Goal: Find contact information: Find contact information

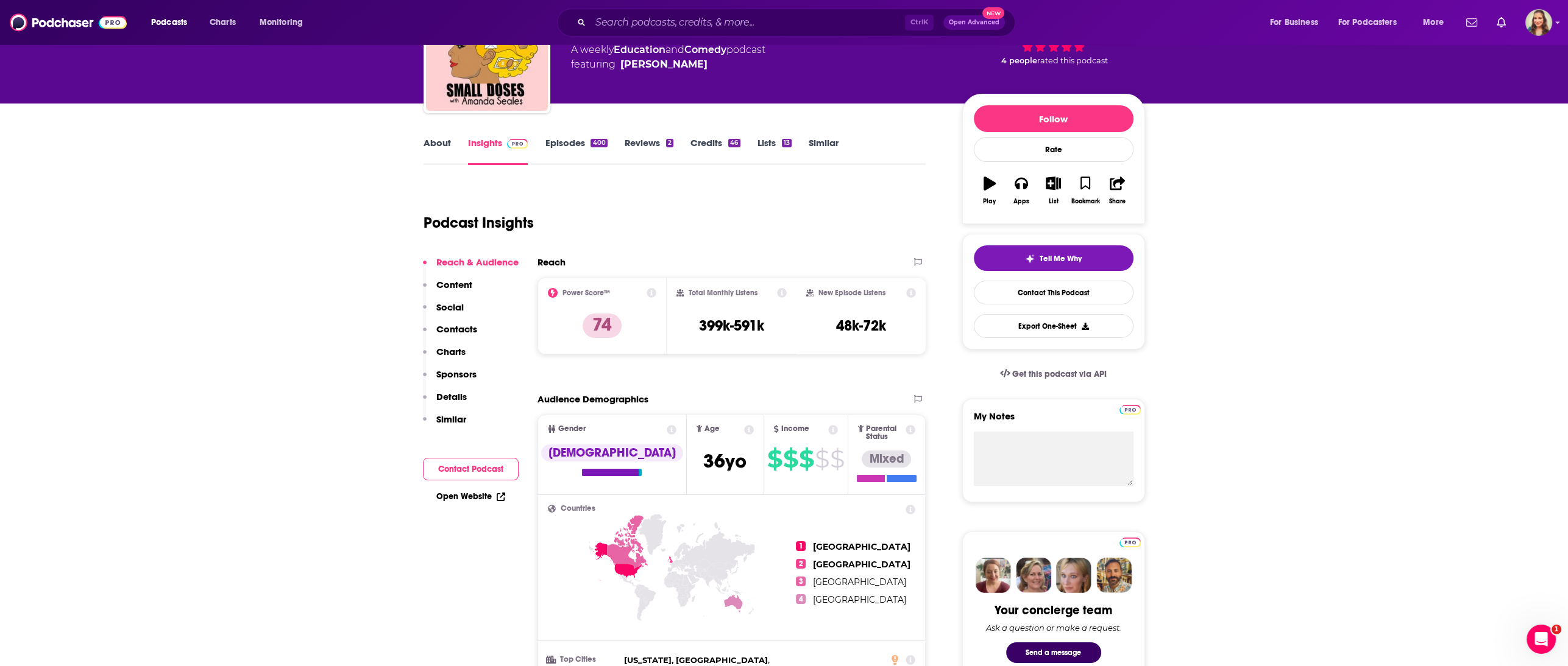
scroll to position [35, 0]
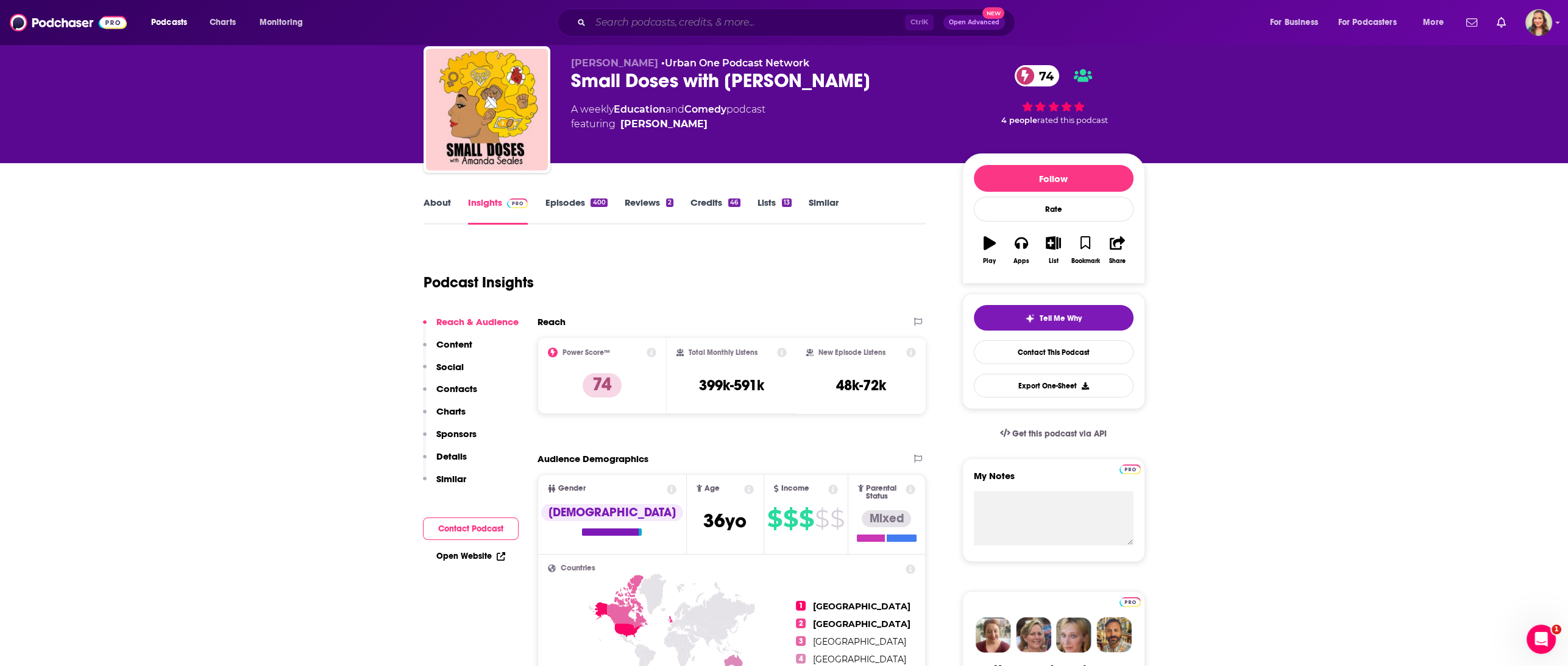
click at [651, 18] on input "Search podcasts, credits, & more..." at bounding box center [747, 22] width 315 height 19
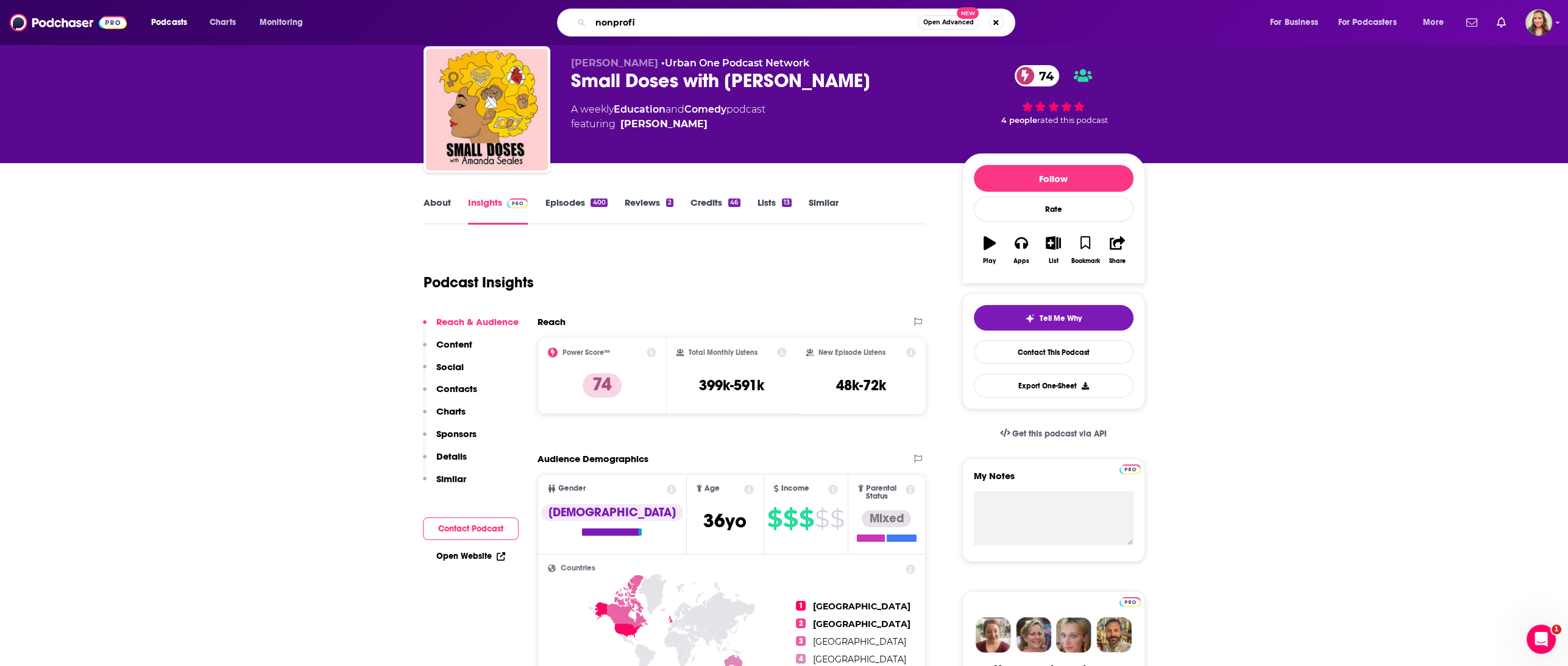
type input "nonprofit"
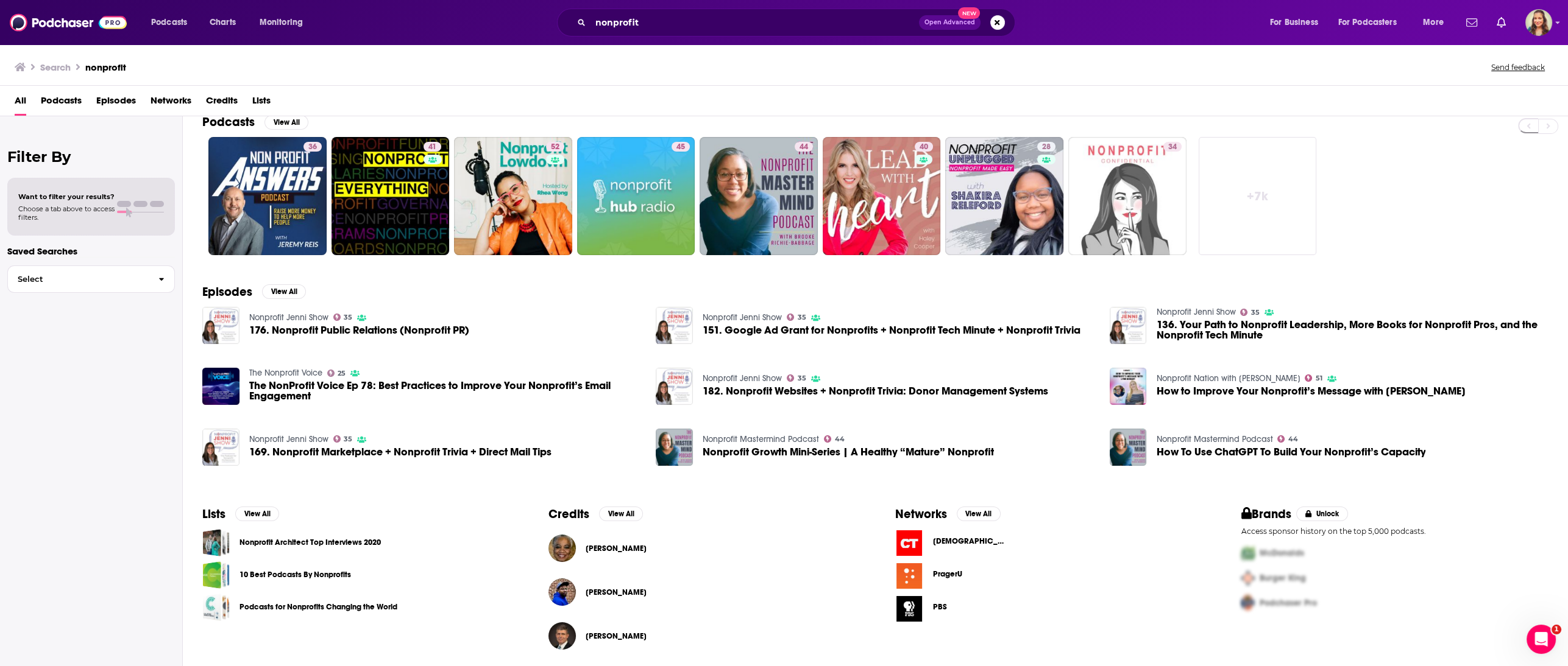
scroll to position [26, 0]
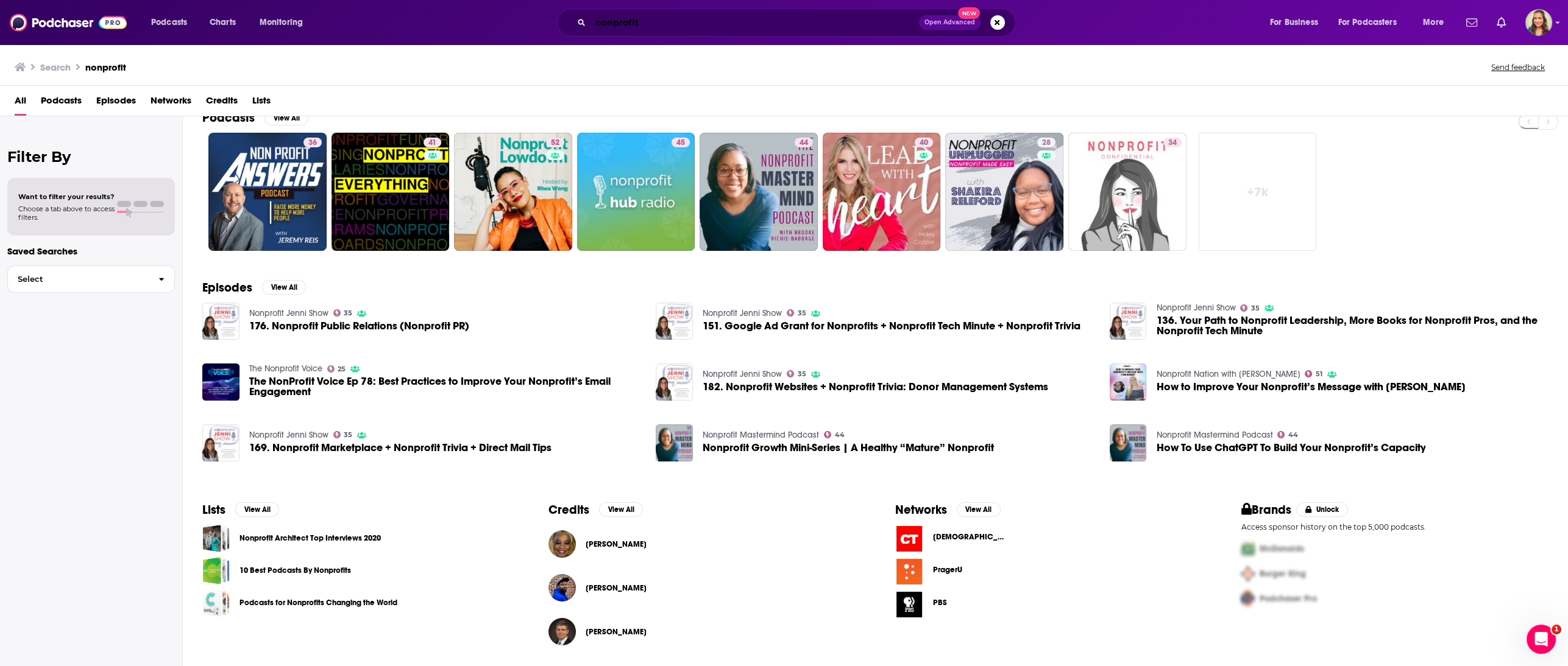
click at [642, 23] on input "nonprofit" at bounding box center [754, 22] width 328 height 19
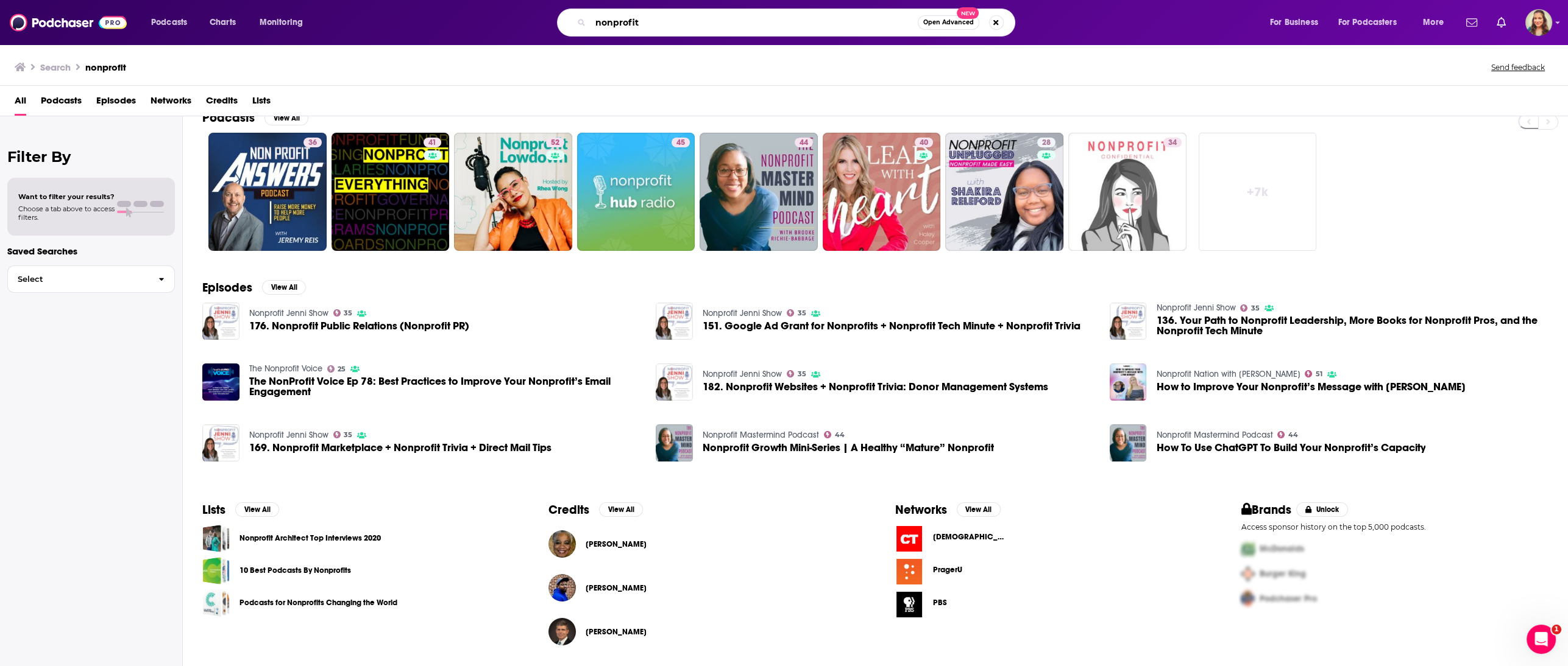
click at [642, 23] on input "nonprofit" at bounding box center [754, 22] width 327 height 19
type input "L"
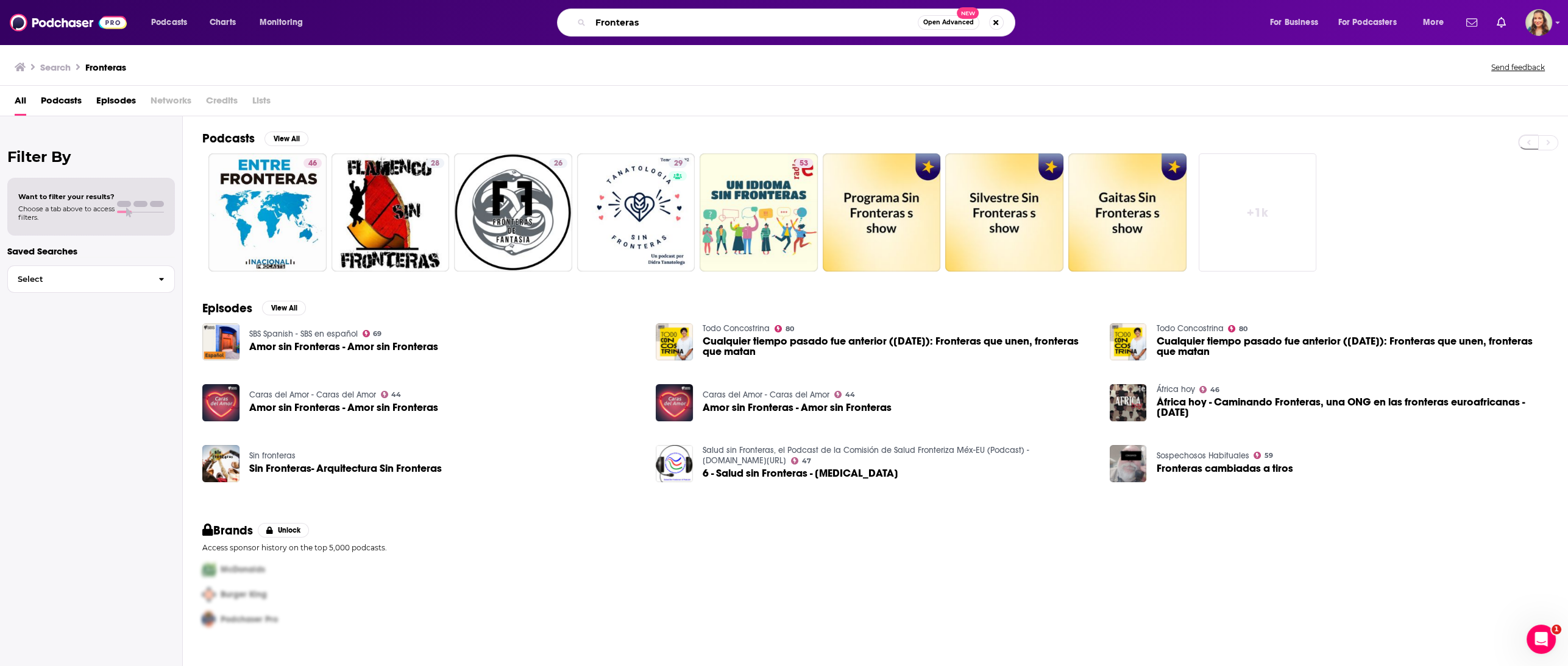
click at [712, 18] on input "Fronteras" at bounding box center [754, 22] width 327 height 19
type input "Fronteras [US_STATE] NPR"
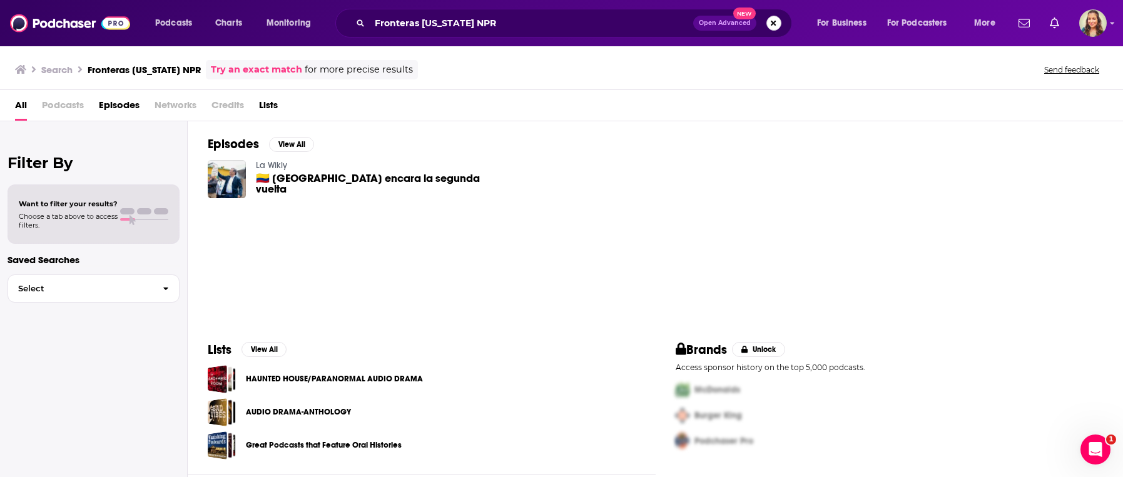
click at [771, 24] on button "Search podcasts, credits, & more..." at bounding box center [773, 23] width 15 height 15
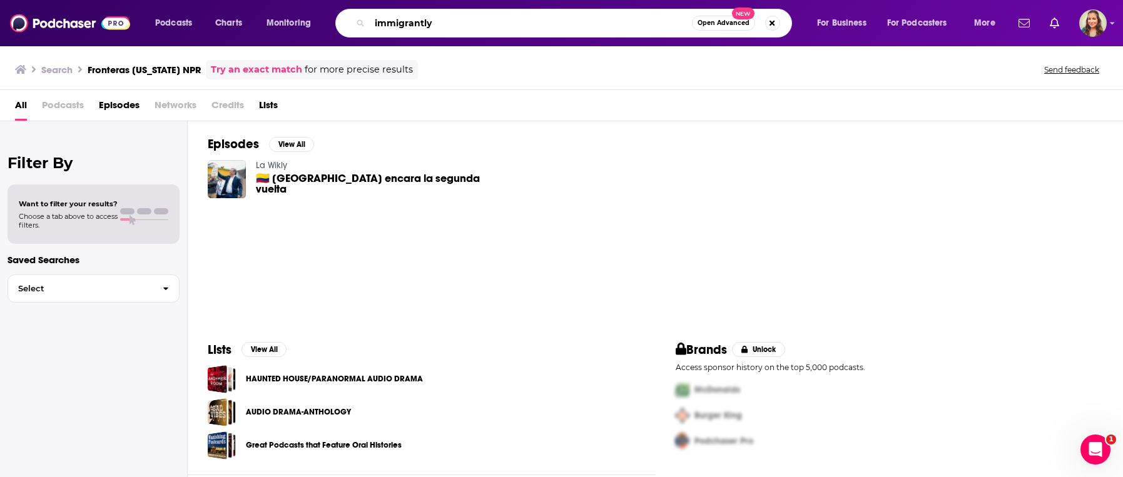
type input "immigrantly"
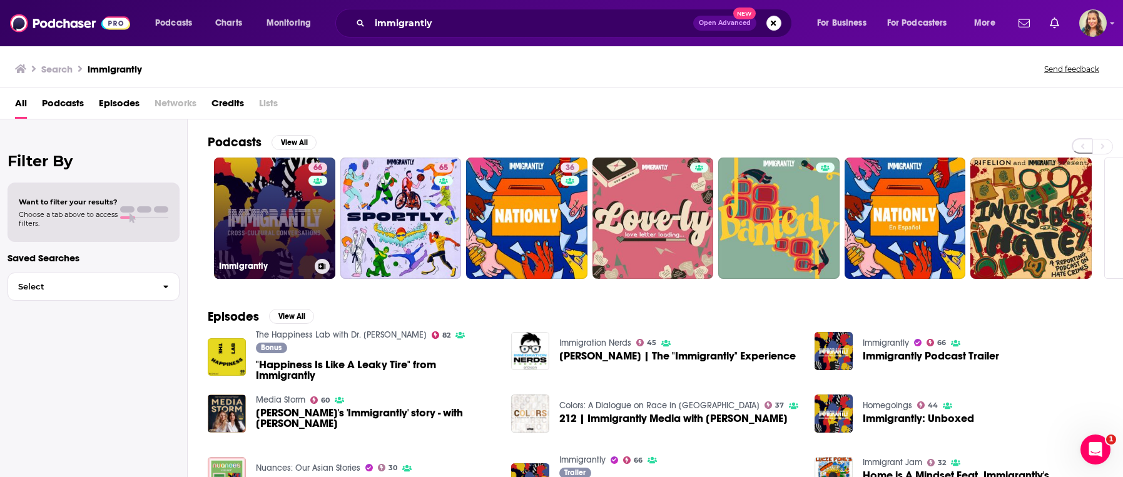
click at [294, 198] on link "66 Immigrantly" at bounding box center [274, 218] width 121 height 121
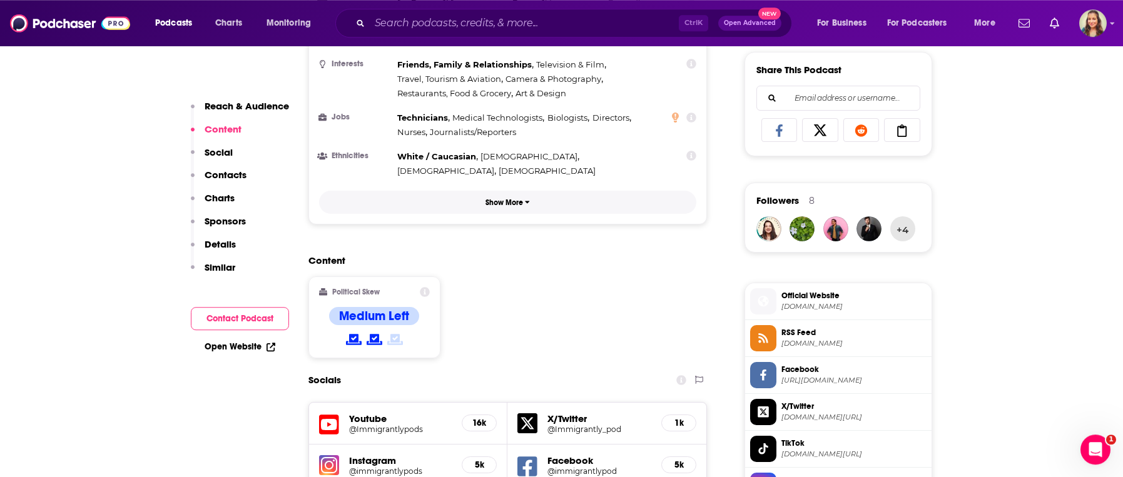
scroll to position [784, 0]
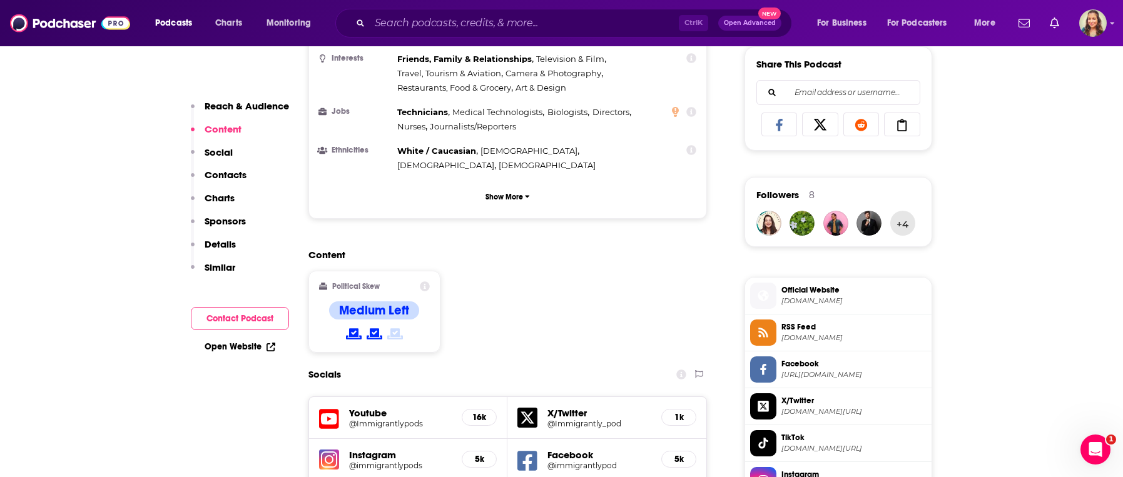
drag, startPoint x: 249, startPoint y: 317, endPoint x: 235, endPoint y: 322, distance: 14.4
click at [233, 320] on button "Contact Podcast" at bounding box center [240, 318] width 98 height 23
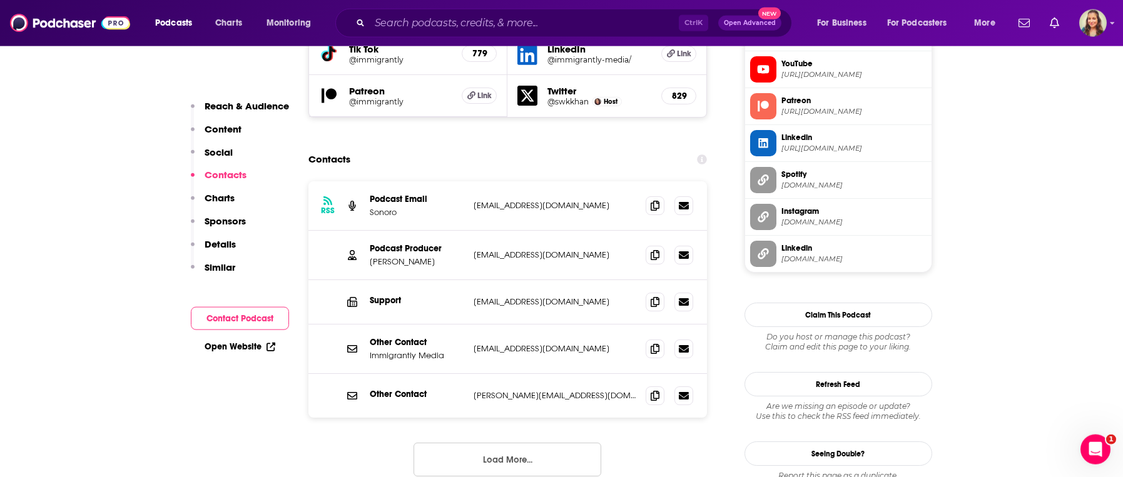
scroll to position [1240, 0]
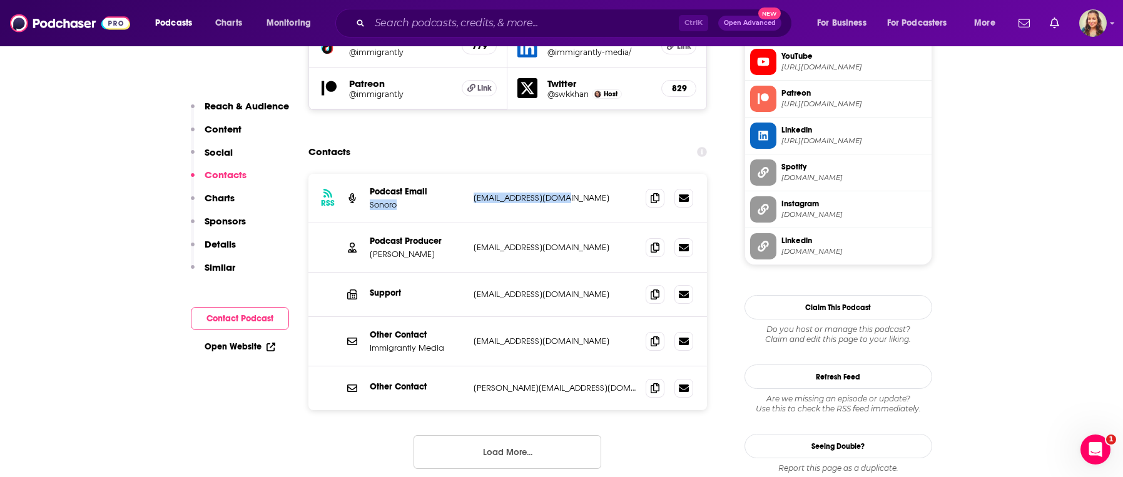
drag, startPoint x: 468, startPoint y: 158, endPoint x: 567, endPoint y: 159, distance: 98.9
click at [567, 174] on div "RSS Podcast Email Sonoro [EMAIL_ADDRESS][DOMAIN_NAME] [EMAIL_ADDRESS][DOMAIN_NA…" at bounding box center [507, 198] width 399 height 49
click at [597, 174] on div "RSS Podcast Email Sonoro [EMAIL_ADDRESS][DOMAIN_NAME] [EMAIL_ADDRESS][DOMAIN_NA…" at bounding box center [507, 198] width 399 height 49
drag, startPoint x: 579, startPoint y: 164, endPoint x: 469, endPoint y: 166, distance: 110.1
click at [474, 193] on p "[EMAIL_ADDRESS][DOMAIN_NAME]" at bounding box center [555, 198] width 163 height 11
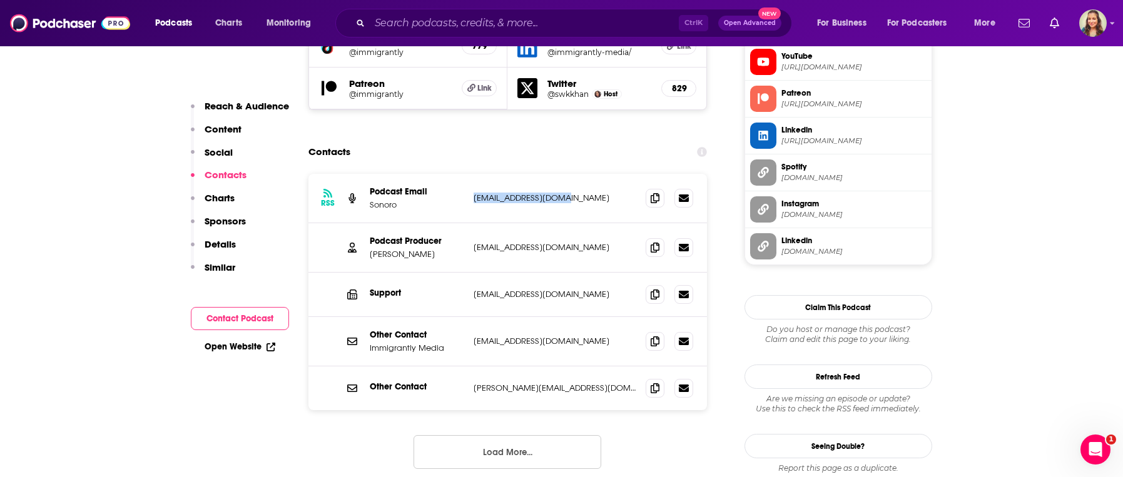
copy p "[EMAIL_ADDRESS][DOMAIN_NAME]"
drag, startPoint x: 576, startPoint y: 213, endPoint x: 474, endPoint y: 215, distance: 102.0
click at [474, 242] on p "[EMAIL_ADDRESS][DOMAIN_NAME]" at bounding box center [555, 247] width 163 height 11
copy p "[EMAIL_ADDRESS][DOMAIN_NAME]"
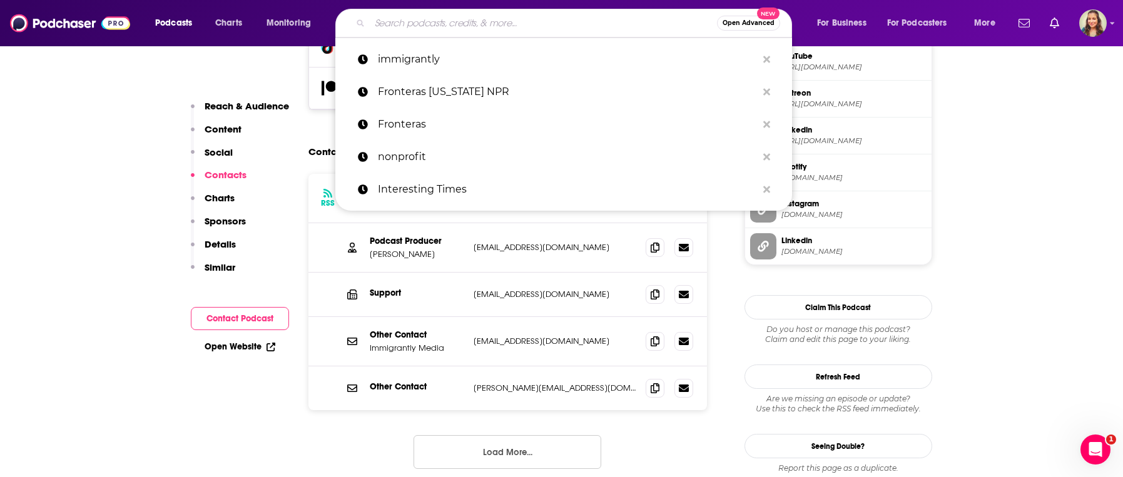
click at [447, 28] on input "Search podcasts, credits, & more..." at bounding box center [543, 23] width 347 height 20
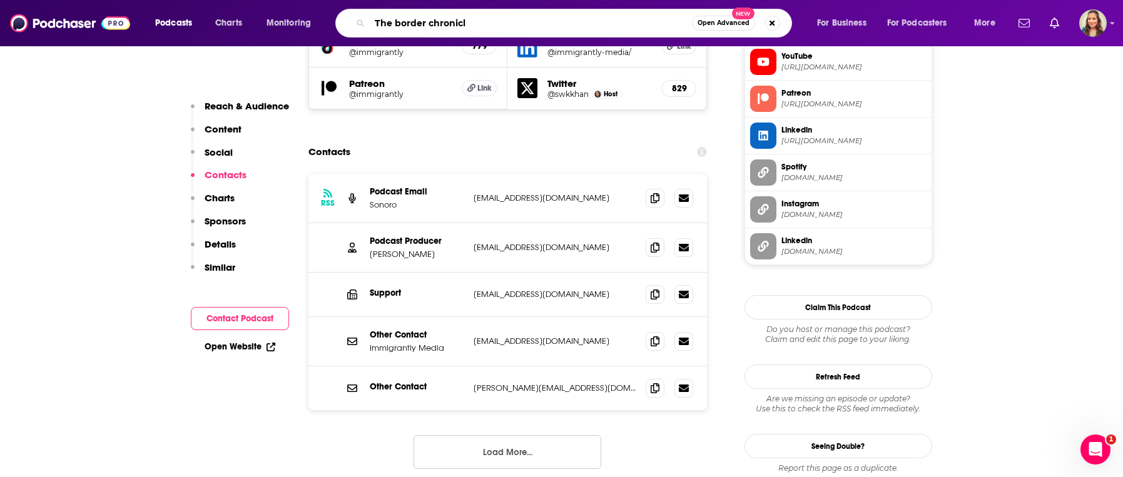
type input "The border chronicle"
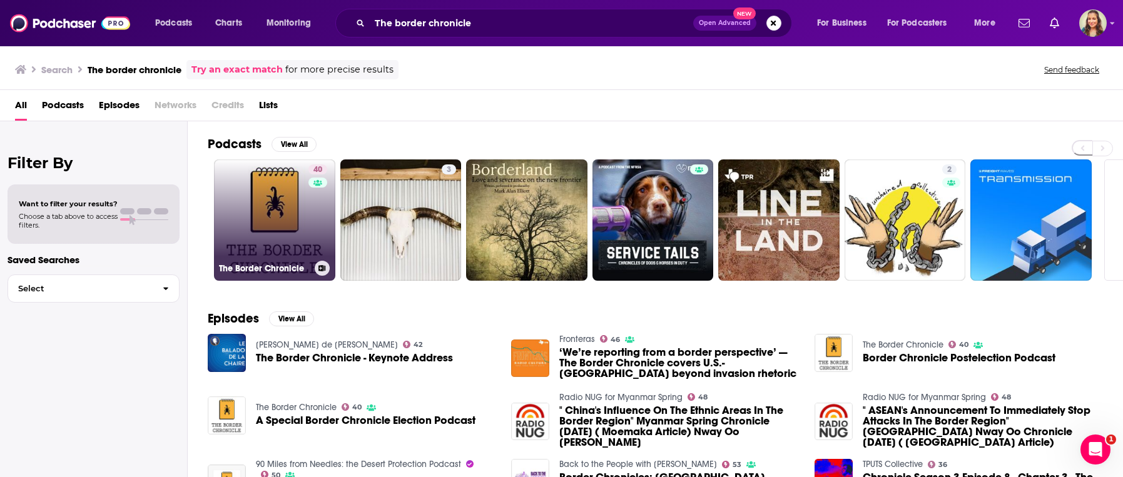
click at [267, 205] on link "40 The Border Chronicle" at bounding box center [274, 220] width 121 height 121
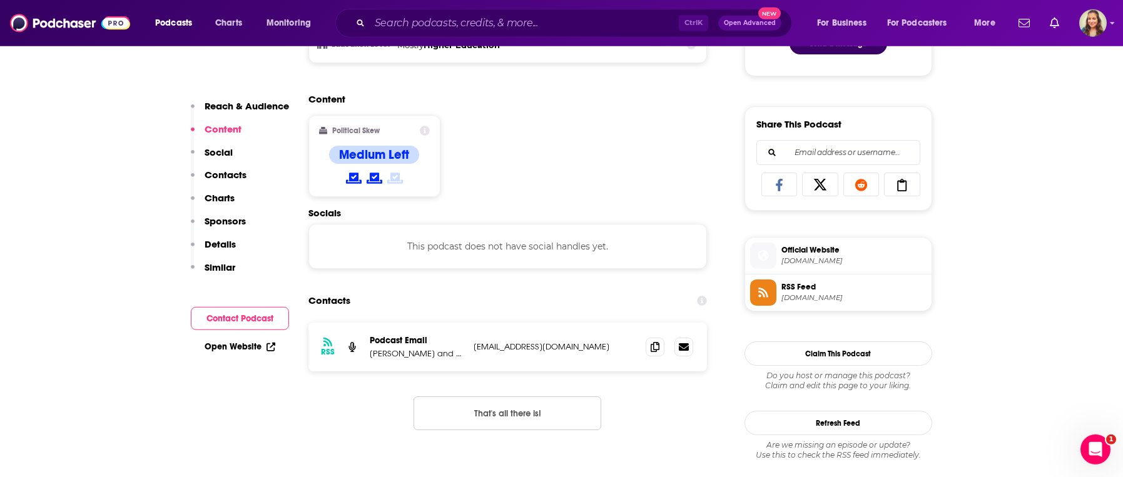
scroll to position [784, 0]
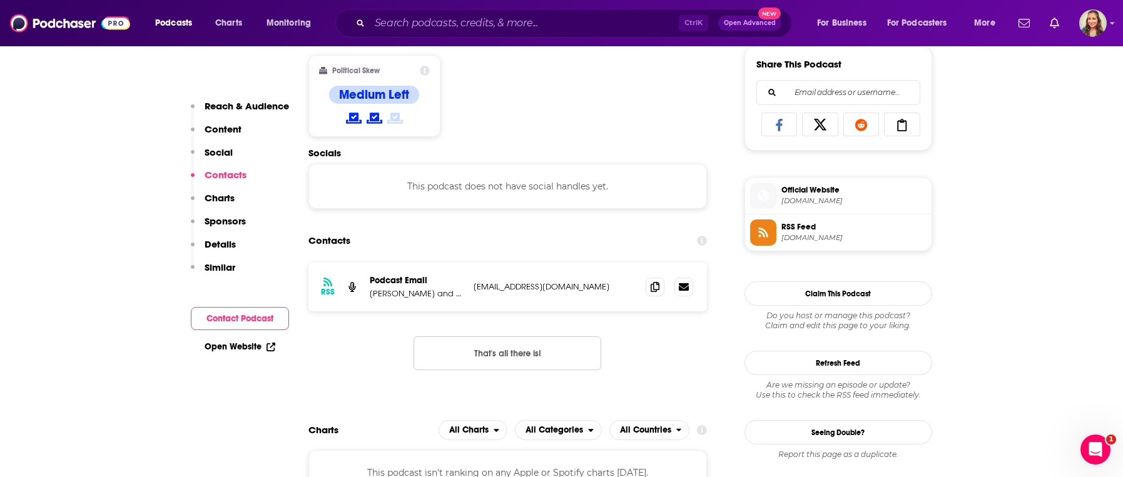
drag, startPoint x: 474, startPoint y: 292, endPoint x: 616, endPoint y: 301, distance: 142.3
click at [616, 292] on p "[EMAIL_ADDRESS][DOMAIN_NAME]" at bounding box center [555, 287] width 163 height 11
copy p "[EMAIL_ADDRESS][DOMAIN_NAME]"
click at [401, 299] on p "[PERSON_NAME] and [PERSON_NAME]" at bounding box center [417, 293] width 94 height 11
click at [438, 299] on p "[PERSON_NAME] and [PERSON_NAME]" at bounding box center [417, 293] width 94 height 11
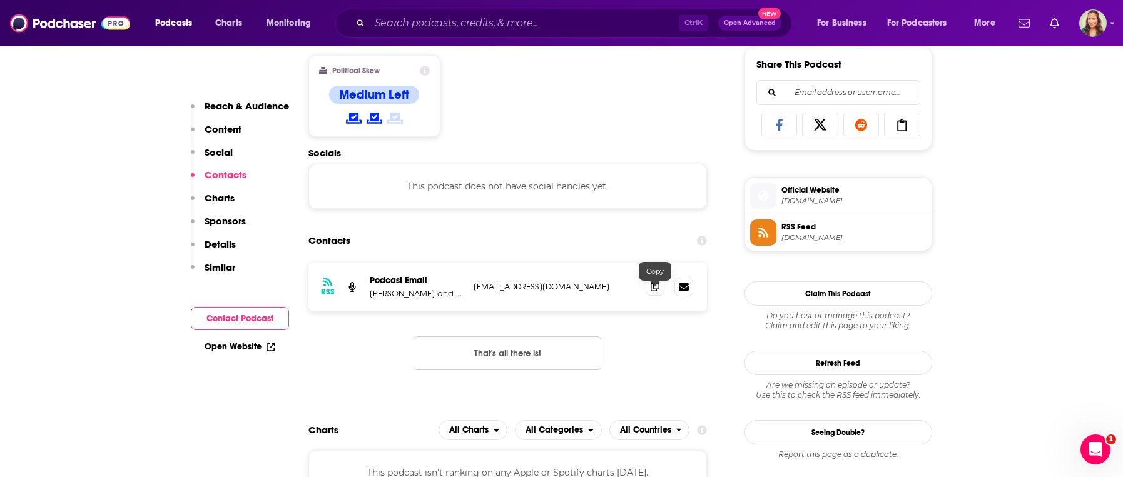
click at [653, 292] on icon at bounding box center [655, 287] width 9 height 10
drag, startPoint x: 377, startPoint y: 298, endPoint x: 507, endPoint y: 312, distance: 131.5
click at [464, 299] on p "[PERSON_NAME] and [PERSON_NAME]" at bounding box center [417, 293] width 94 height 11
click at [479, 311] on div "RSS Podcast Email [PERSON_NAME] and [PERSON_NAME] [EMAIL_ADDRESS][DOMAIN_NAME] …" at bounding box center [507, 287] width 399 height 49
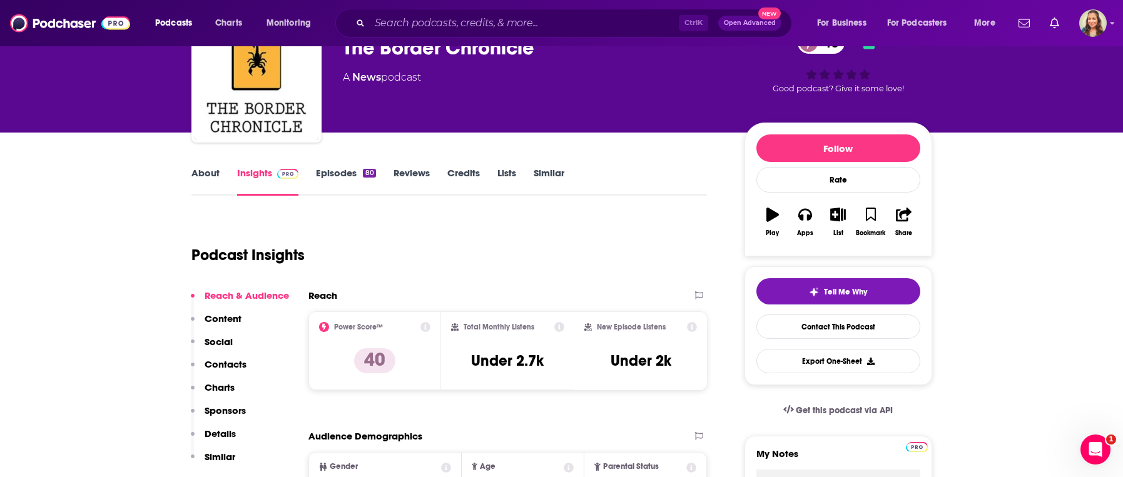
scroll to position [0, 0]
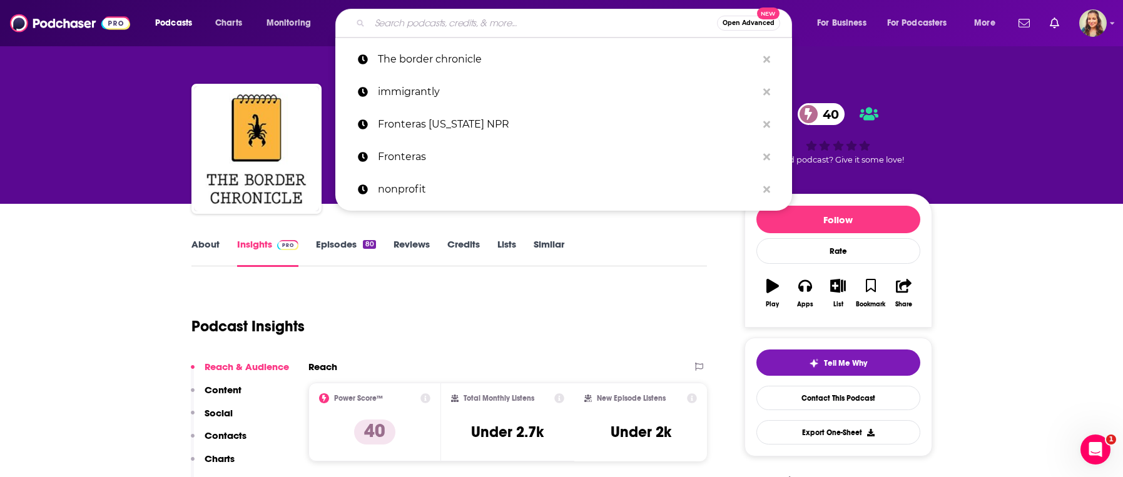
click at [454, 28] on input "Search podcasts, credits, & more..." at bounding box center [543, 23] width 347 height 20
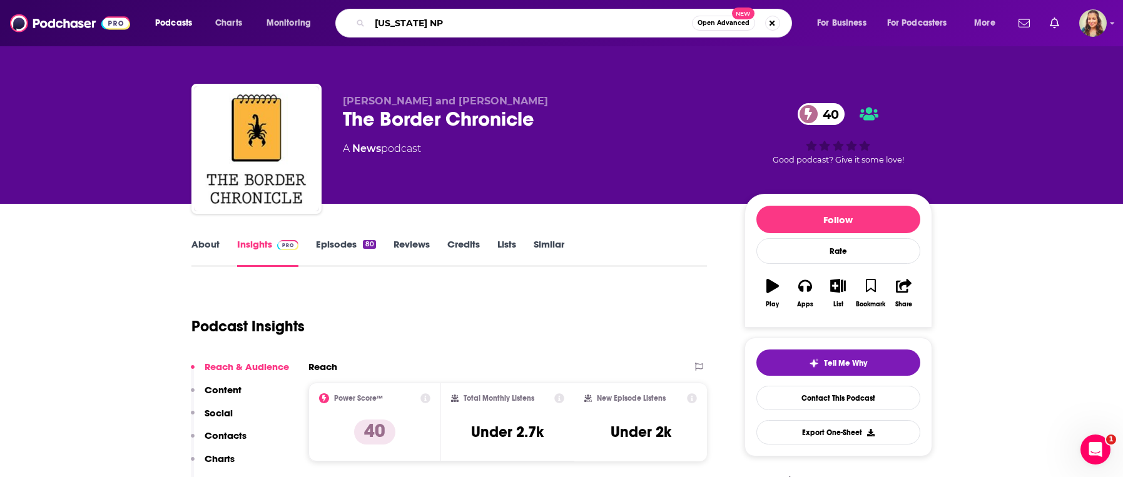
type input "[US_STATE] NPR"
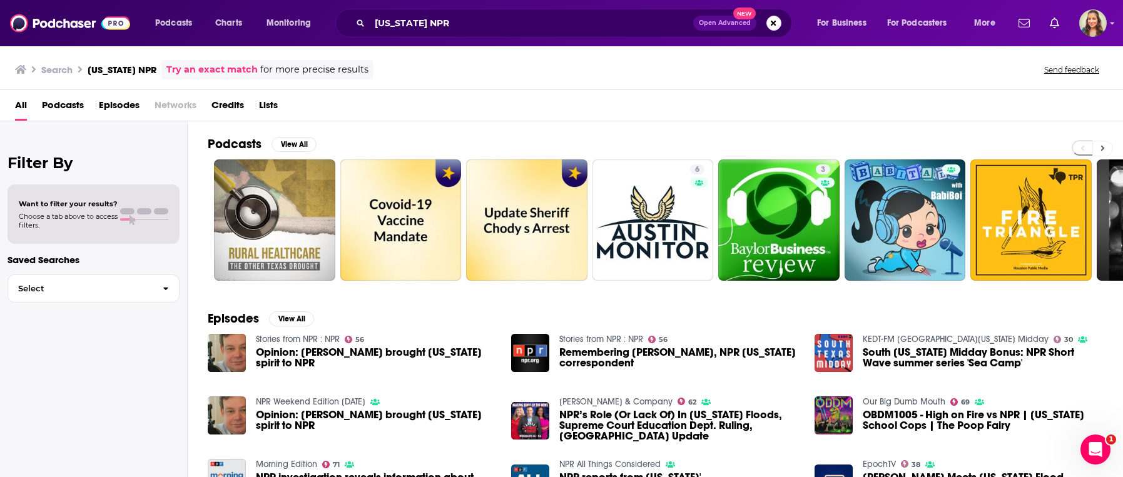
click at [1103, 150] on icon at bounding box center [1102, 148] width 4 height 9
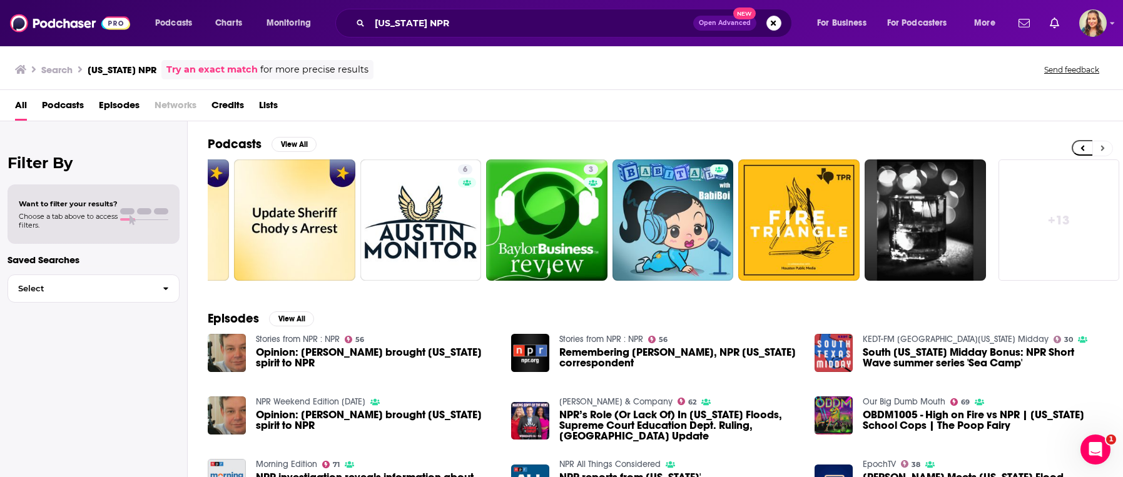
scroll to position [0, 234]
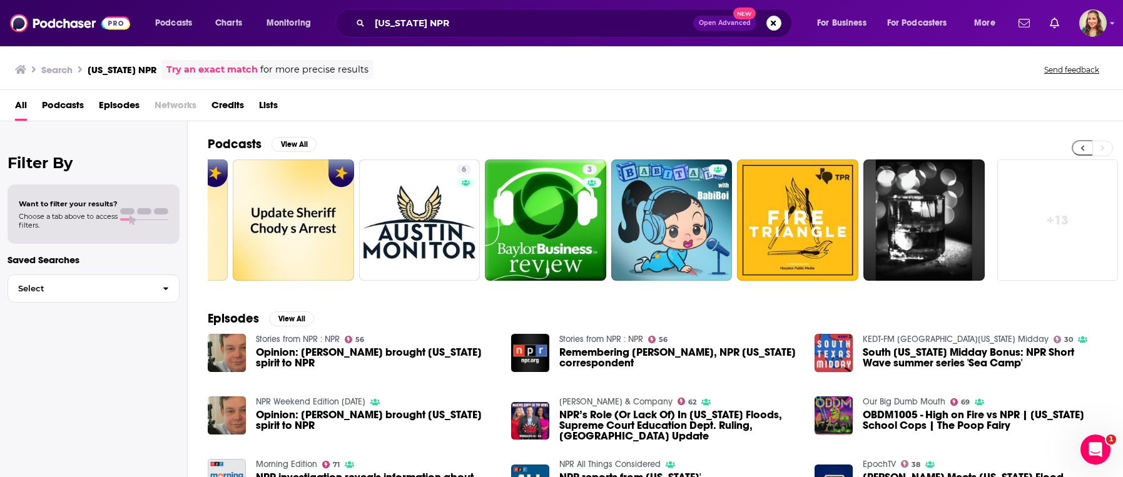
click at [1083, 149] on icon at bounding box center [1082, 148] width 4 height 9
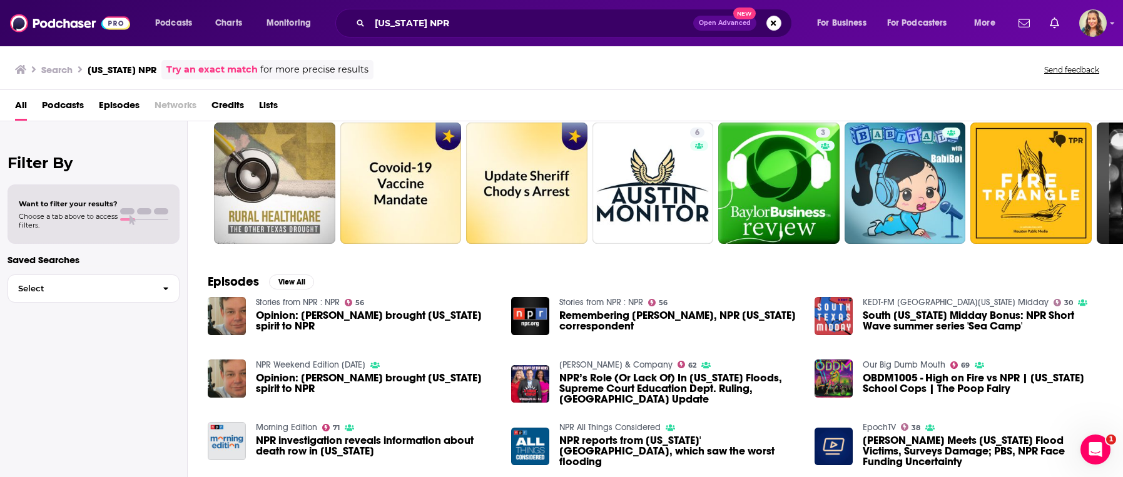
scroll to position [18, 0]
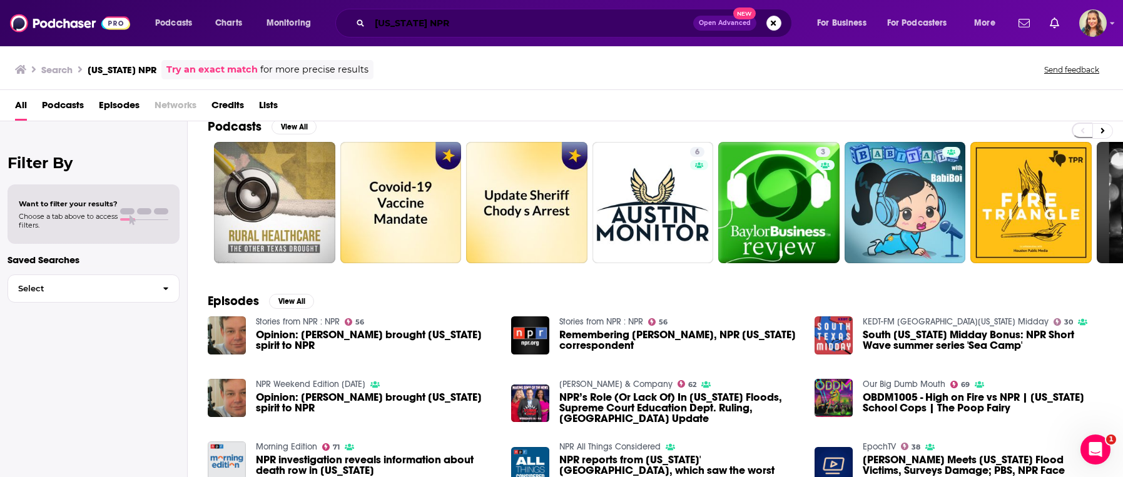
click at [482, 22] on input "[US_STATE] NPR" at bounding box center [531, 23] width 323 height 20
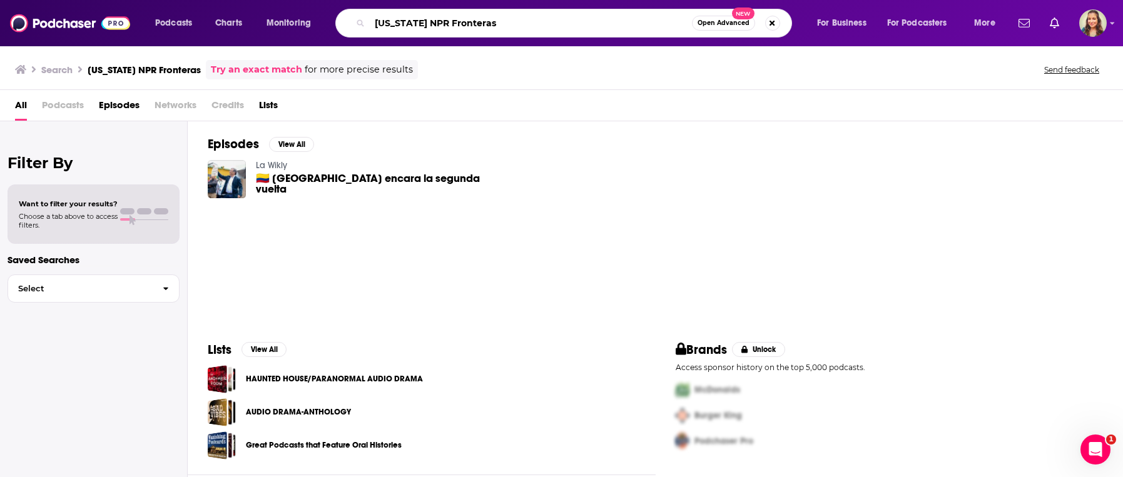
click at [494, 23] on input "[US_STATE] NPR Fronteras" at bounding box center [531, 23] width 322 height 20
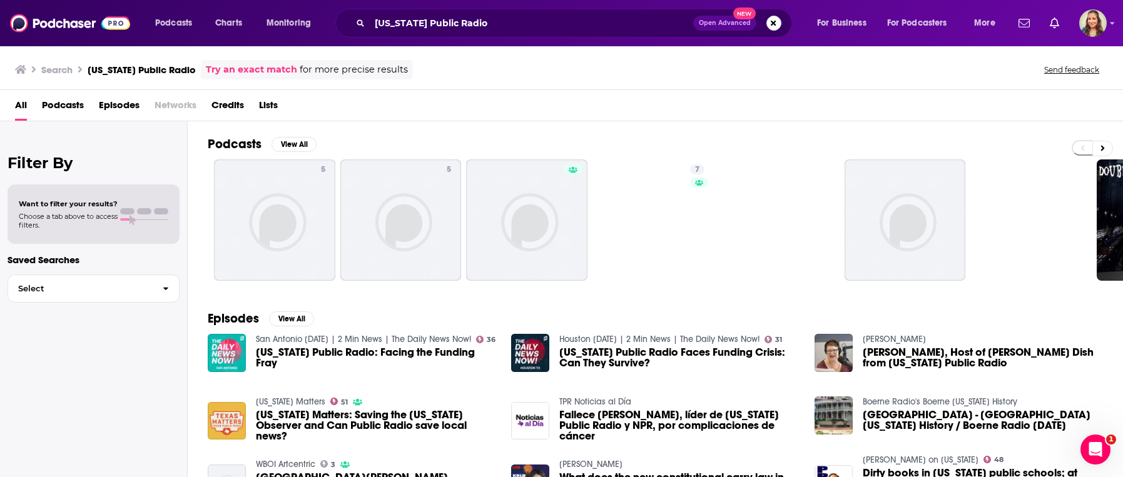
click at [79, 104] on span "Podcasts" at bounding box center [63, 108] width 42 height 26
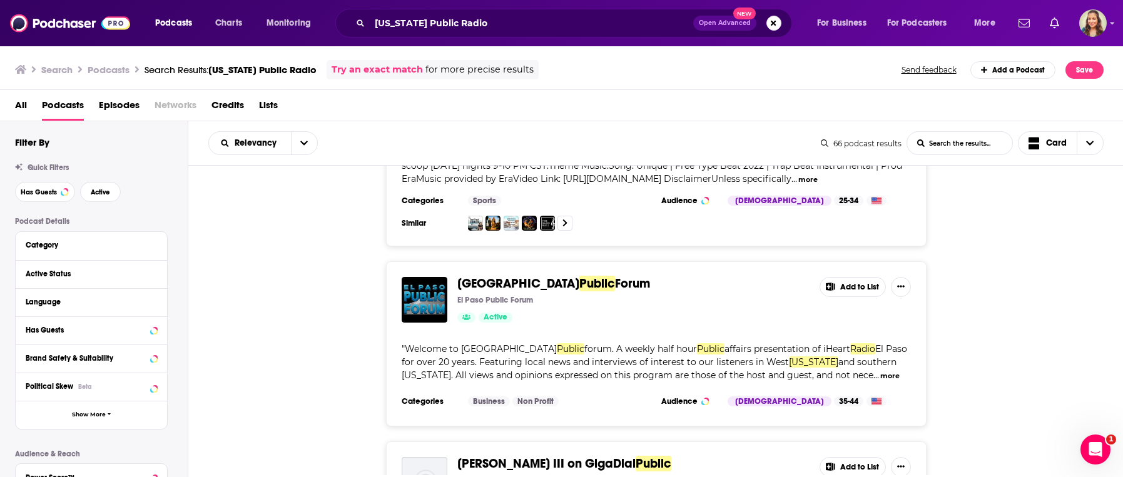
scroll to position [3495, 0]
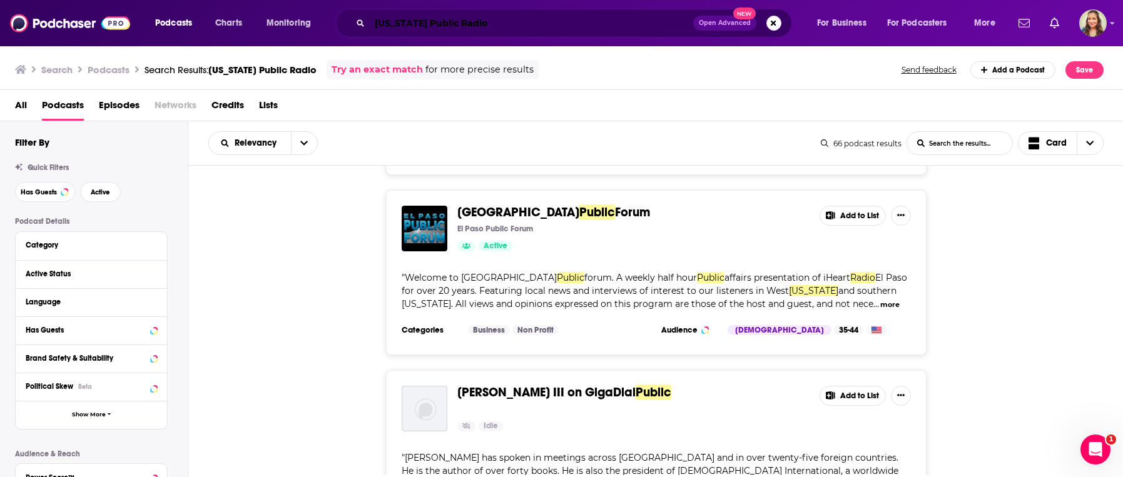
click at [484, 27] on input "[US_STATE] Public Radio" at bounding box center [531, 23] width 323 height 20
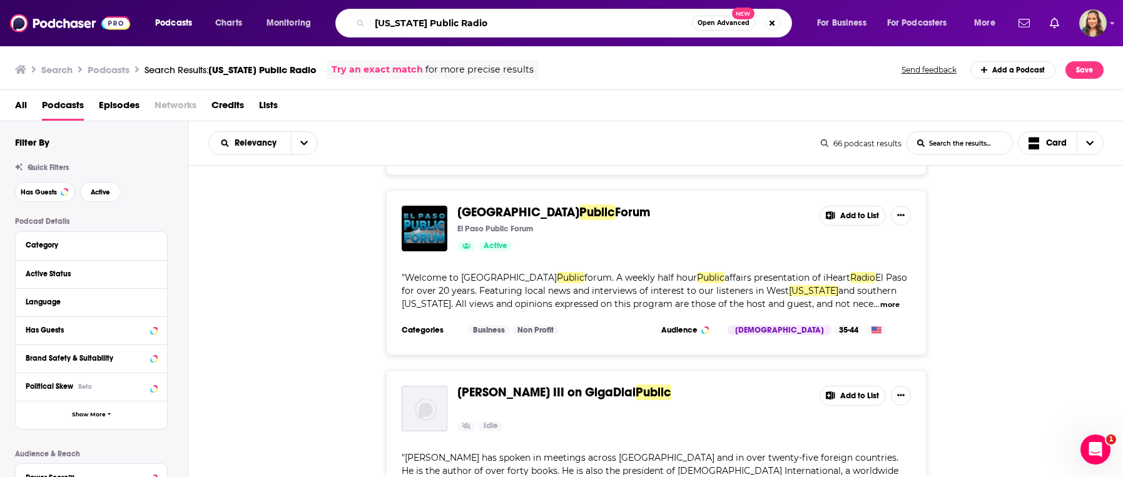
click at [484, 27] on input "[US_STATE] Public Radio" at bounding box center [531, 23] width 322 height 20
type input "The Majority Report"
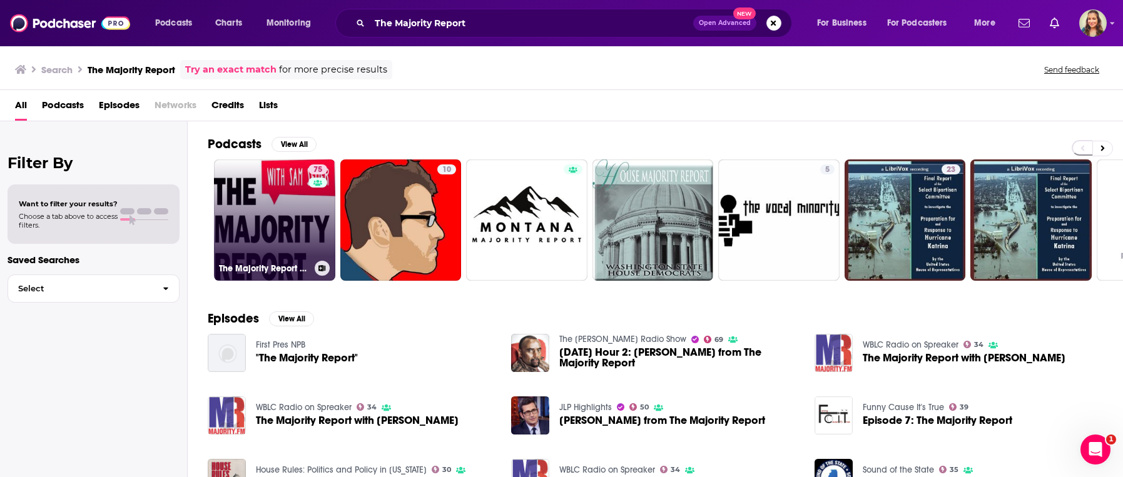
click at [263, 220] on link "75 The Majority Report with [PERSON_NAME]" at bounding box center [274, 220] width 121 height 121
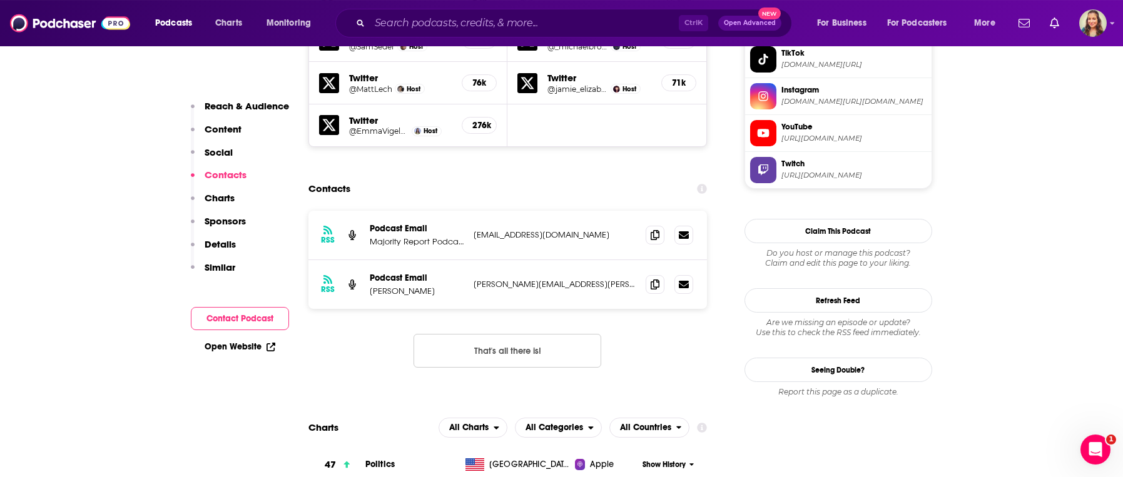
scroll to position [1284, 0]
drag, startPoint x: 473, startPoint y: 179, endPoint x: 584, endPoint y: 180, distance: 111.4
click at [584, 210] on div "RSS Podcast Email Majority Report Podcast Email [EMAIL_ADDRESS][DOMAIN_NAME] [E…" at bounding box center [507, 234] width 399 height 49
copy p "[EMAIL_ADDRESS][DOMAIN_NAME]"
drag, startPoint x: 472, startPoint y: 230, endPoint x: 562, endPoint y: 230, distance: 89.5
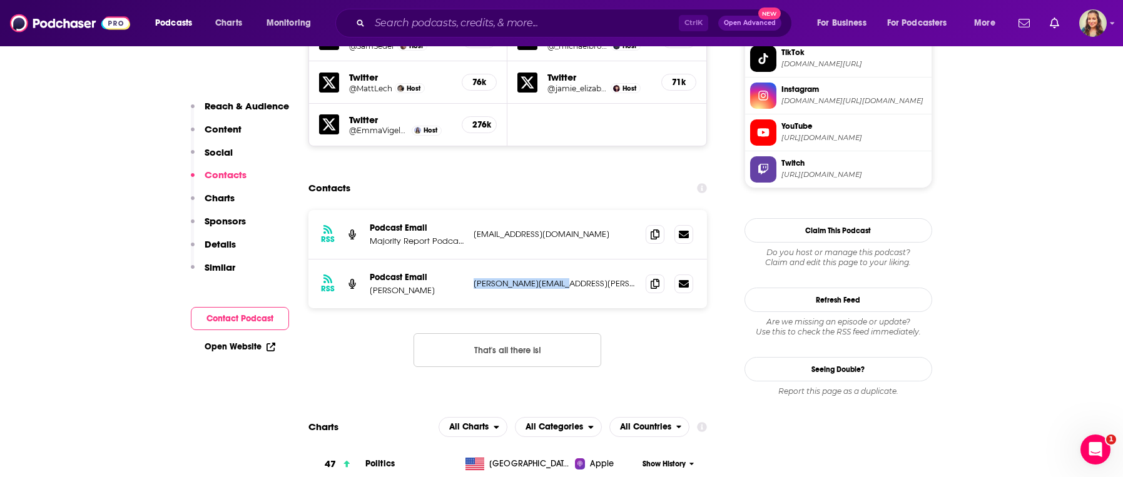
click at [562, 260] on div "RSS Podcast Email [PERSON_NAME] [PERSON_NAME][EMAIL_ADDRESS][PERSON_NAME][DOMAI…" at bounding box center [507, 284] width 399 height 49
copy p "[PERSON_NAME][EMAIL_ADDRESS][PERSON_NAME][DOMAIN_NAME]"
click at [517, 23] on input "Search podcasts, credits, & more..." at bounding box center [524, 23] width 309 height 20
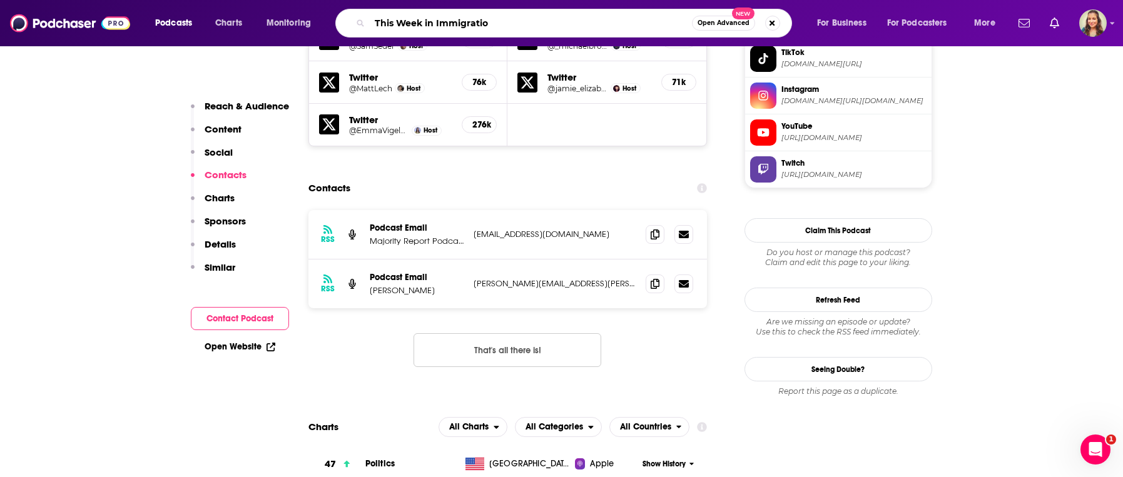
type input "This Week in Immigration"
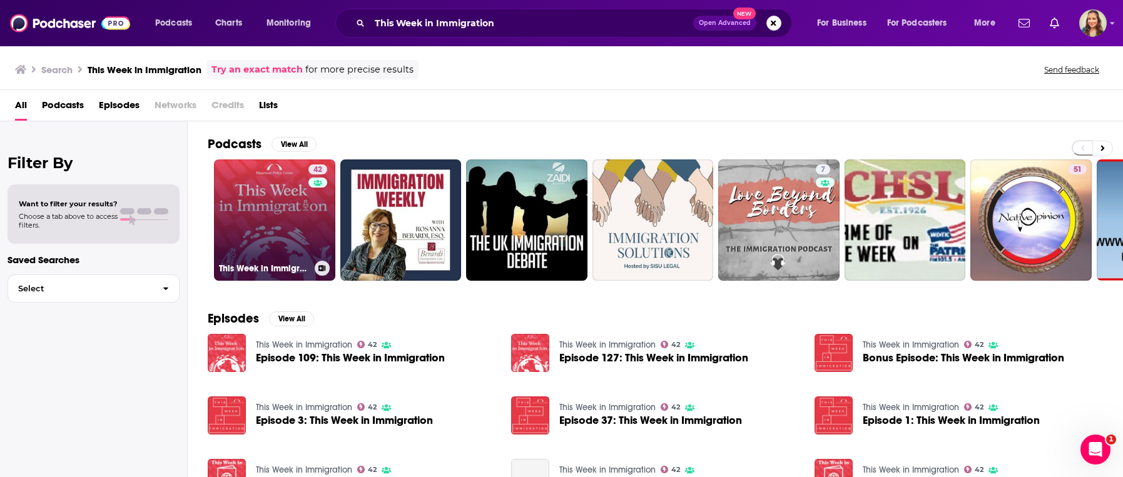
click at [281, 211] on link "42 This Week in Immigration" at bounding box center [274, 220] width 121 height 121
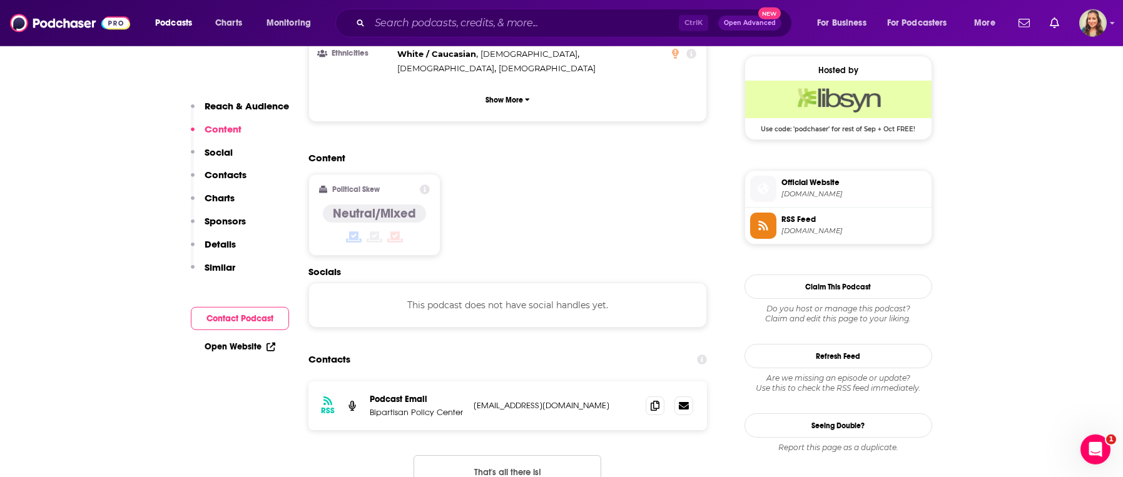
scroll to position [927, 0]
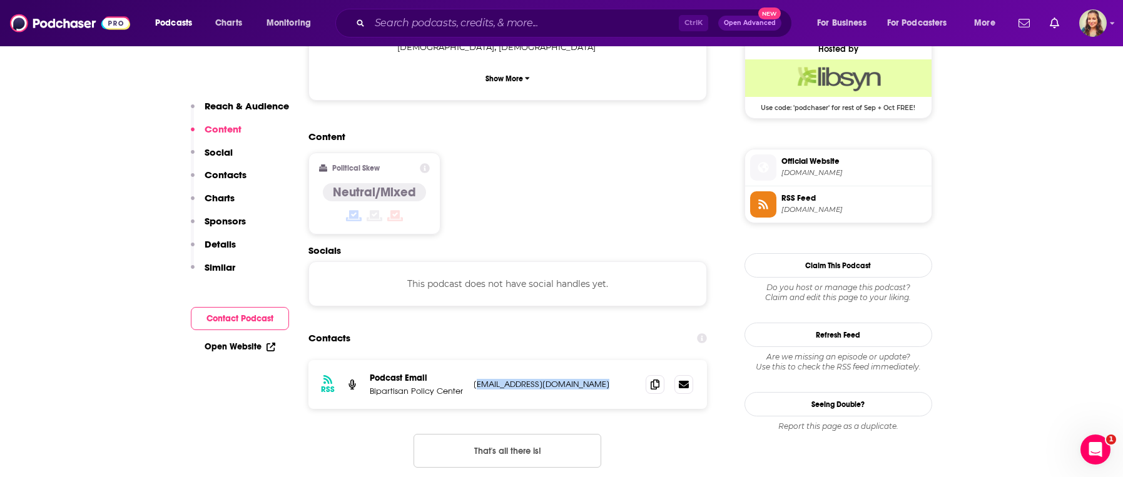
drag, startPoint x: 476, startPoint y: 319, endPoint x: 587, endPoint y: 319, distance: 110.7
click at [586, 379] on p "[EMAIL_ADDRESS][DOMAIN_NAME]" at bounding box center [555, 384] width 163 height 11
click at [596, 379] on p "[EMAIL_ADDRESS][DOMAIN_NAME]" at bounding box center [555, 384] width 163 height 11
drag, startPoint x: 595, startPoint y: 320, endPoint x: 474, endPoint y: 320, distance: 120.7
click at [474, 379] on p "[EMAIL_ADDRESS][DOMAIN_NAME]" at bounding box center [555, 384] width 163 height 11
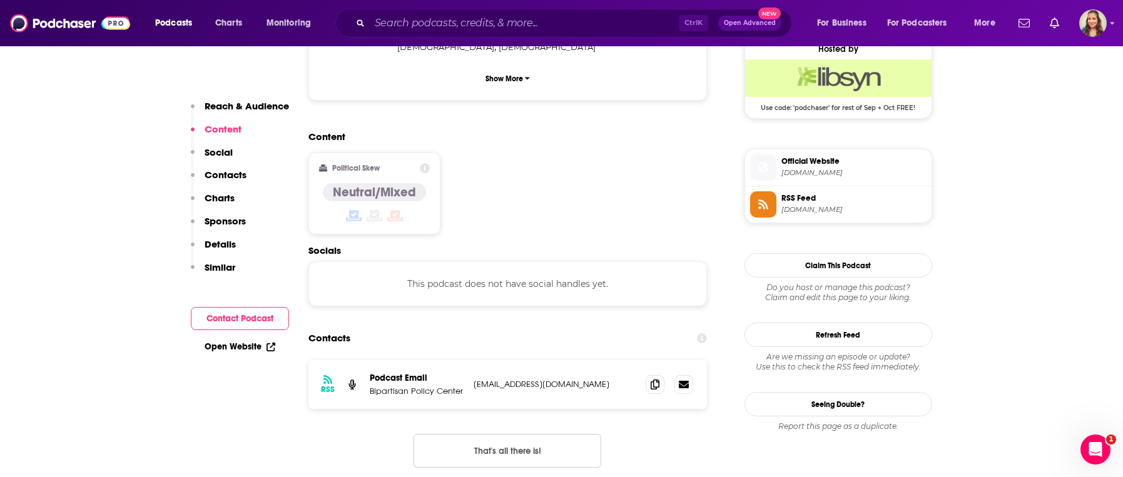
copy p "[EMAIL_ADDRESS][DOMAIN_NAME]"
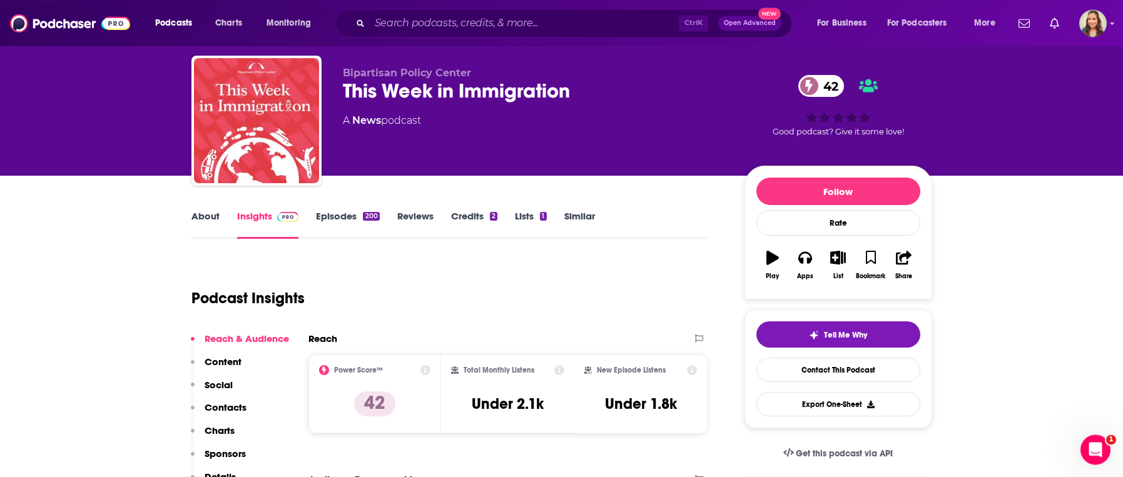
scroll to position [0, 0]
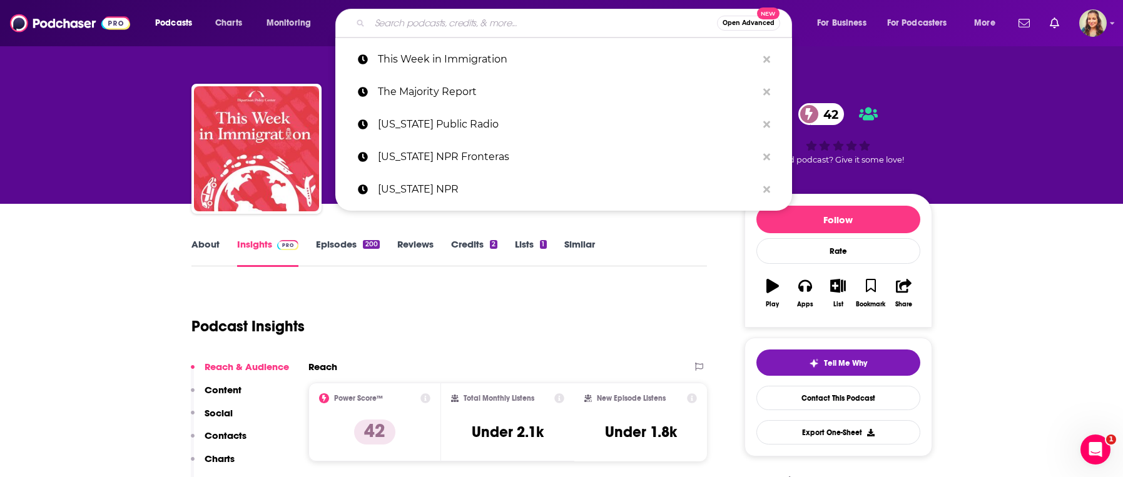
click at [529, 18] on input "Search podcasts, credits, & more..." at bounding box center [543, 23] width 347 height 20
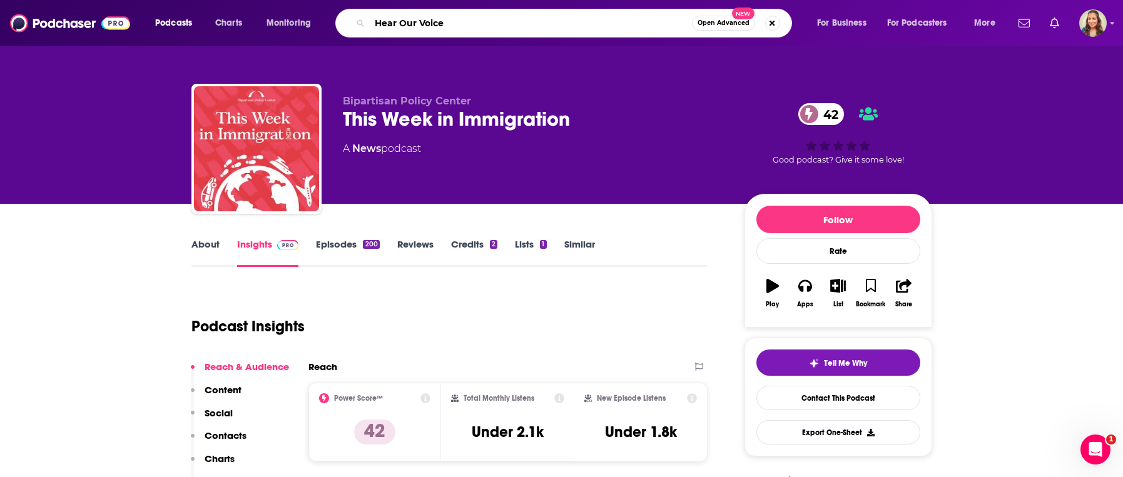
type input "Hear Our Voices"
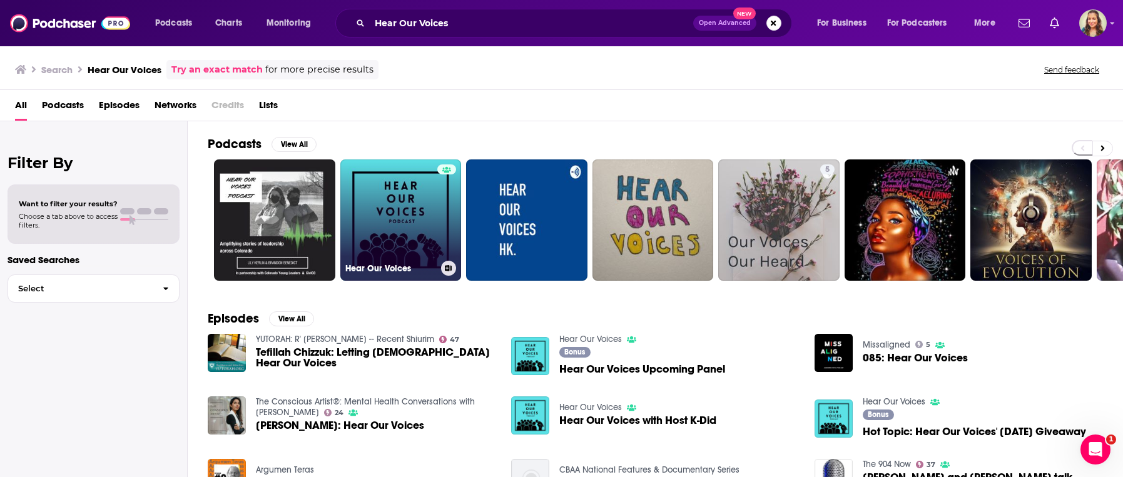
click at [404, 211] on link "Hear Our Voices" at bounding box center [400, 220] width 121 height 121
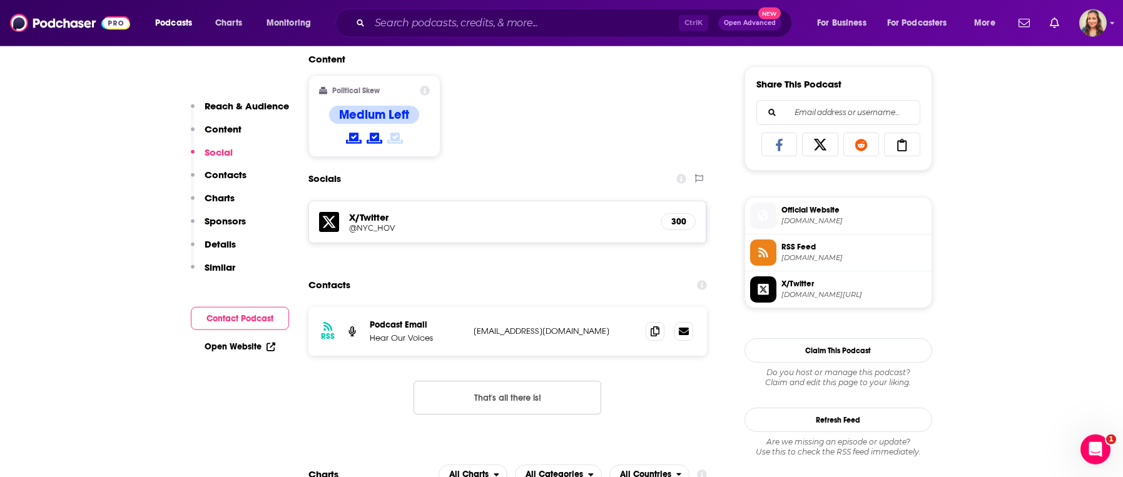
scroll to position [784, 0]
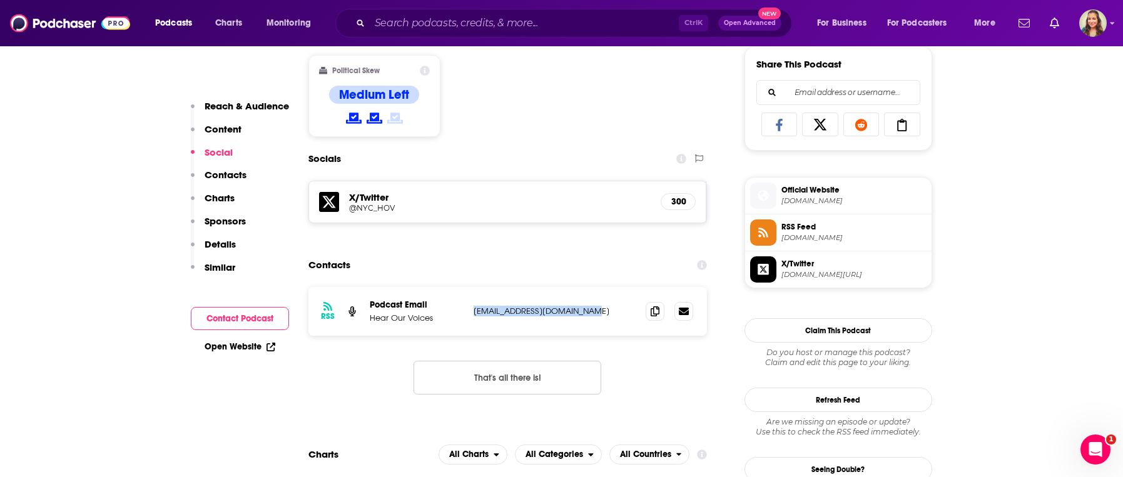
drag, startPoint x: 471, startPoint y: 318, endPoint x: 590, endPoint y: 323, distance: 118.9
click at [590, 323] on div "RSS Podcast Email Hear Our Voices [EMAIL_ADDRESS][DOMAIN_NAME] [EMAIL_ADDRESS][…" at bounding box center [507, 311] width 399 height 49
copy p "[EMAIL_ADDRESS][DOMAIN_NAME]"
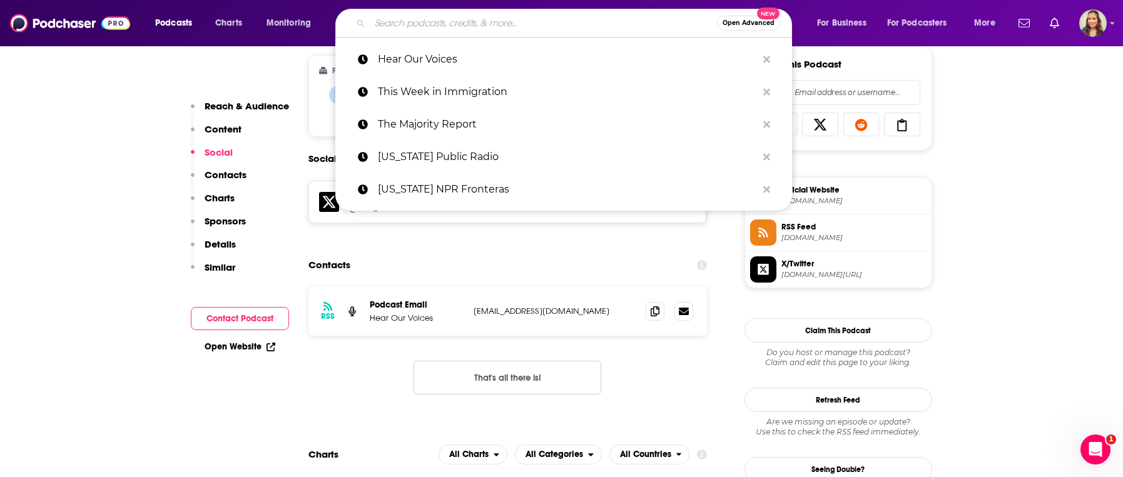
click at [436, 26] on input "Search podcasts, credits, & more..." at bounding box center [543, 23] width 347 height 20
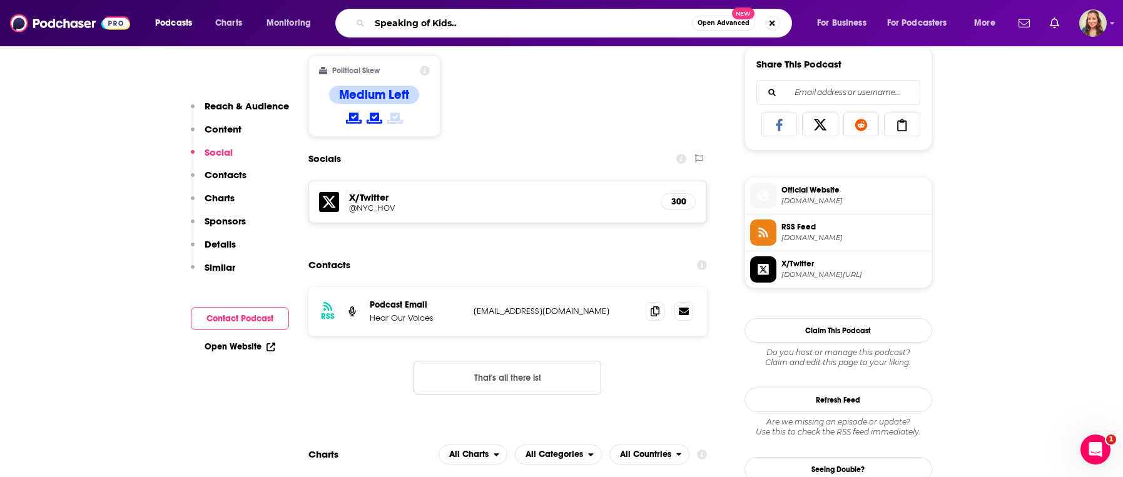
type input "Speaking of Kids..."
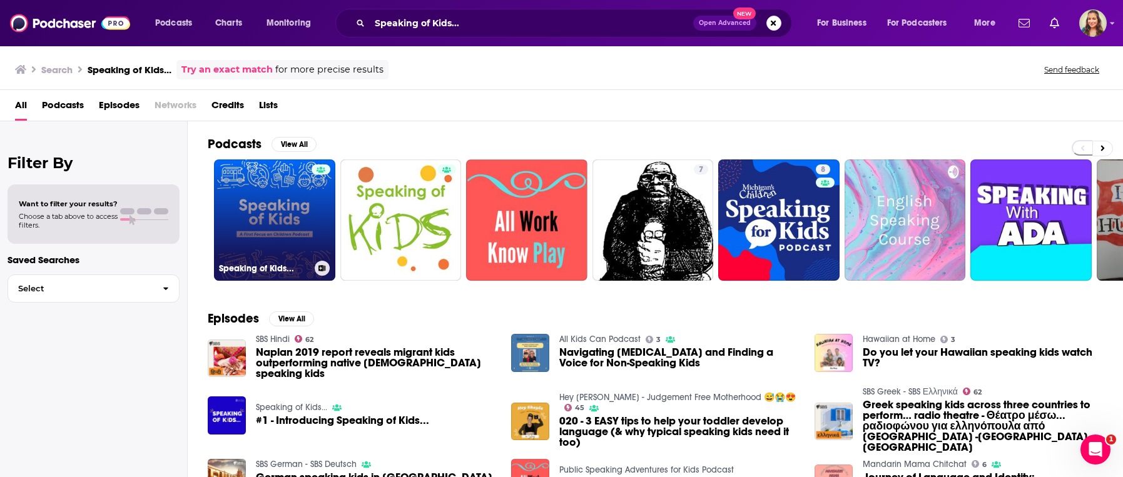
click at [296, 223] on link "Speaking of Kids..." at bounding box center [274, 220] width 121 height 121
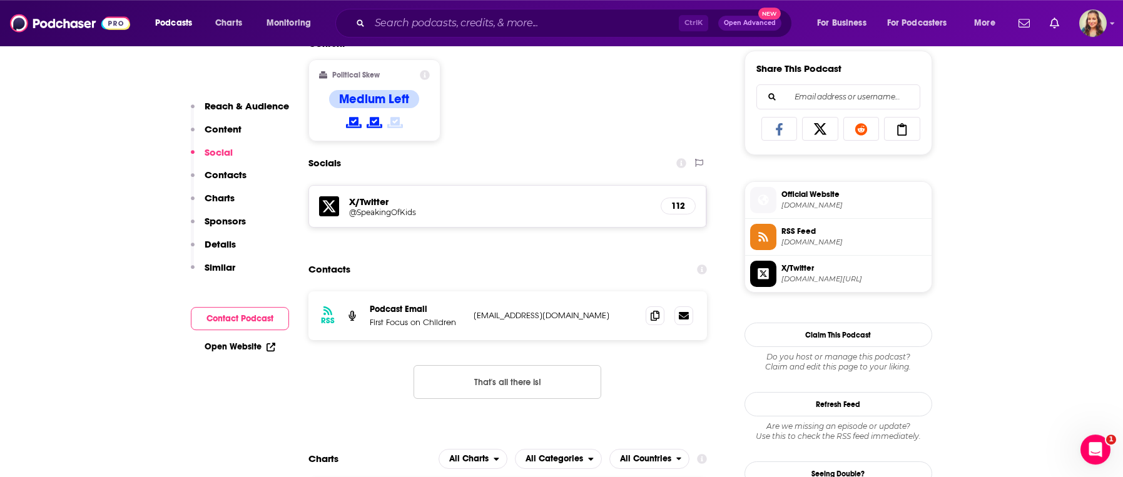
scroll to position [784, 0]
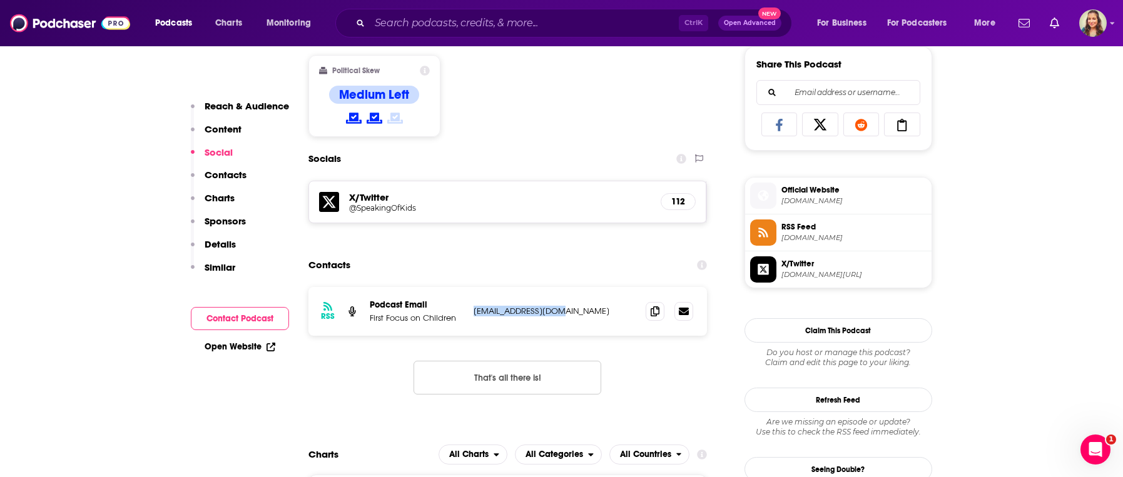
drag, startPoint x: 556, startPoint y: 319, endPoint x: 470, endPoint y: 315, distance: 85.2
click at [474, 315] on p "[EMAIL_ADDRESS][DOMAIN_NAME]" at bounding box center [555, 311] width 163 height 11
copy p "[EMAIL_ADDRESS][DOMAIN_NAME]"
click at [485, 13] on input "Search podcasts, credits, & more..." at bounding box center [524, 23] width 309 height 20
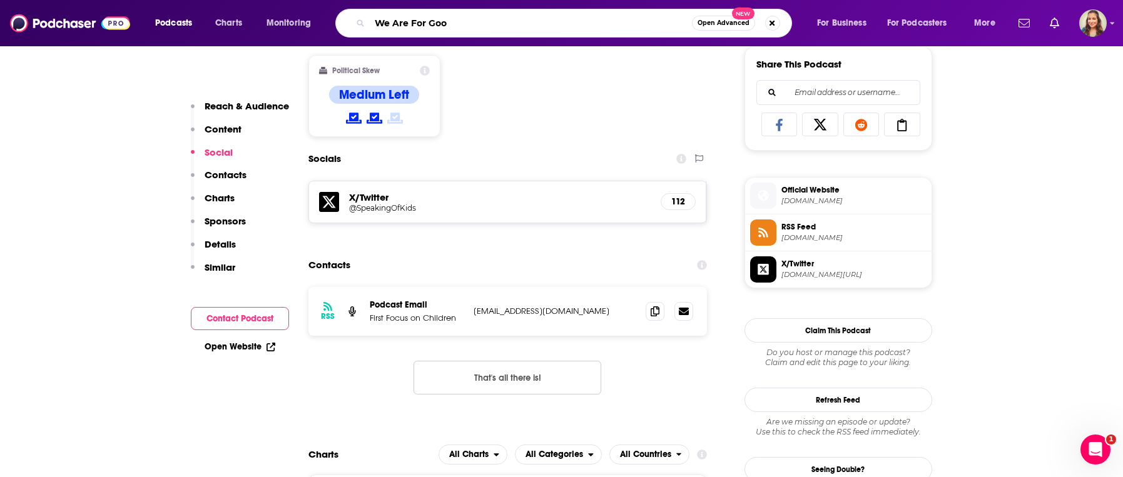
type input "We Are For Good"
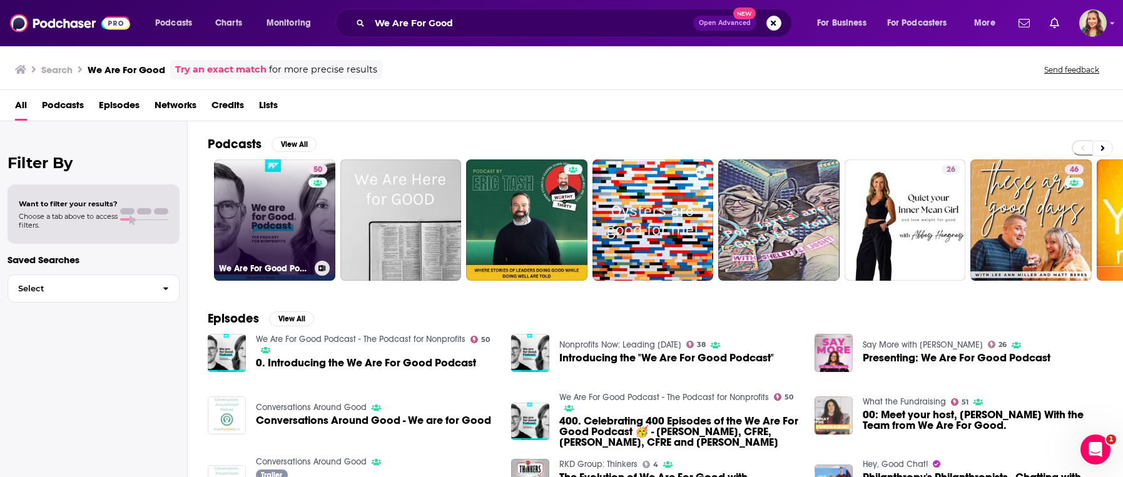
click at [258, 193] on link "50 We Are For Good Podcast - The Podcast for Nonprofits" at bounding box center [274, 220] width 121 height 121
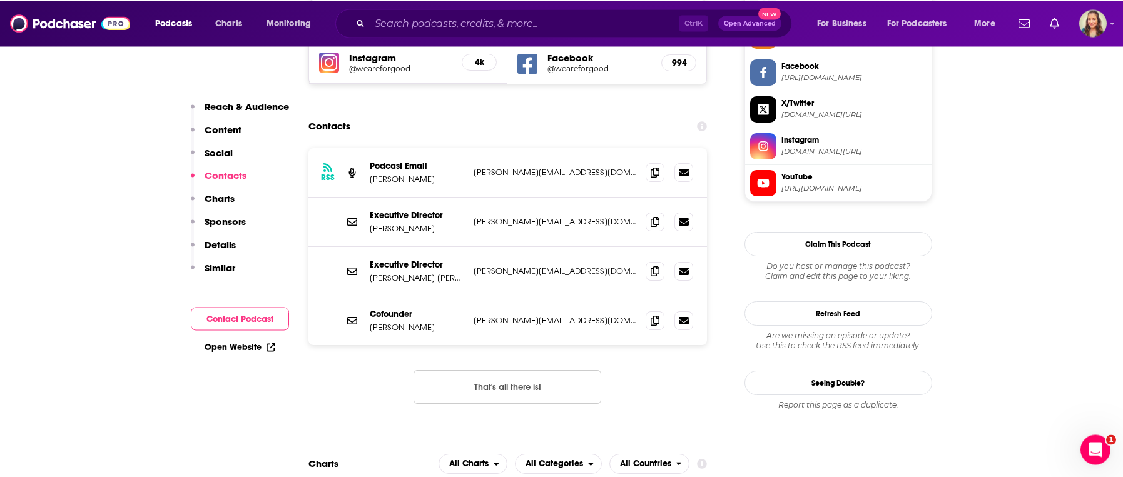
scroll to position [1212, 0]
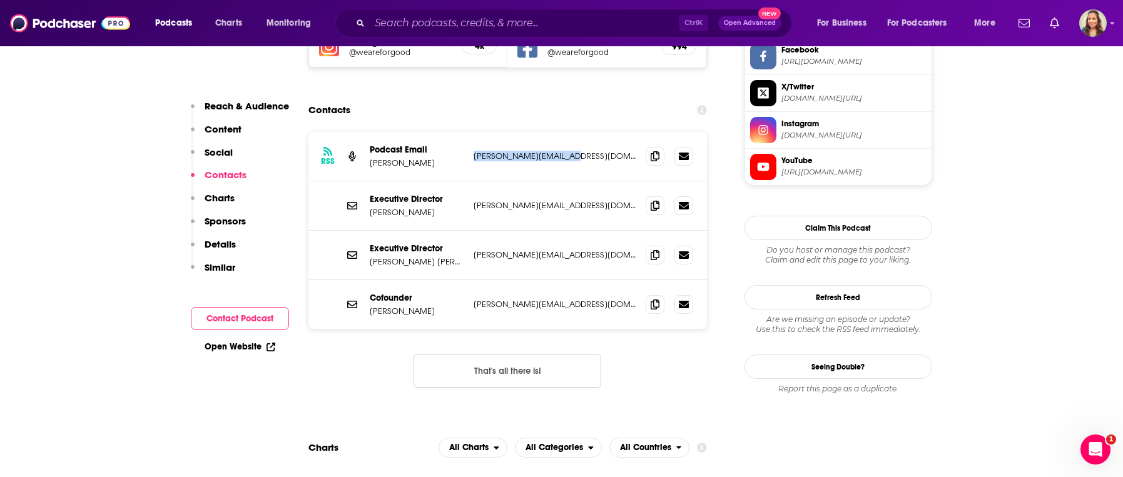
drag, startPoint x: 599, startPoint y: 103, endPoint x: 471, endPoint y: 103, distance: 128.2
click at [474, 151] on p "[PERSON_NAME][EMAIL_ADDRESS][DOMAIN_NAME]" at bounding box center [555, 156] width 163 height 11
copy p "[PERSON_NAME][EMAIL_ADDRESS][DOMAIN_NAME]"
drag, startPoint x: 576, startPoint y: 150, endPoint x: 469, endPoint y: 152, distance: 106.4
click at [474, 200] on p "[PERSON_NAME][EMAIL_ADDRESS][DOMAIN_NAME]" at bounding box center [555, 205] width 163 height 11
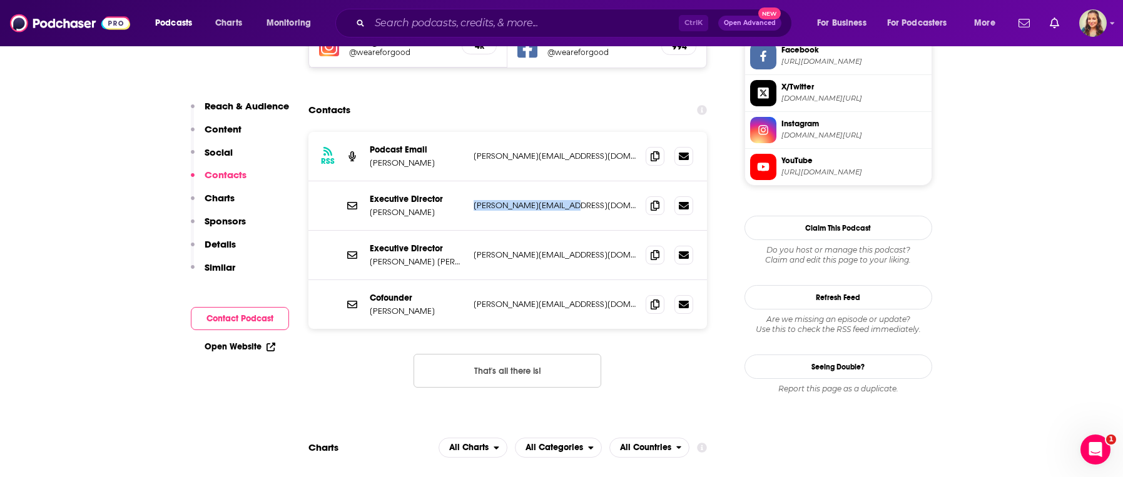
copy p "[PERSON_NAME][EMAIL_ADDRESS][DOMAIN_NAME]"
drag, startPoint x: 567, startPoint y: 204, endPoint x: 469, endPoint y: 206, distance: 97.6
click at [474, 250] on p "[PERSON_NAME][EMAIL_ADDRESS][DOMAIN_NAME]" at bounding box center [555, 255] width 163 height 11
drag, startPoint x: 468, startPoint y: 250, endPoint x: 547, endPoint y: 257, distance: 79.2
click at [547, 280] on div "Cofounder [PERSON_NAME] [PERSON_NAME][EMAIL_ADDRESS][DOMAIN_NAME] [PERSON_NAME]…" at bounding box center [507, 304] width 399 height 49
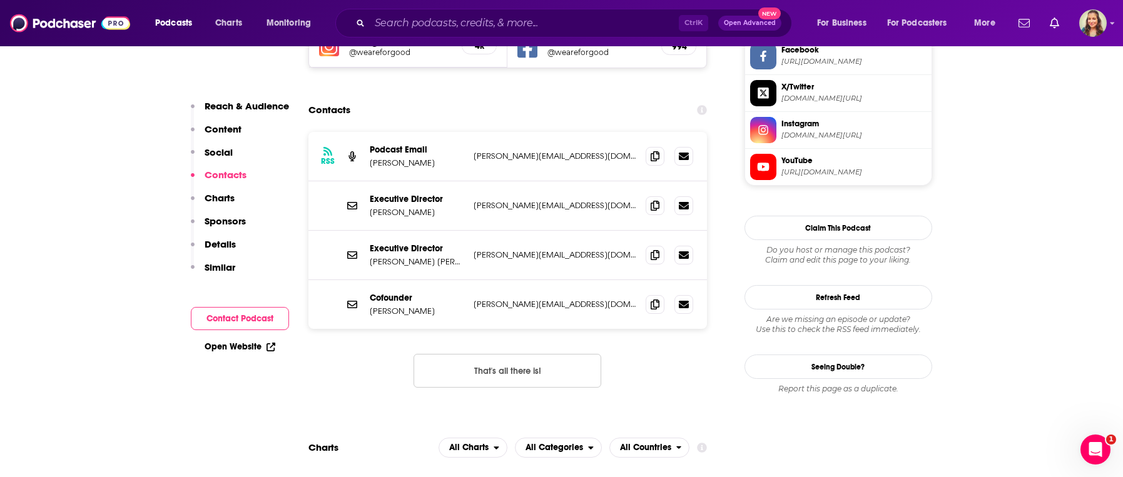
click at [583, 280] on div "Cofounder [PERSON_NAME] [PERSON_NAME][EMAIL_ADDRESS][DOMAIN_NAME] [PERSON_NAME]…" at bounding box center [507, 304] width 399 height 49
drag, startPoint x: 584, startPoint y: 255, endPoint x: 474, endPoint y: 255, distance: 110.1
click at [474, 299] on p "[PERSON_NAME][EMAIL_ADDRESS][DOMAIN_NAME]" at bounding box center [555, 304] width 163 height 11
click at [494, 23] on input "Search podcasts, credits, & more..." at bounding box center [524, 23] width 309 height 20
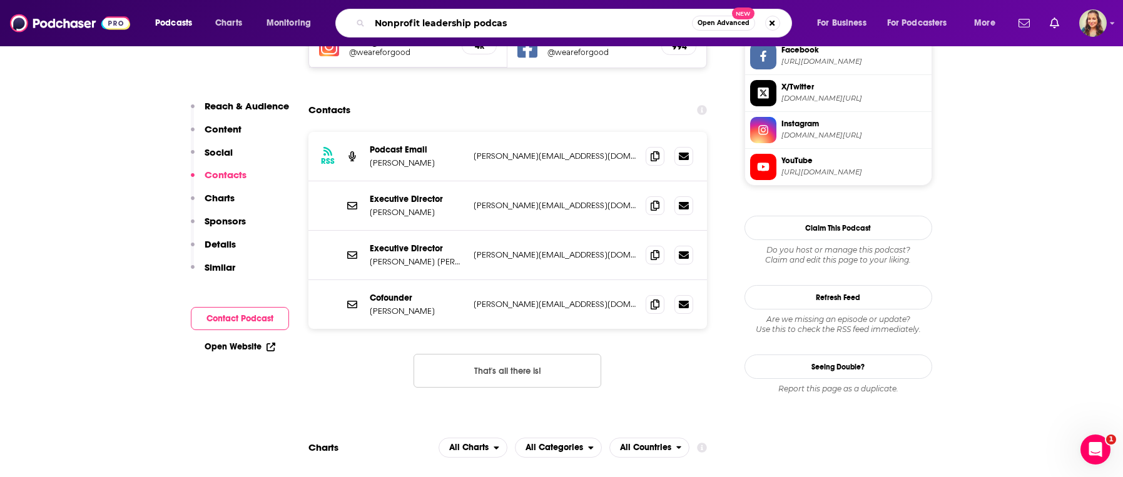
type input "Nonprofit leadership podcast"
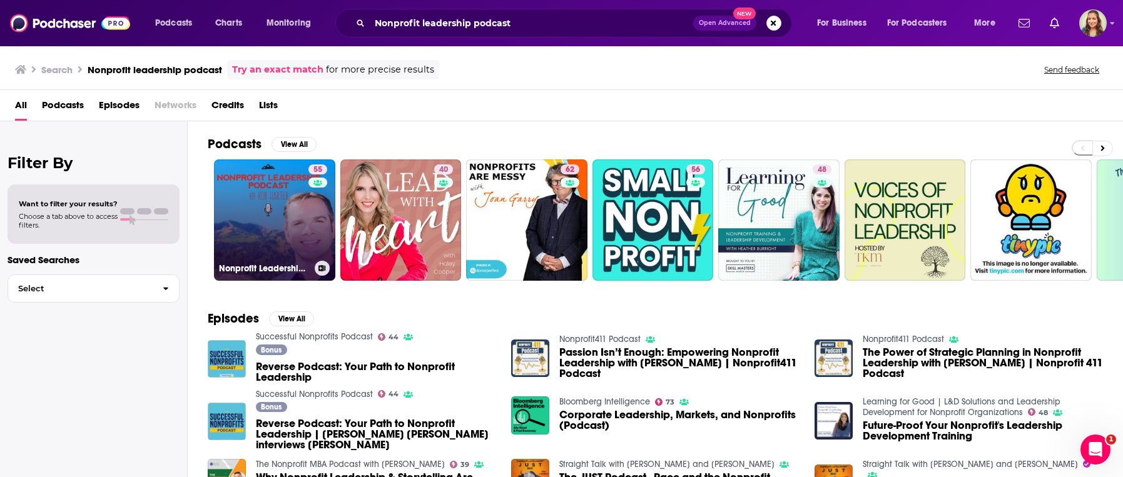
click at [305, 219] on link "55 Nonprofit Leadership Podcast" at bounding box center [274, 220] width 121 height 121
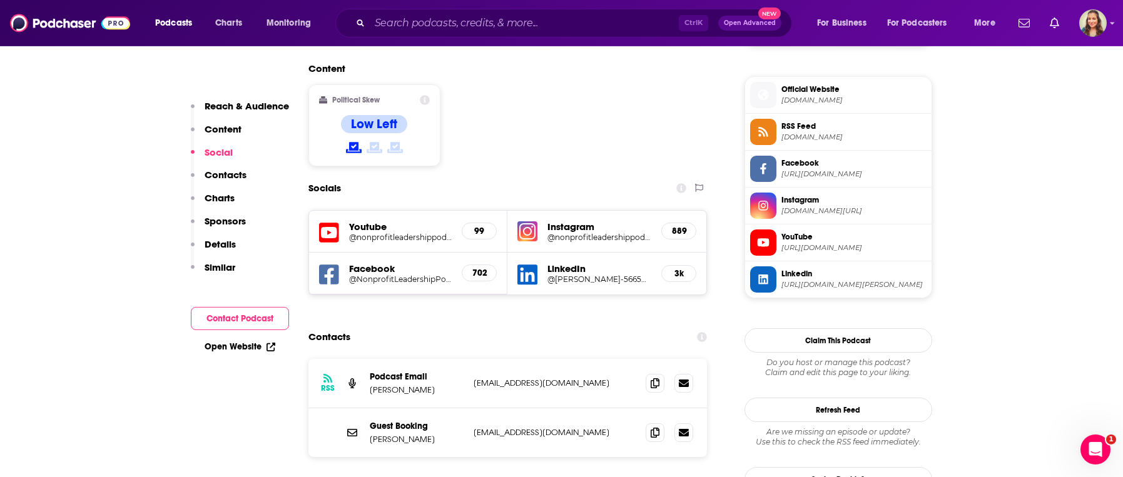
scroll to position [998, 0]
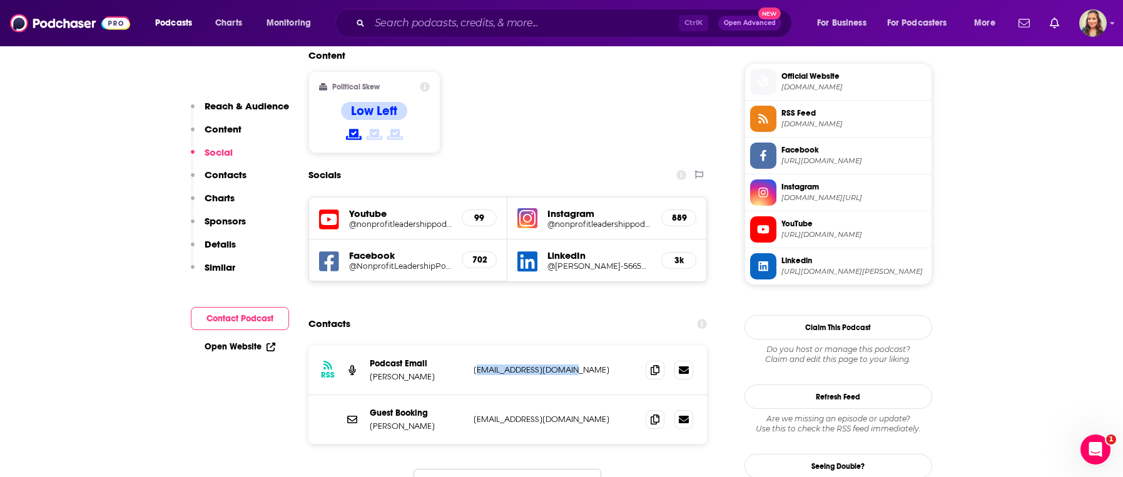
drag, startPoint x: 476, startPoint y: 313, endPoint x: 568, endPoint y: 318, distance: 92.1
click at [568, 365] on p "[EMAIL_ADDRESS][DOMAIN_NAME]" at bounding box center [555, 370] width 163 height 11
drag, startPoint x: 596, startPoint y: 316, endPoint x: 447, endPoint y: 312, distance: 149.6
click at [474, 365] on p "[EMAIL_ADDRESS][DOMAIN_NAME]" at bounding box center [555, 370] width 163 height 11
click at [510, 346] on div "RSS Podcast Email [PERSON_NAME] [EMAIL_ADDRESS][DOMAIN_NAME] [EMAIL_ADDRESS][DO…" at bounding box center [507, 370] width 399 height 49
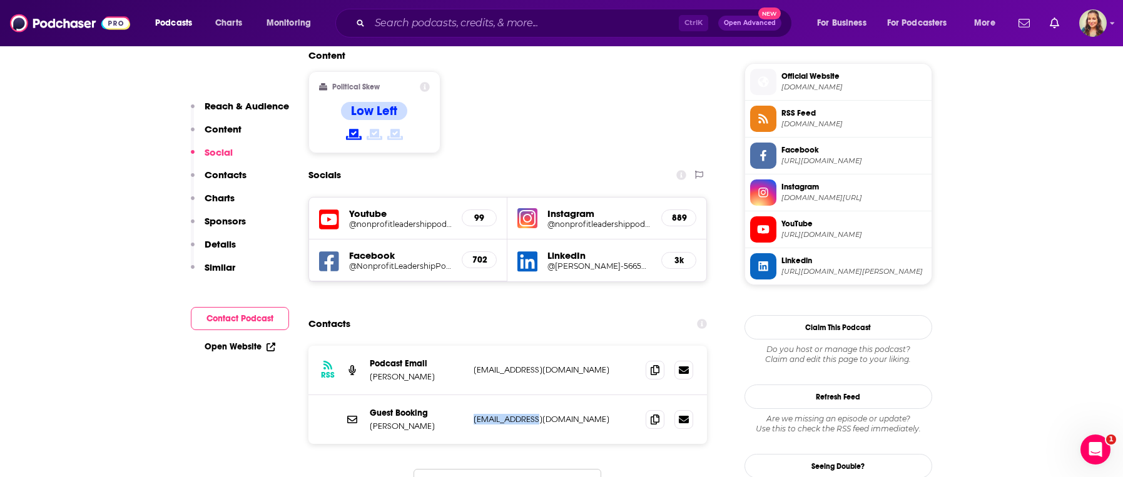
drag, startPoint x: 549, startPoint y: 367, endPoint x: 471, endPoint y: 365, distance: 78.2
click at [474, 414] on p "[EMAIL_ADDRESS][DOMAIN_NAME]" at bounding box center [555, 419] width 163 height 11
drag, startPoint x: 469, startPoint y: 315, endPoint x: 580, endPoint y: 320, distance: 111.4
click at [580, 346] on div "RSS Podcast Email [PERSON_NAME] [EMAIL_ADDRESS][DOMAIN_NAME] [EMAIL_ADDRESS][DO…" at bounding box center [507, 370] width 399 height 49
click at [548, 23] on input "Search podcasts, credits, & more..." at bounding box center [524, 23] width 309 height 20
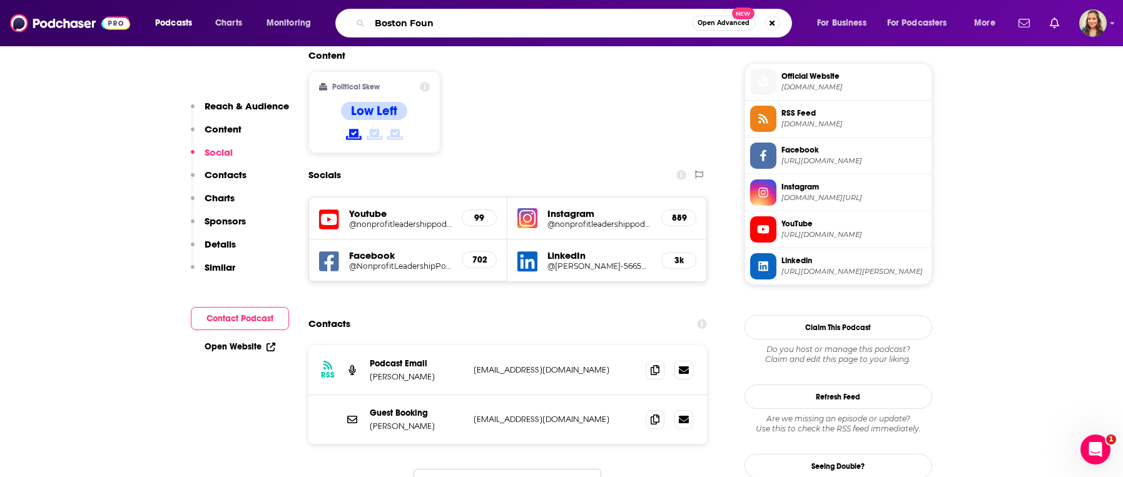
type input "Boston Found"
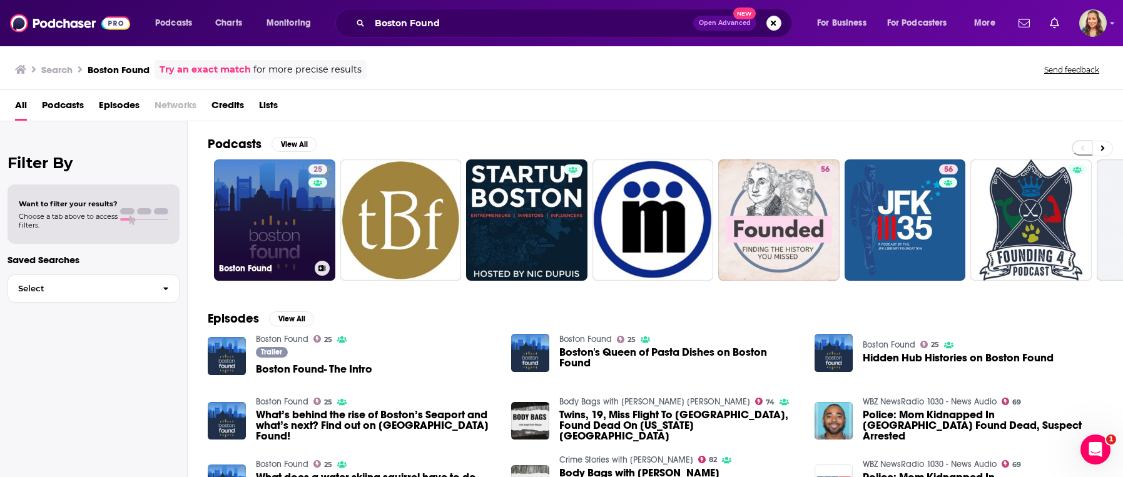
click at [274, 220] on link "25 Boston Found" at bounding box center [274, 220] width 121 height 121
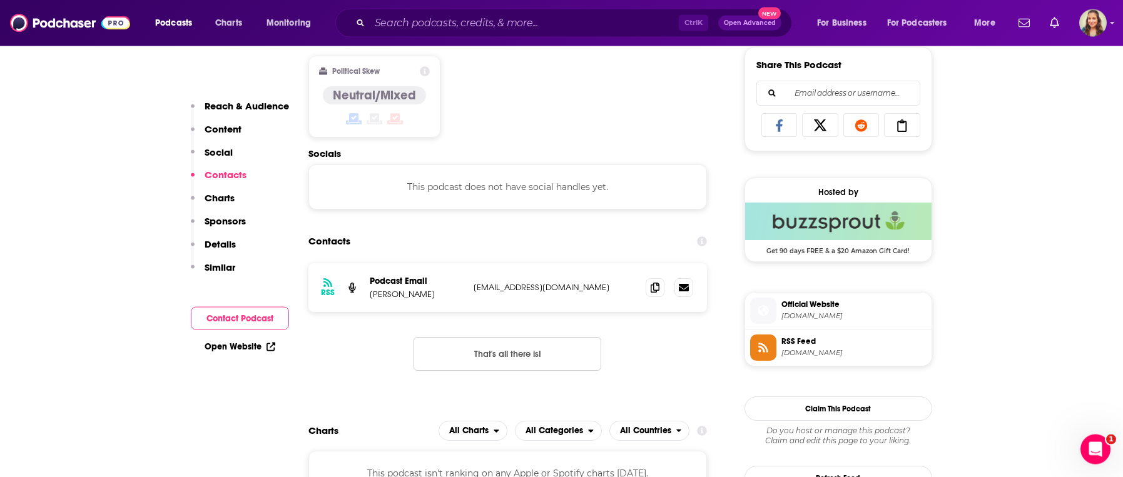
scroll to position [784, 0]
drag, startPoint x: 472, startPoint y: 295, endPoint x: 573, endPoint y: 298, distance: 100.8
click at [573, 298] on div "RSS Podcast Email [PERSON_NAME] [EMAIL_ADDRESS][DOMAIN_NAME] [EMAIL_ADDRESS][DO…" at bounding box center [507, 287] width 399 height 49
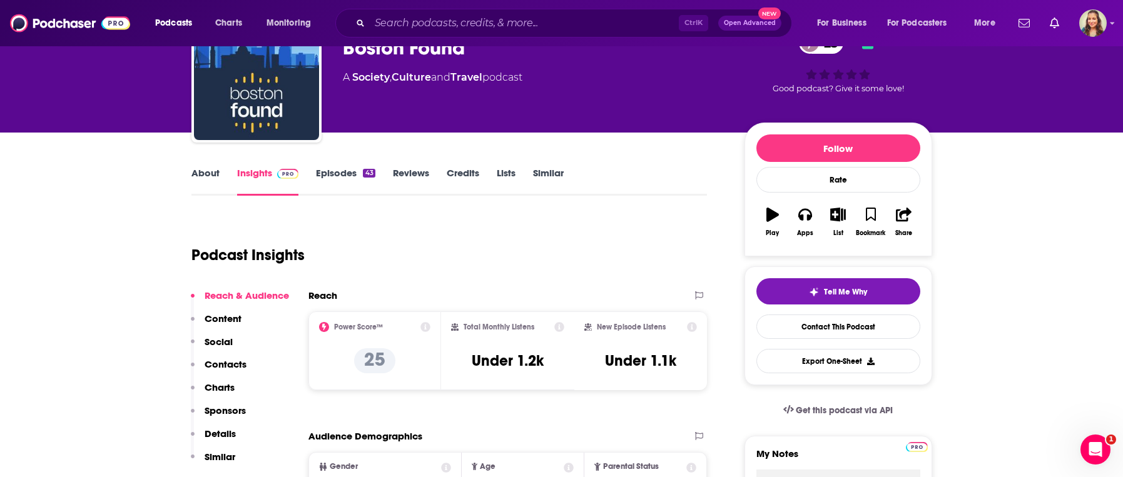
scroll to position [0, 0]
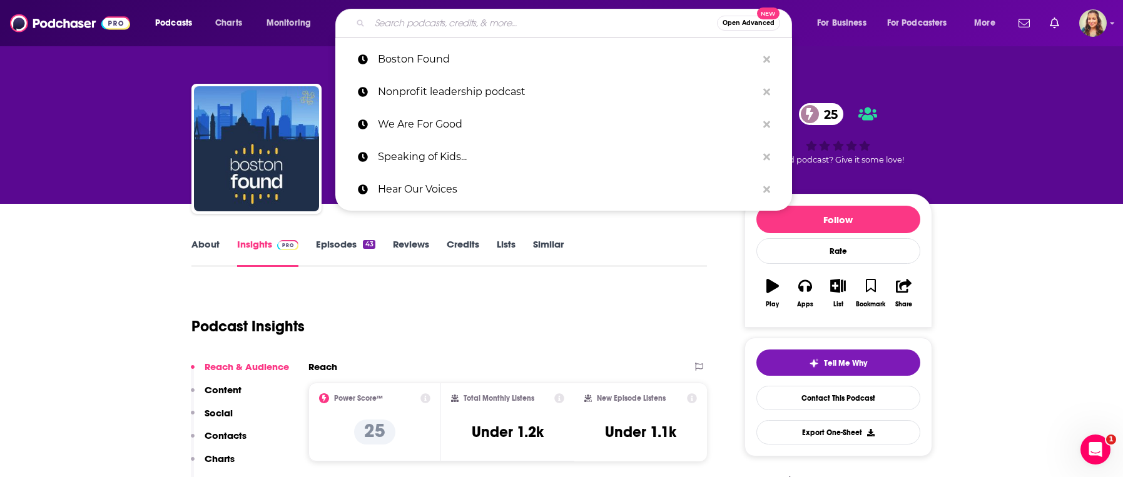
click at [510, 25] on input "Search podcasts, credits, & more..." at bounding box center [543, 23] width 347 height 20
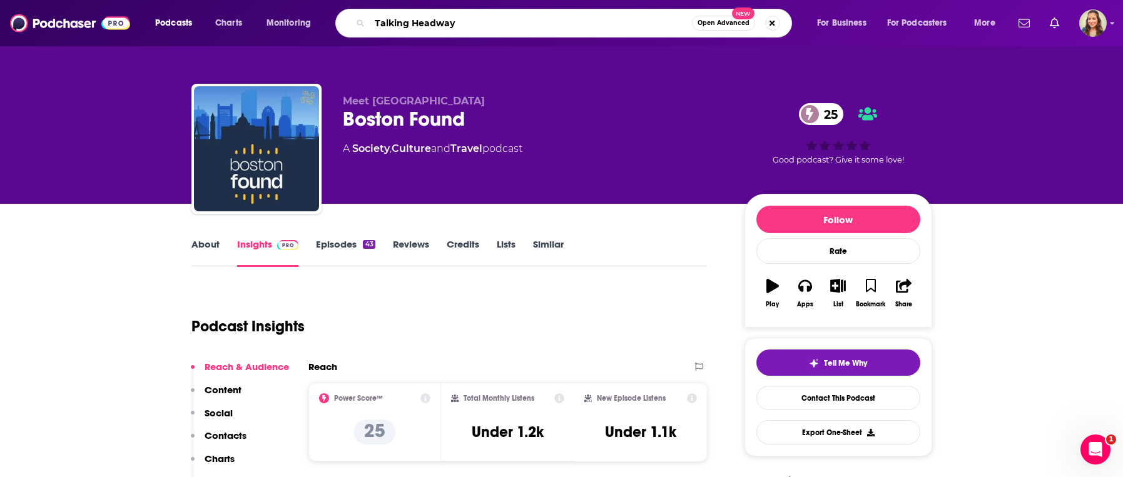
type input "Talking Headways"
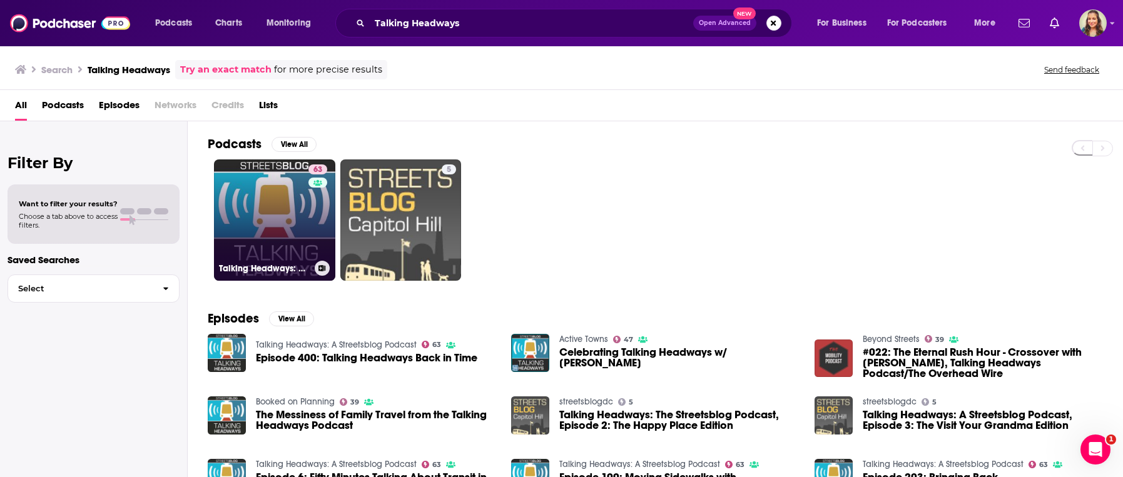
click at [251, 225] on link "63 Talking Headways: A Streetsblog Podcast" at bounding box center [274, 220] width 121 height 121
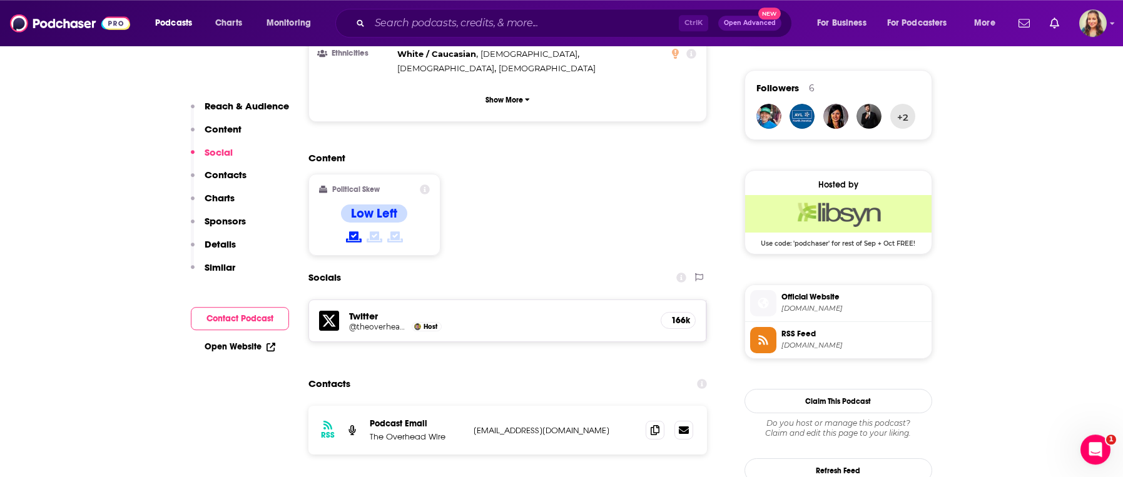
scroll to position [998, 0]
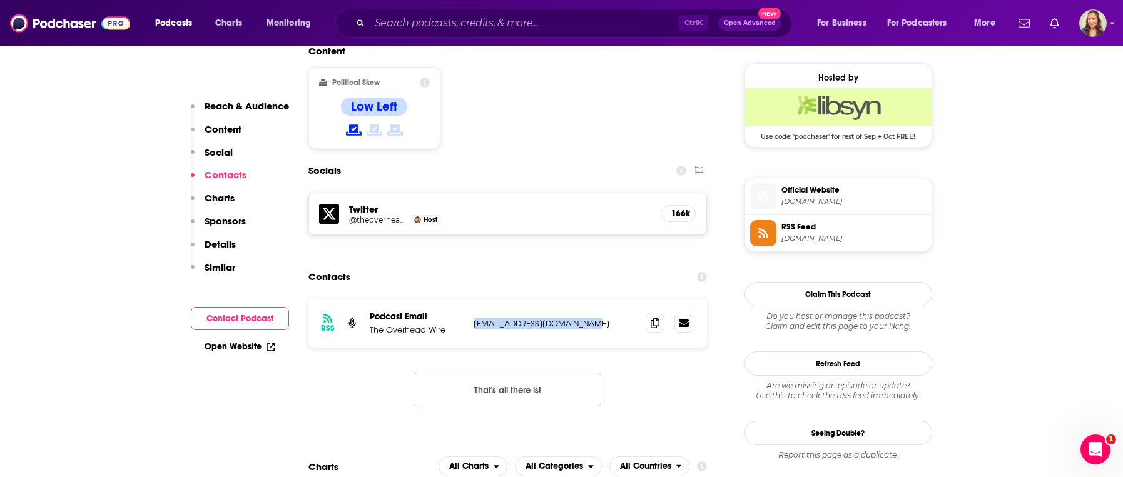
drag, startPoint x: 472, startPoint y: 260, endPoint x: 592, endPoint y: 261, distance: 119.5
click at [592, 299] on div "RSS Podcast Email The Overhead Wire [EMAIL_ADDRESS][DOMAIN_NAME] [EMAIL_ADDRESS…" at bounding box center [507, 323] width 399 height 49
click at [601, 299] on div "RSS Podcast Email The Overhead Wire [EMAIL_ADDRESS][DOMAIN_NAME] [EMAIL_ADDRESS…" at bounding box center [507, 323] width 399 height 49
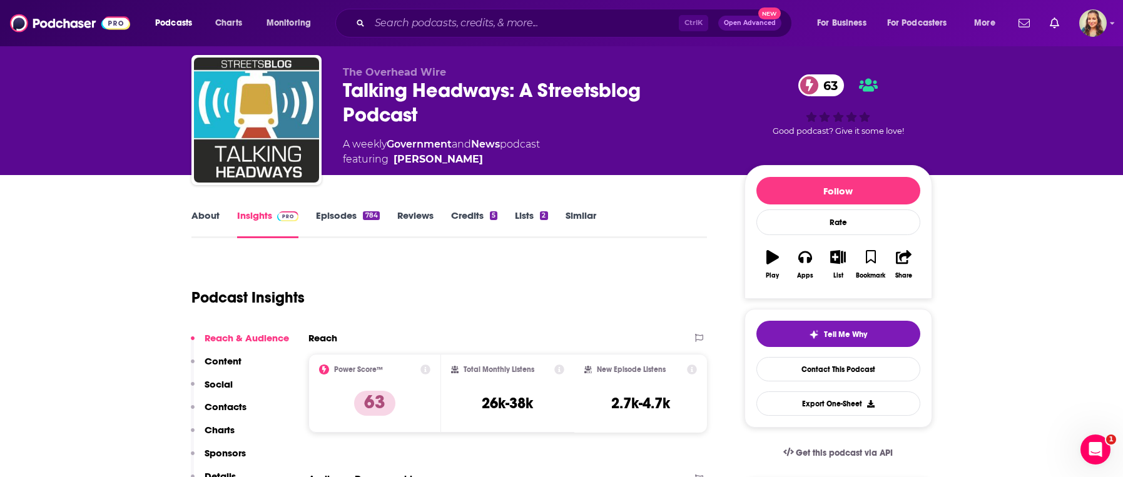
scroll to position [0, 0]
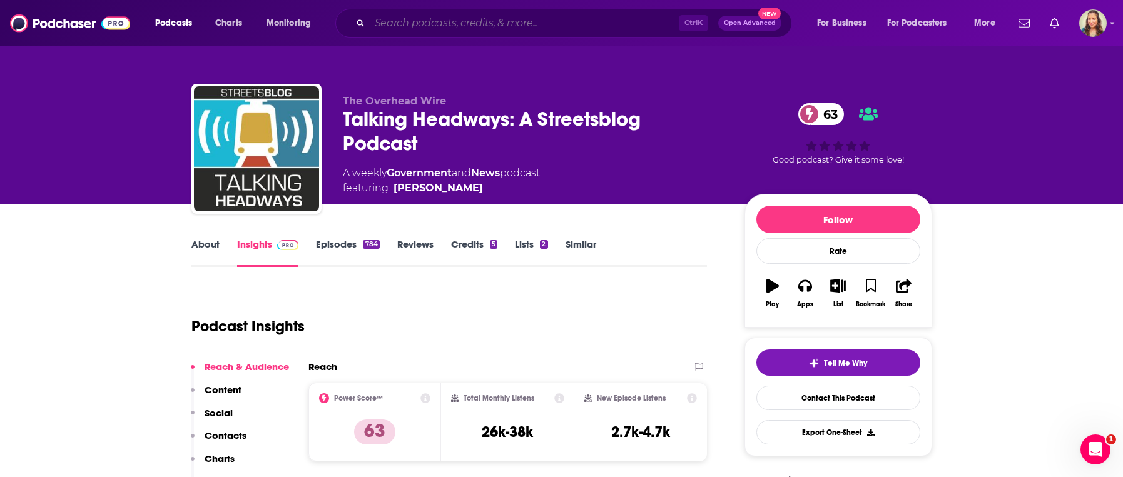
click at [489, 22] on input "Search podcasts, credits, & more..." at bounding box center [524, 23] width 309 height 20
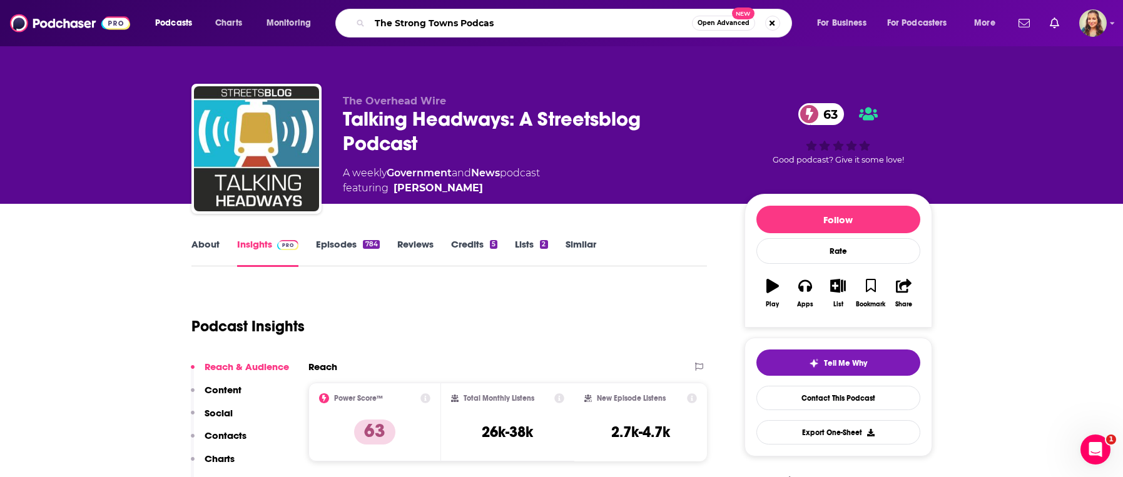
type input "The Strong Towns Podcast"
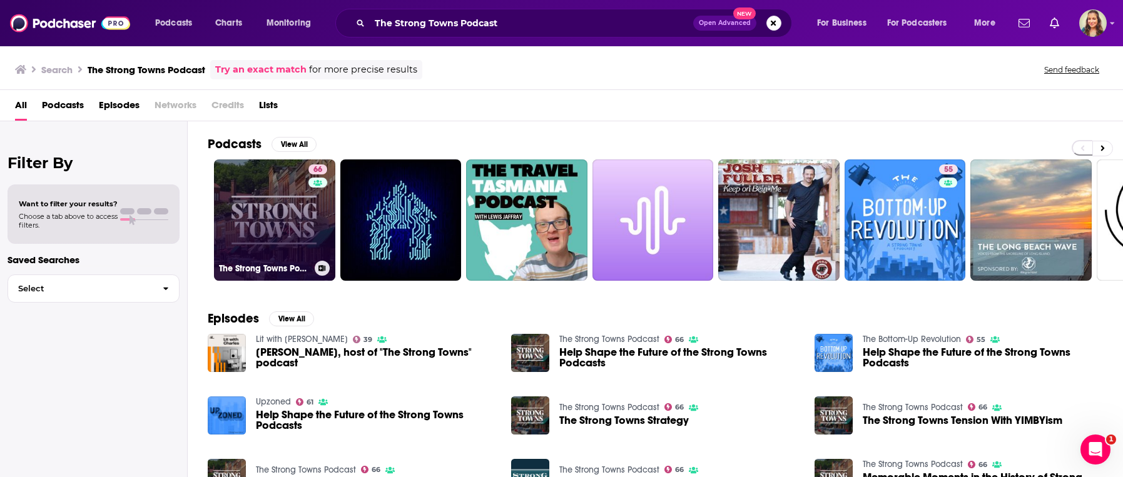
click at [278, 215] on link "66 The Strong Towns Podcast" at bounding box center [274, 220] width 121 height 121
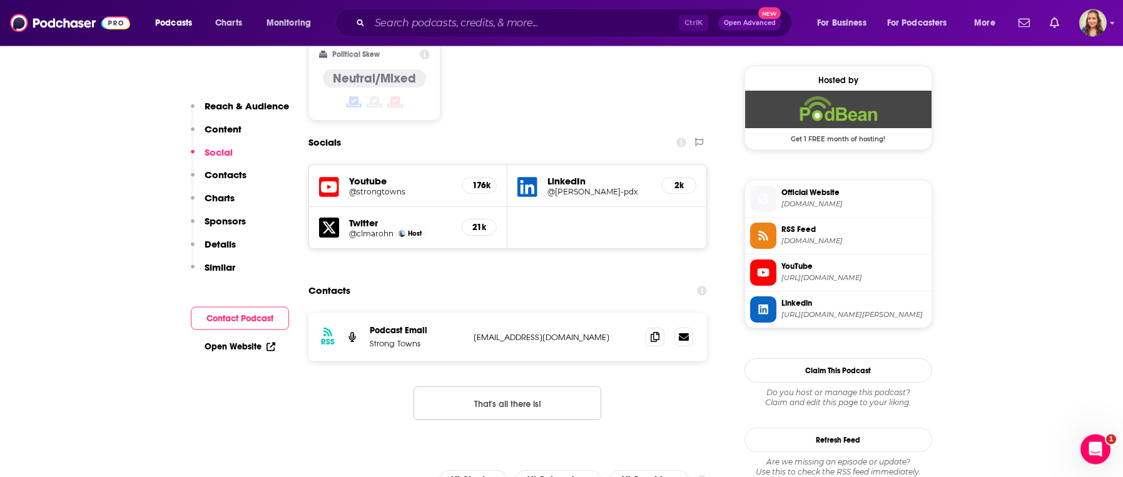
scroll to position [1070, 0]
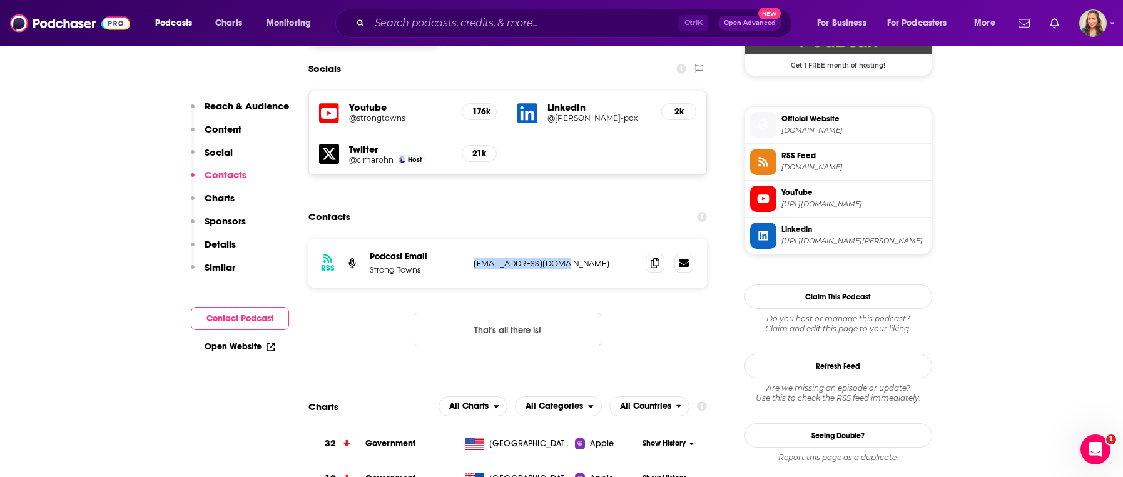
drag, startPoint x: 566, startPoint y: 232, endPoint x: 474, endPoint y: 233, distance: 92.0
click at [474, 258] on p "[EMAIL_ADDRESS][DOMAIN_NAME]" at bounding box center [555, 263] width 163 height 11
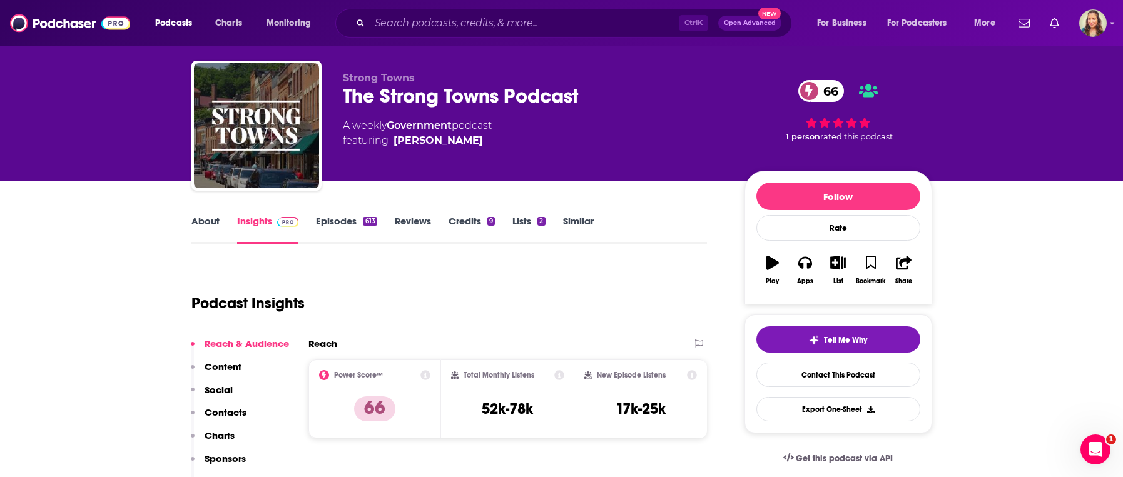
scroll to position [0, 0]
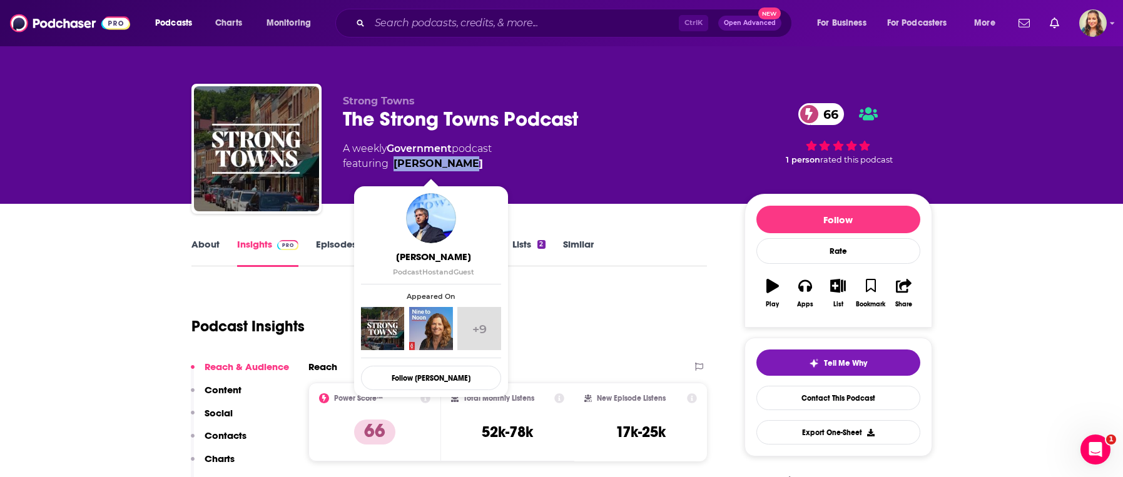
drag, startPoint x: 473, startPoint y: 167, endPoint x: 396, endPoint y: 165, distance: 77.0
click at [396, 165] on span "featuring [PERSON_NAME]" at bounding box center [417, 163] width 149 height 15
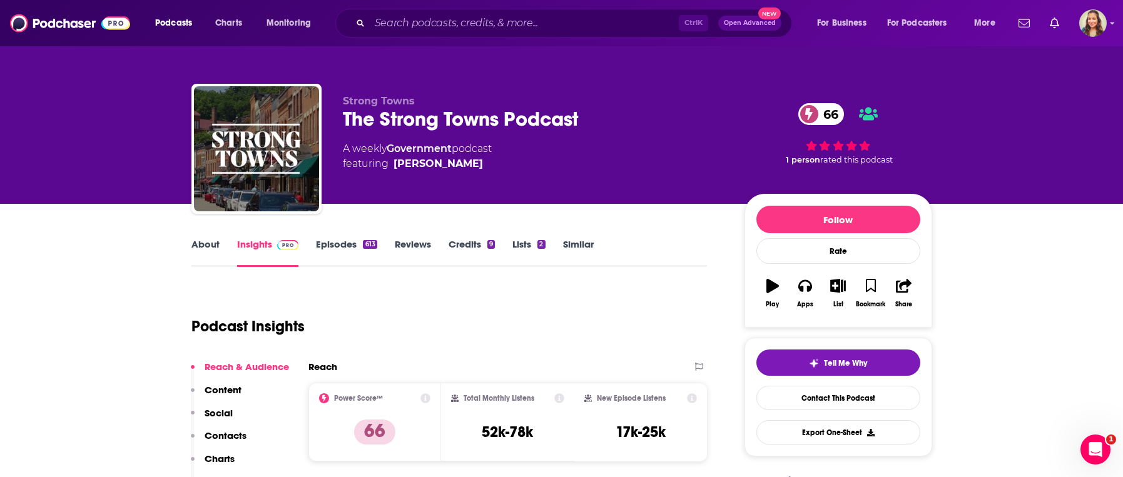
click at [483, 300] on div "Podcast Insights" at bounding box center [444, 319] width 506 height 64
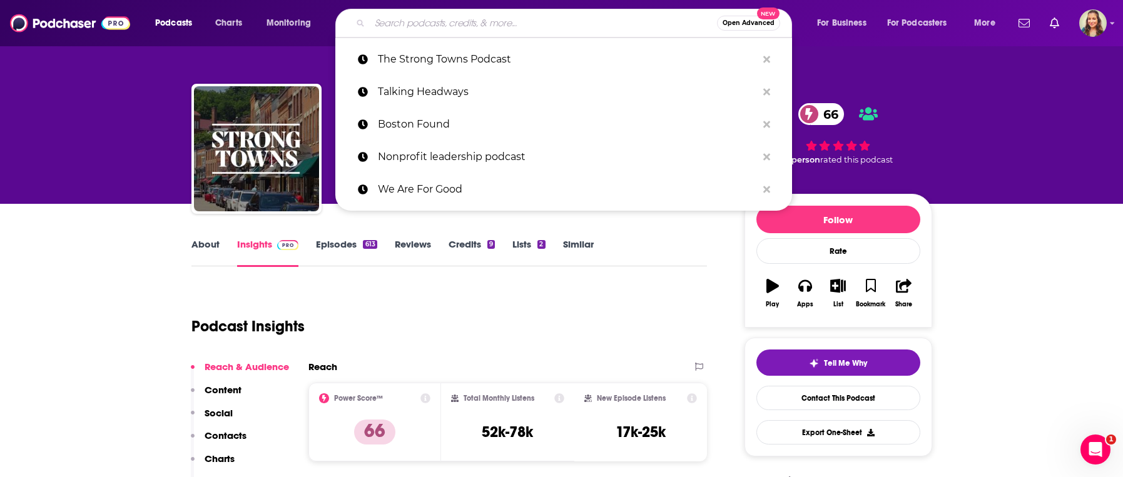
click at [422, 23] on input "Search podcasts, credits, & more..." at bounding box center [543, 23] width 347 height 20
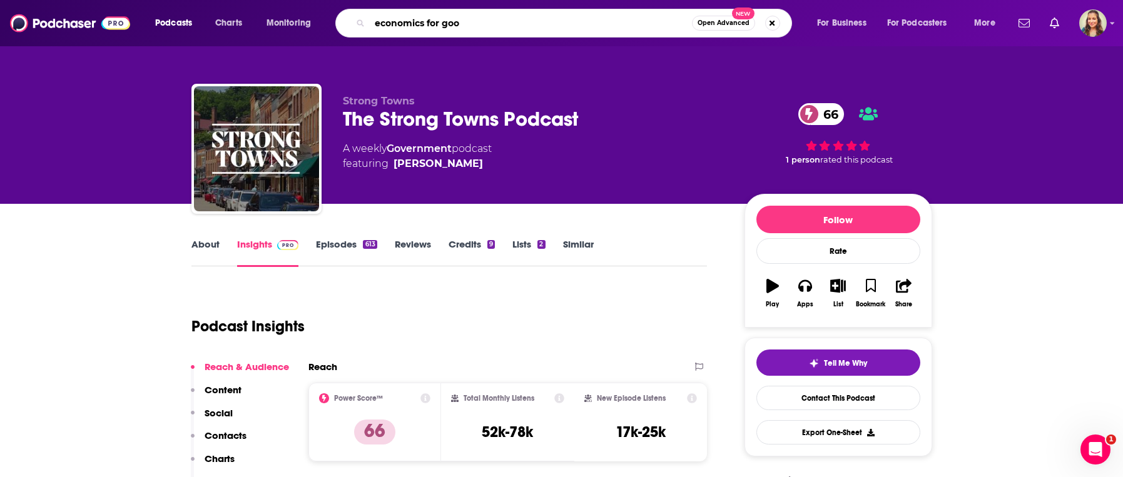
type input "economics for good"
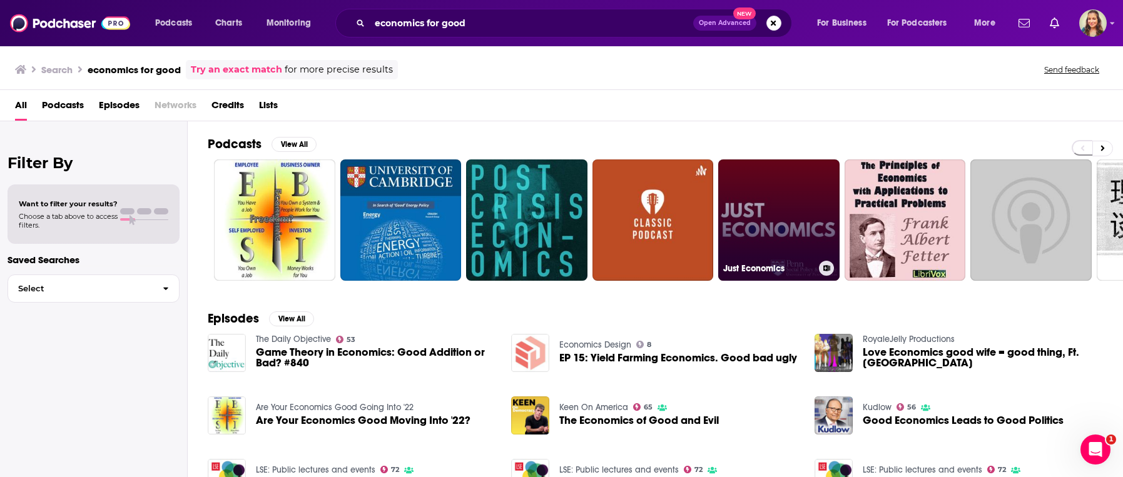
click at [805, 215] on link "Just Economics" at bounding box center [778, 220] width 121 height 121
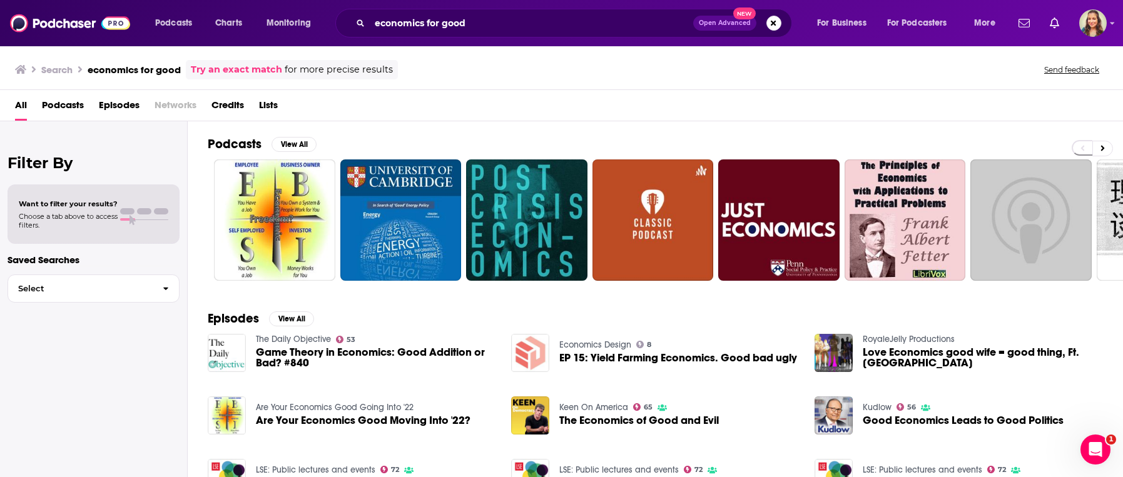
scroll to position [71, 0]
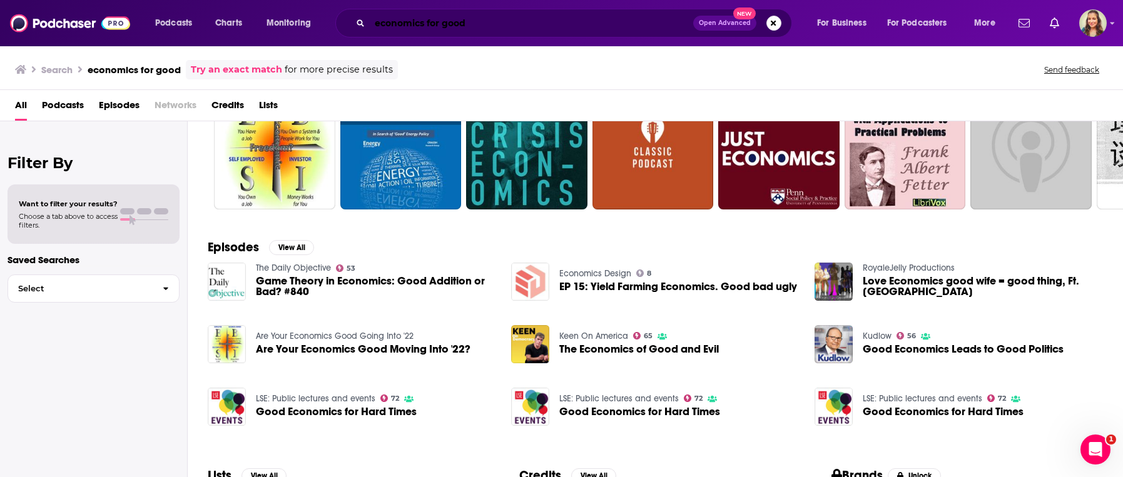
click at [517, 23] on input "economics for good" at bounding box center [531, 23] width 323 height 20
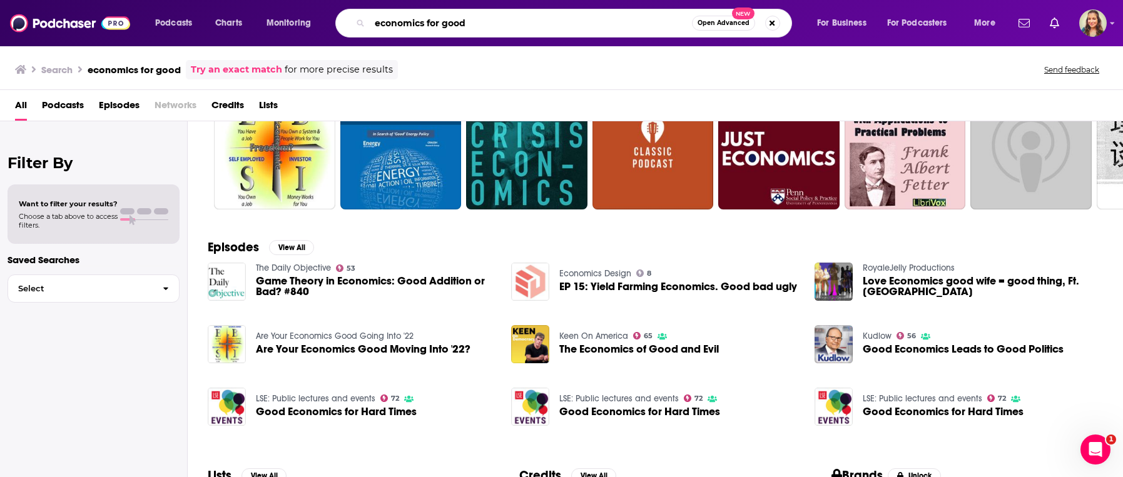
click at [517, 23] on input "economics for good" at bounding box center [531, 23] width 322 height 20
type input "The Urbanist"
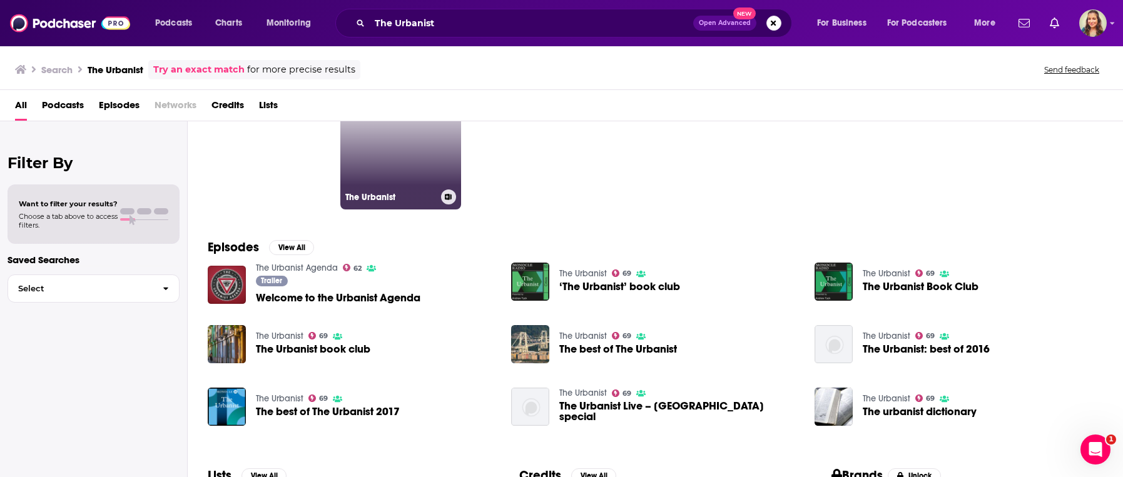
click at [410, 163] on link "69 The Urbanist" at bounding box center [400, 148] width 121 height 121
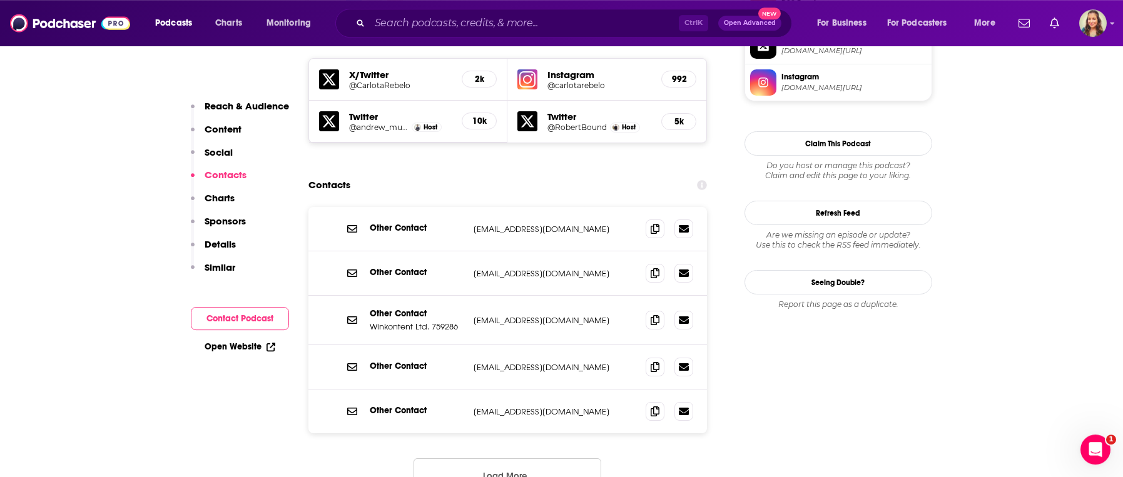
scroll to position [1141, 0]
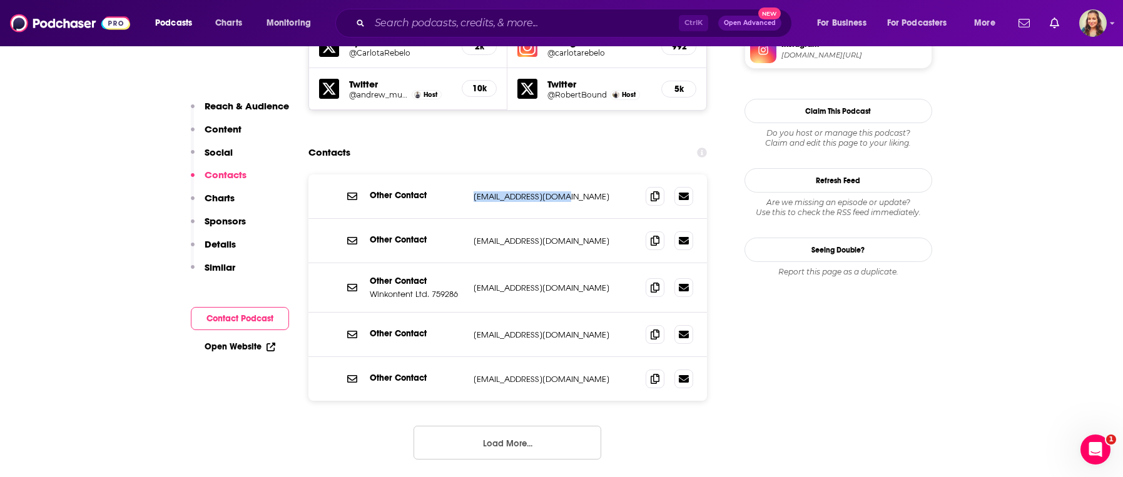
drag, startPoint x: 472, startPoint y: 157, endPoint x: 565, endPoint y: 165, distance: 93.5
click at [565, 175] on div "Other Contact [EMAIL_ADDRESS][DOMAIN_NAME] [EMAIL_ADDRESS][DOMAIN_NAME]" at bounding box center [507, 197] width 399 height 44
drag, startPoint x: 472, startPoint y: 249, endPoint x: 546, endPoint y: 248, distance: 73.2
click at [546, 263] on div "Other Contact Winkontent Ltd. 759286 [EMAIL_ADDRESS][DOMAIN_NAME] [EMAIL_ADDRES…" at bounding box center [507, 287] width 399 height 49
drag, startPoint x: 473, startPoint y: 343, endPoint x: 543, endPoint y: 347, distance: 70.1
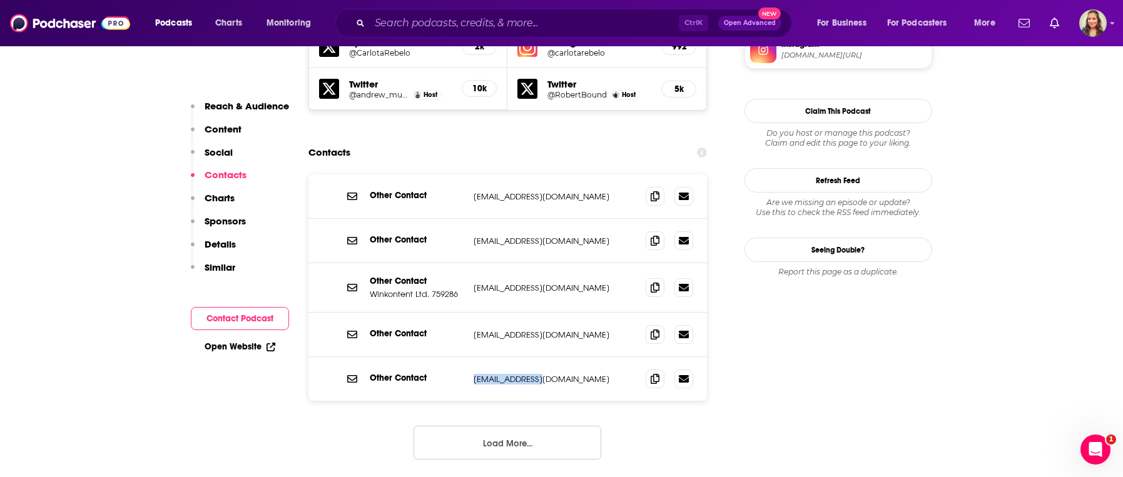
click at [543, 357] on div "Other Contact [EMAIL_ADDRESS][DOMAIN_NAME] [EMAIL_ADDRESS][DOMAIN_NAME]" at bounding box center [507, 379] width 399 height 44
click at [477, 19] on input "Search podcasts, credits, & more..." at bounding box center [524, 23] width 309 height 20
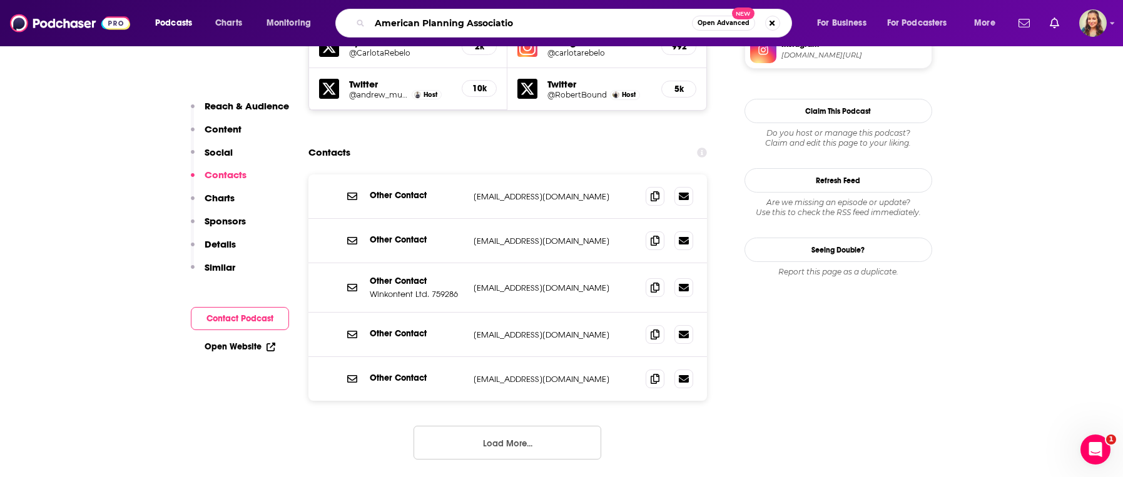
type input "American Planning Association"
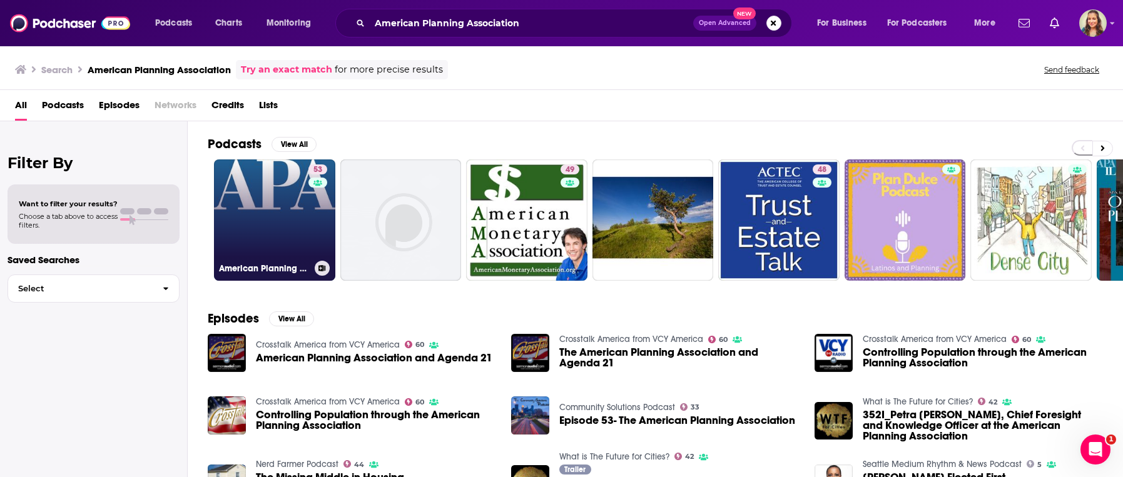
click at [285, 225] on link "53 American Planning Association" at bounding box center [274, 220] width 121 height 121
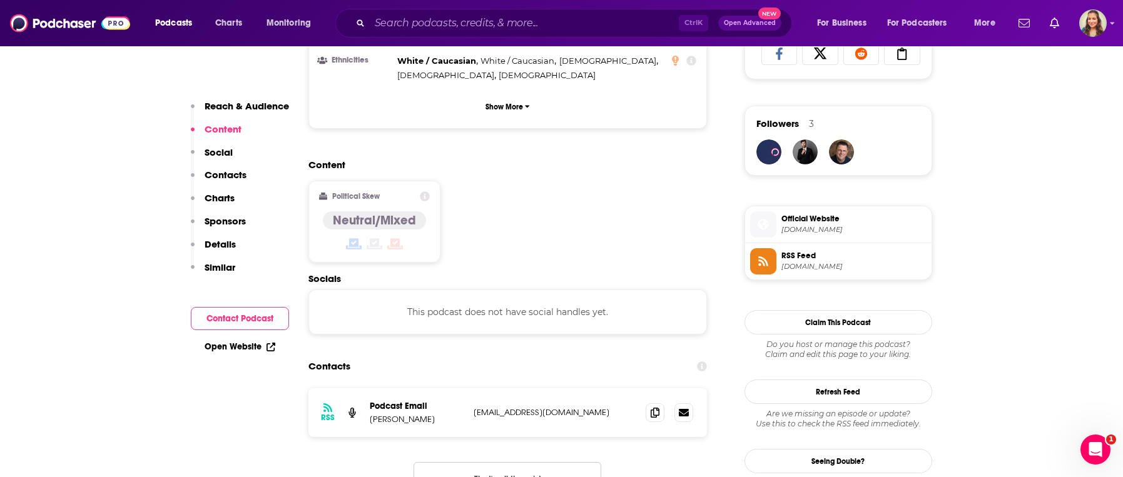
scroll to position [927, 0]
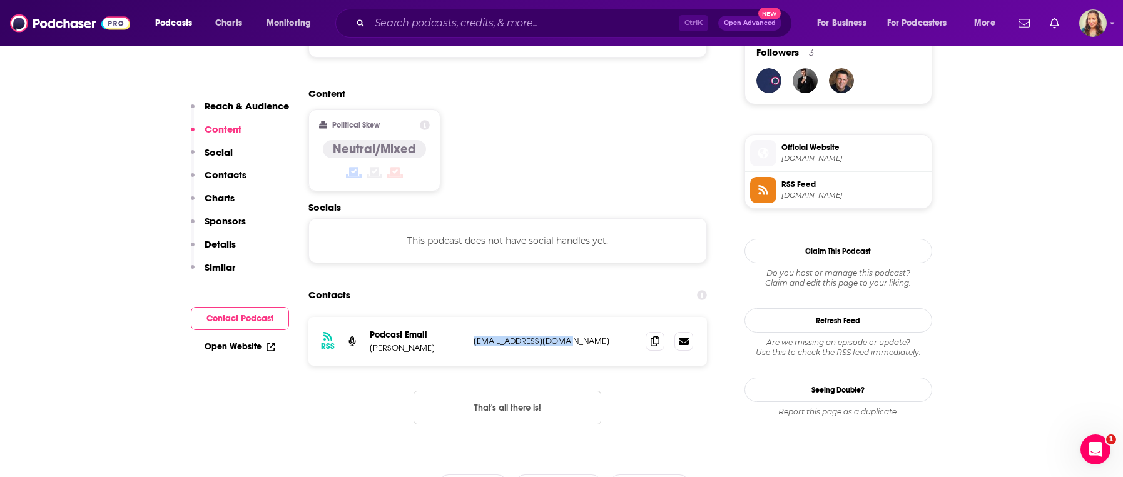
drag, startPoint x: 472, startPoint y: 318, endPoint x: 571, endPoint y: 320, distance: 98.2
click at [571, 320] on div "RSS Podcast Email [PERSON_NAME] [EMAIL_ADDRESS][DOMAIN_NAME] [EMAIL_ADDRESS][DO…" at bounding box center [507, 341] width 399 height 49
click at [497, 25] on input "Search podcasts, credits, & more..." at bounding box center [524, 23] width 309 height 20
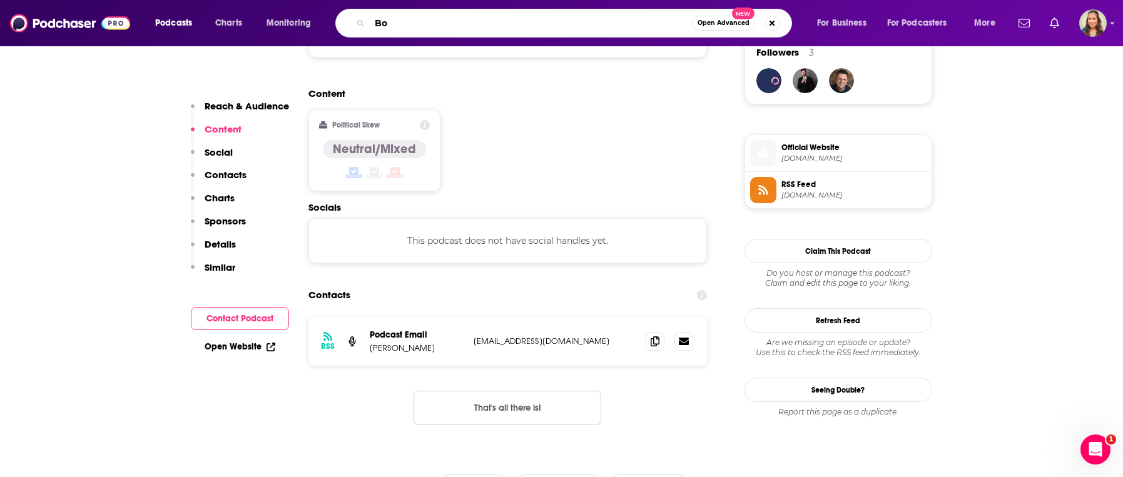
type input "B"
type input "[US_STATE]"
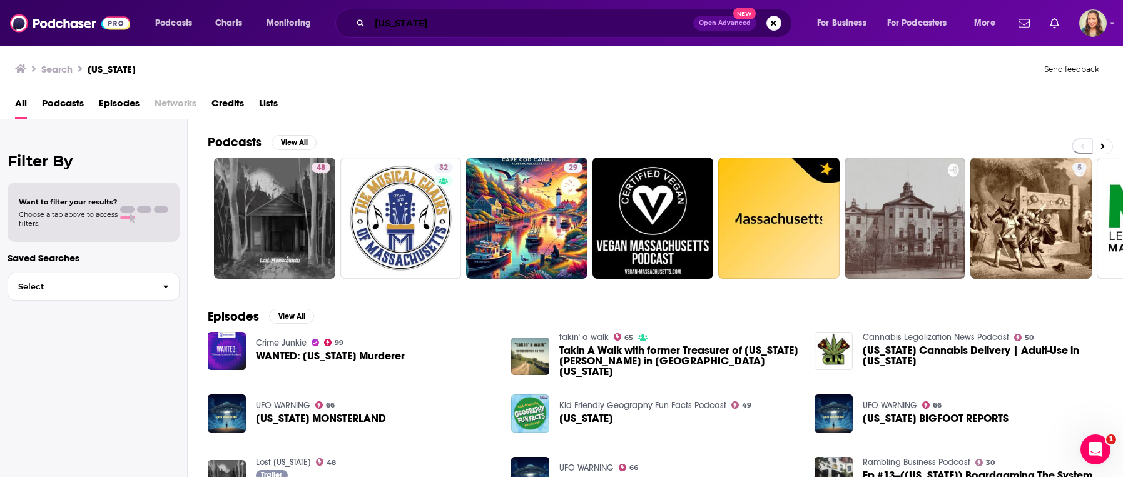
click at [460, 18] on input "[US_STATE]" at bounding box center [531, 23] width 323 height 20
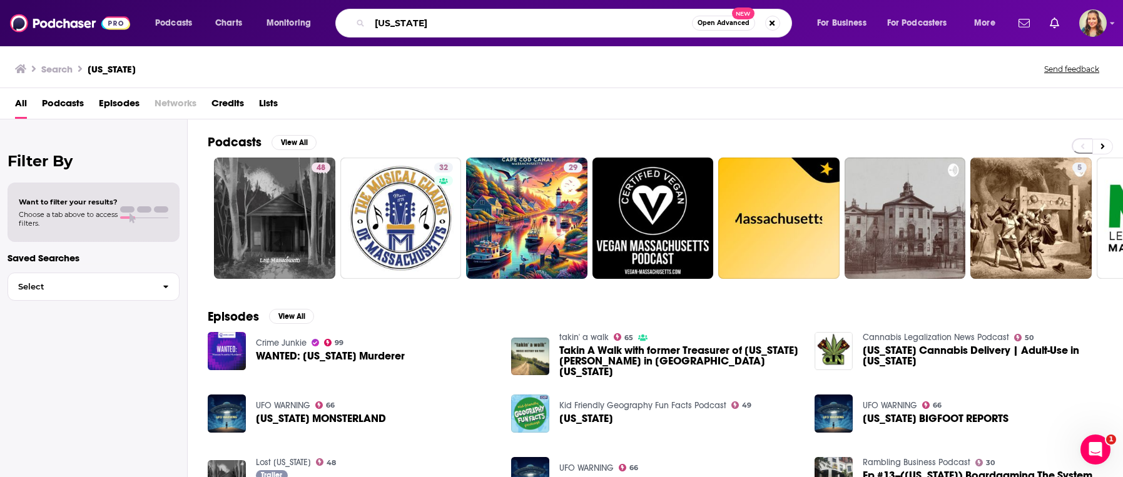
click at [460, 18] on input "[US_STATE]" at bounding box center [531, 23] width 322 height 20
type input "The Codcast"
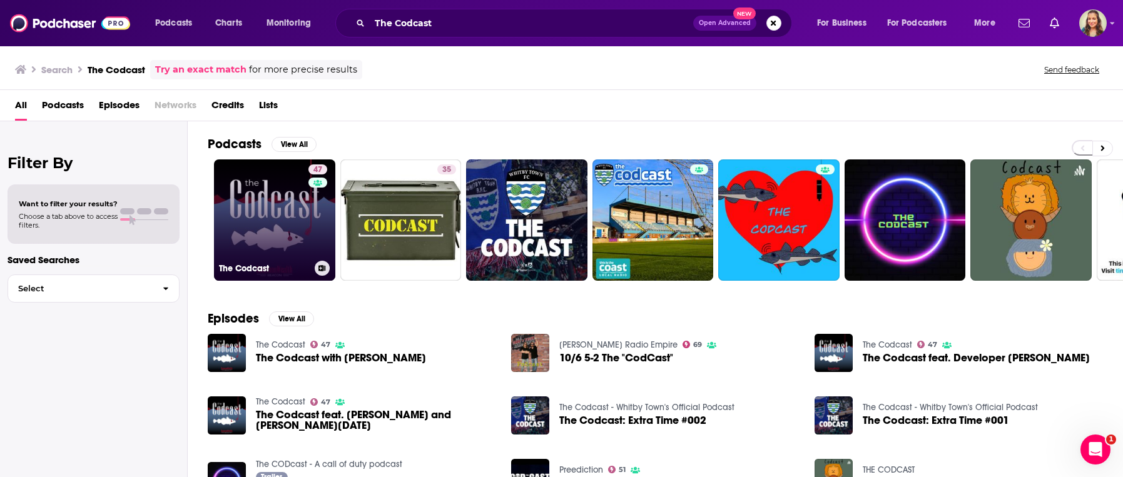
click at [297, 244] on link "47 The Codcast" at bounding box center [274, 220] width 121 height 121
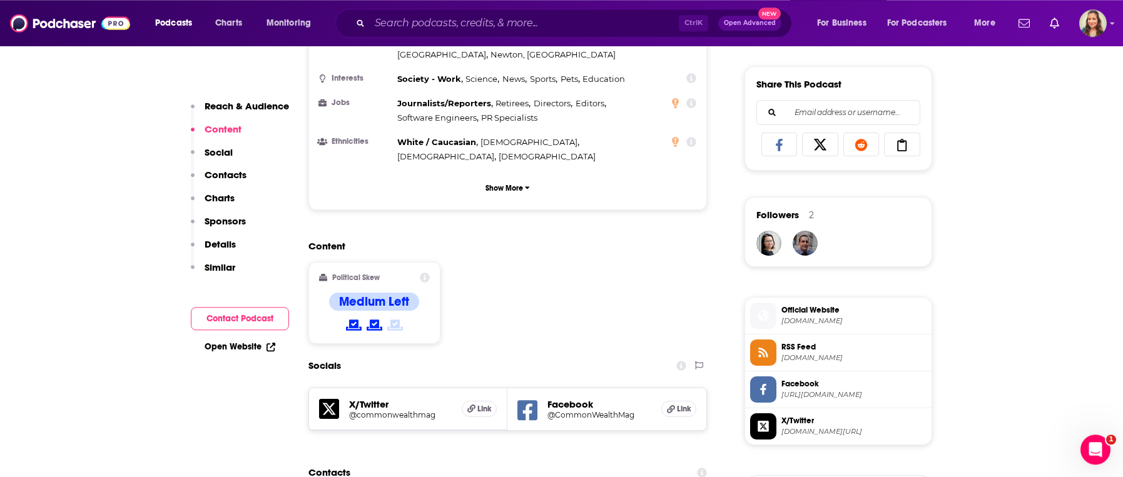
scroll to position [856, 0]
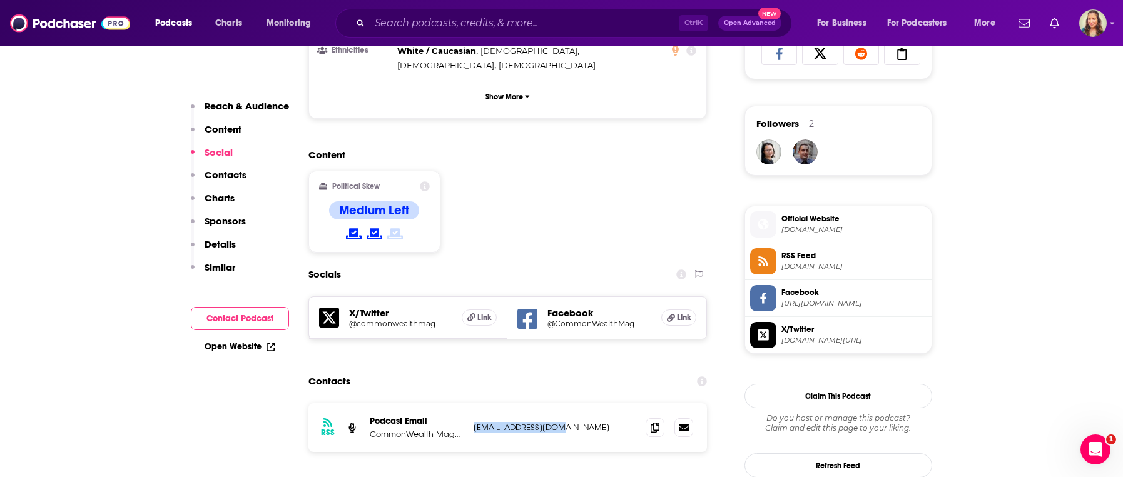
drag, startPoint x: 569, startPoint y: 382, endPoint x: 473, endPoint y: 392, distance: 96.2
click at [474, 422] on p "[EMAIL_ADDRESS][DOMAIN_NAME]" at bounding box center [555, 427] width 163 height 11
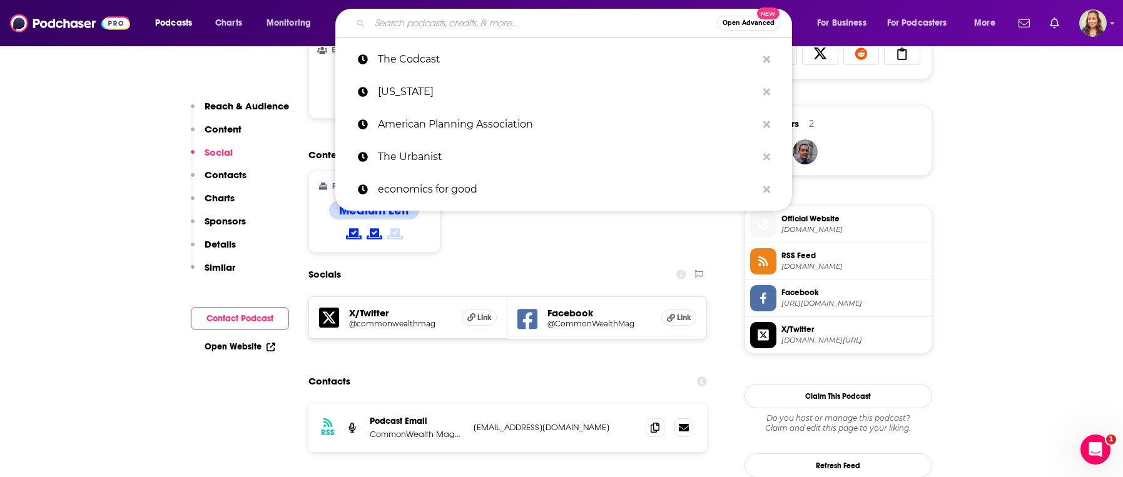
click at [543, 28] on input "Search podcasts, credits, & more..." at bounding box center [543, 23] width 347 height 20
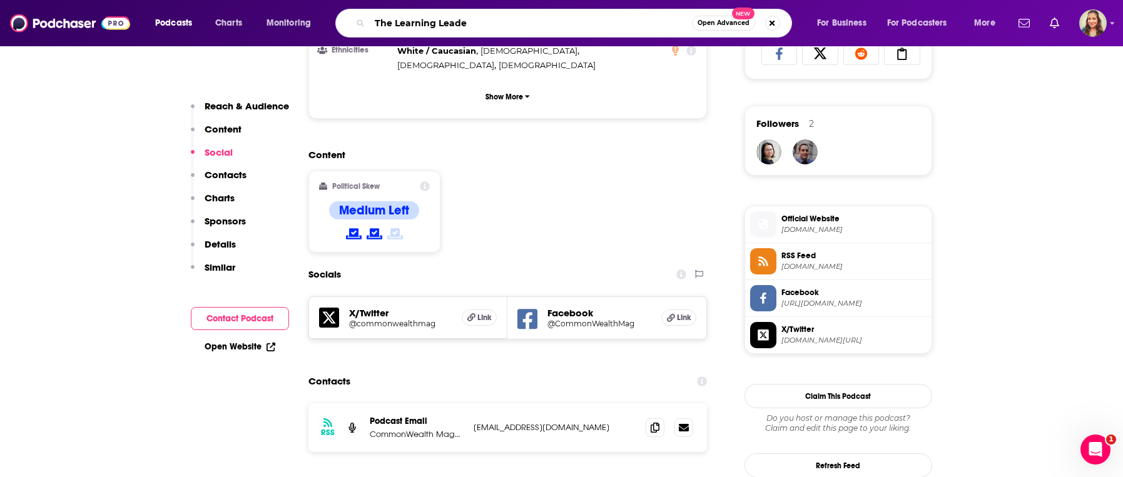
type input "The Learning Leader"
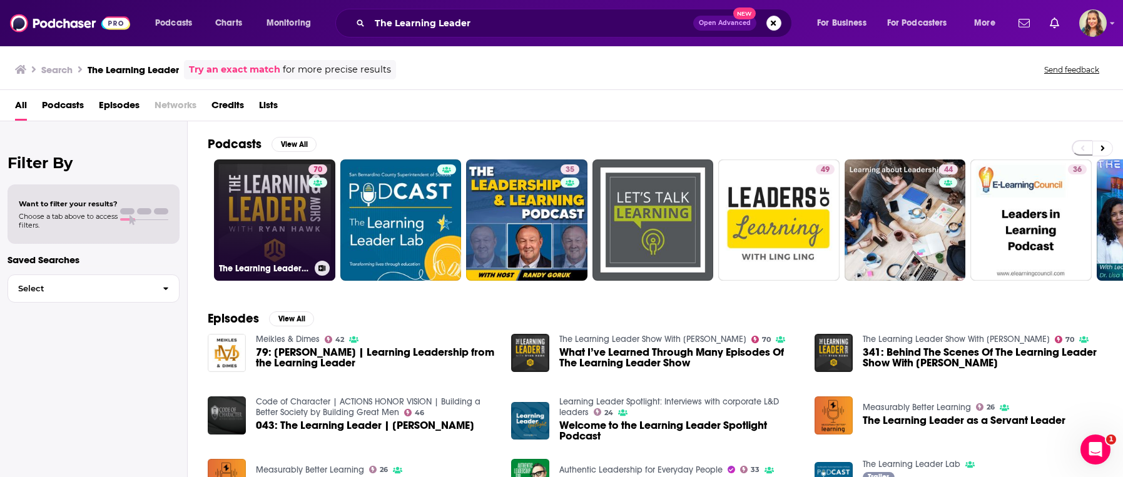
click at [273, 205] on link "70 The Learning Leader Show With [PERSON_NAME]" at bounding box center [274, 220] width 121 height 121
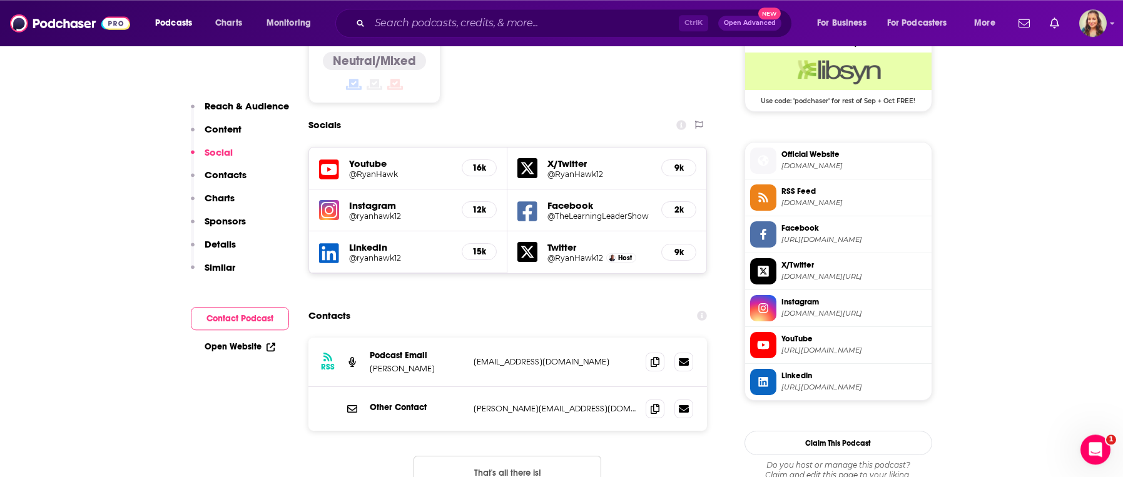
scroll to position [1070, 0]
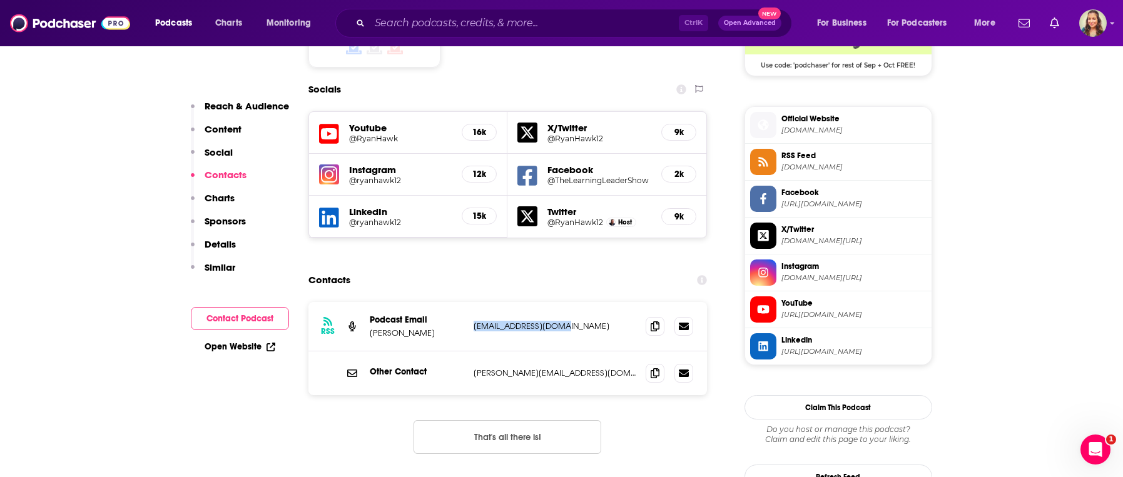
drag, startPoint x: 471, startPoint y: 263, endPoint x: 569, endPoint y: 266, distance: 98.3
click at [569, 302] on div "RSS Podcast Email [PERSON_NAME] [EMAIL_ADDRESS][DOMAIN_NAME] [EMAIL_ADDRESS][DO…" at bounding box center [507, 326] width 399 height 49
drag, startPoint x: 474, startPoint y: 308, endPoint x: 573, endPoint y: 310, distance: 99.5
click at [573, 368] on p "[PERSON_NAME][EMAIL_ADDRESS][DOMAIN_NAME]" at bounding box center [555, 373] width 163 height 11
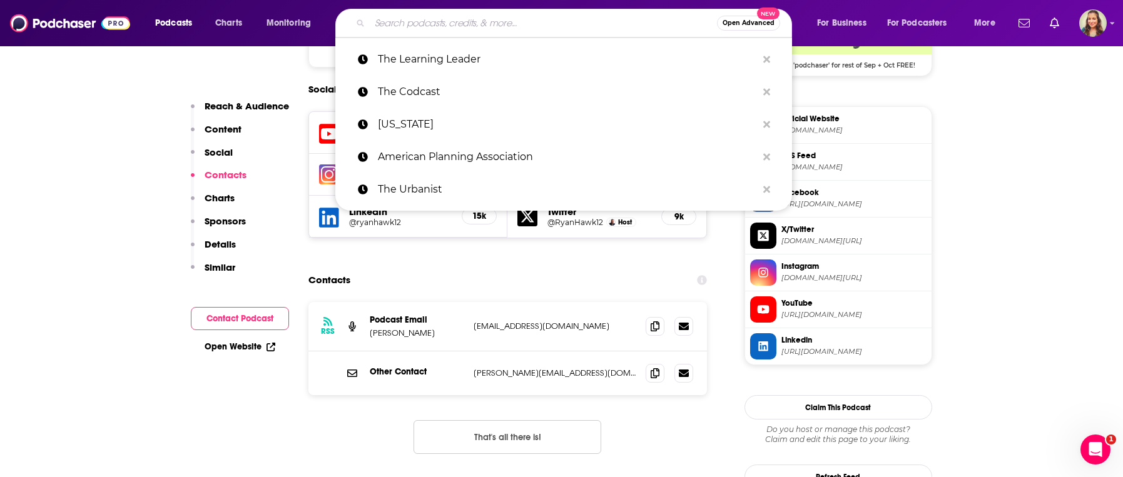
click at [556, 24] on input "Search podcasts, credits, & more..." at bounding box center [543, 23] width 347 height 20
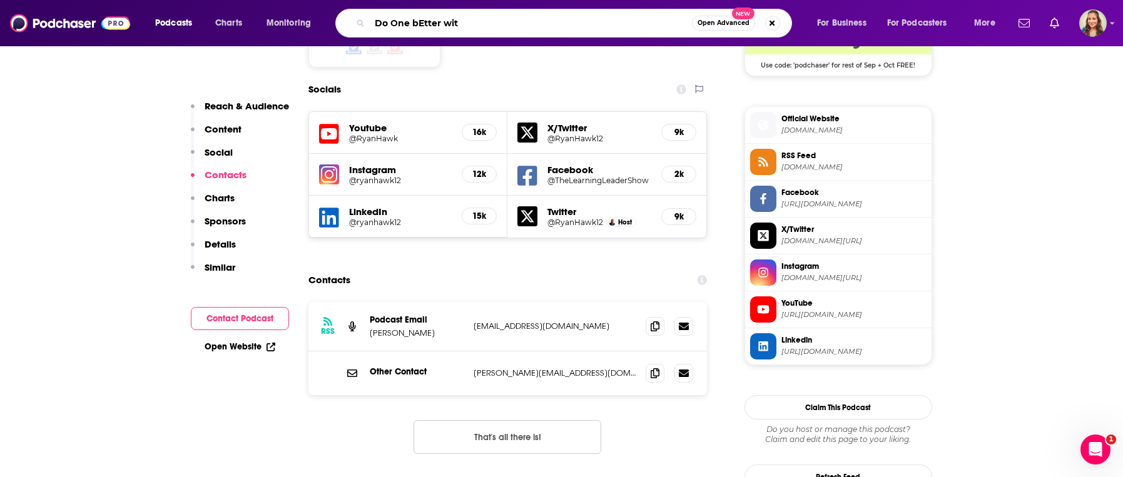
type input "Do One bEtter with"
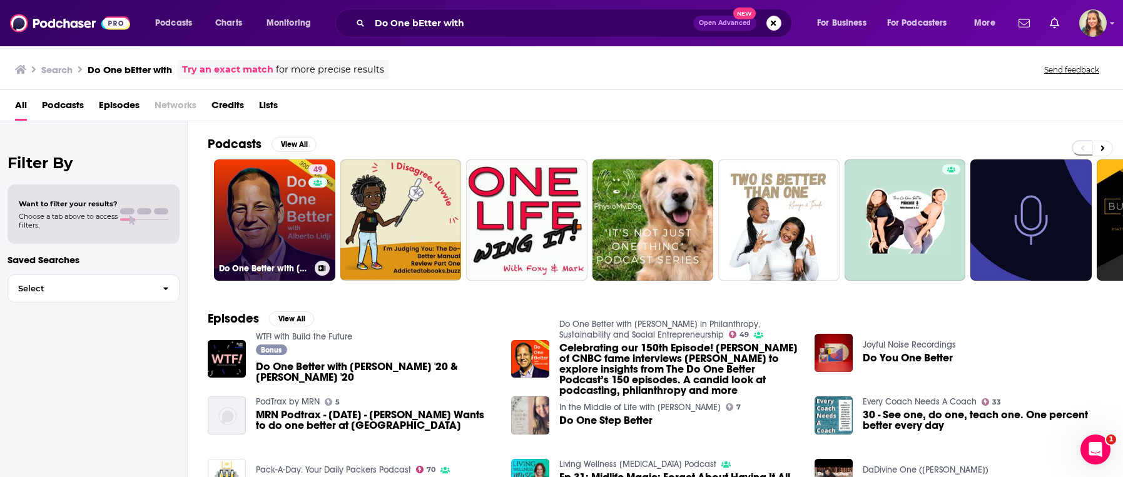
click at [271, 216] on link "49 Do One Better with [PERSON_NAME] in Philanthropy, Sustainability and Social …" at bounding box center [274, 220] width 121 height 121
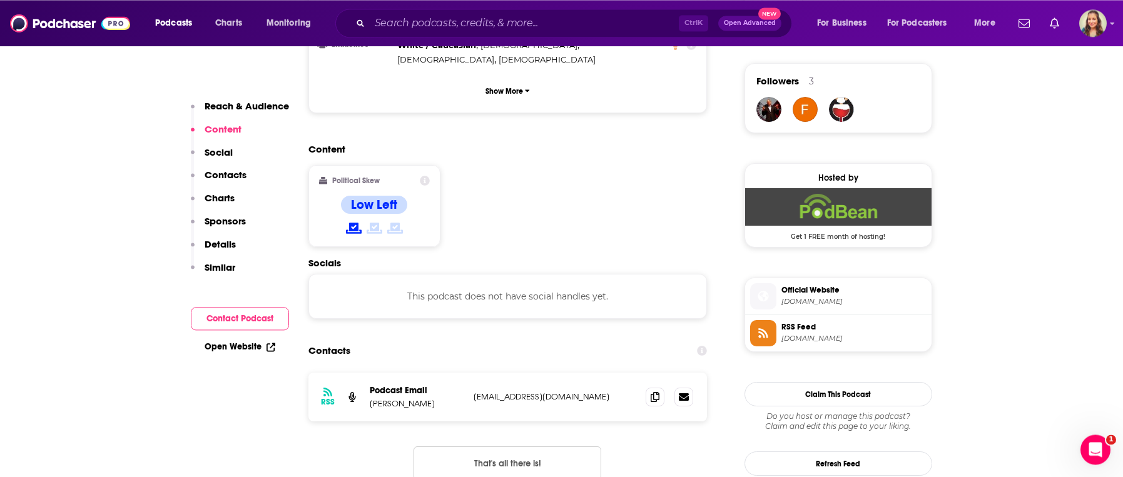
scroll to position [927, 0]
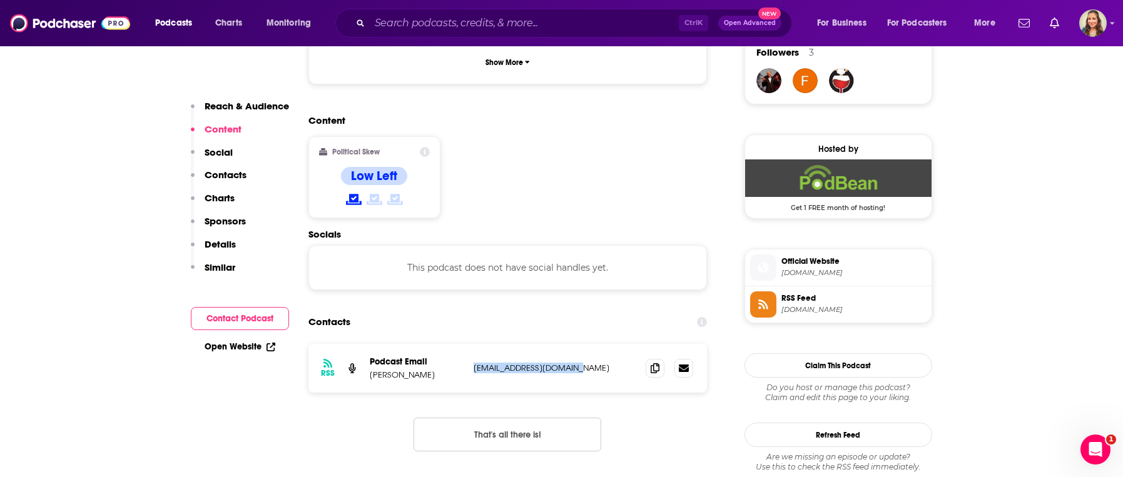
drag, startPoint x: 474, startPoint y: 321, endPoint x: 579, endPoint y: 322, distance: 105.1
click at [579, 363] on p "[EMAIL_ADDRESS][DOMAIN_NAME]" at bounding box center [555, 368] width 163 height 11
click at [504, 25] on input "Search podcasts, credits, & more..." at bounding box center [524, 23] width 309 height 20
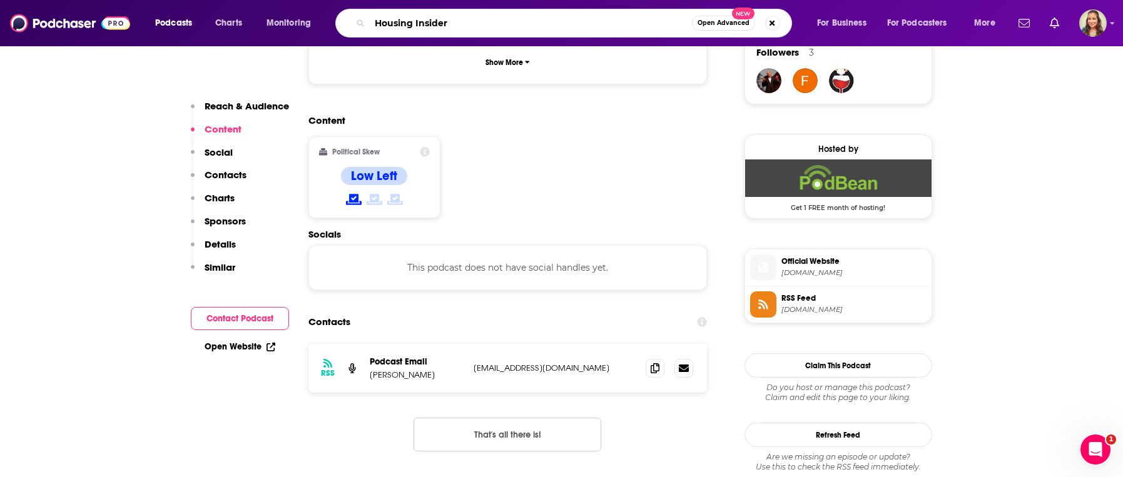
type input "Housing Insiders"
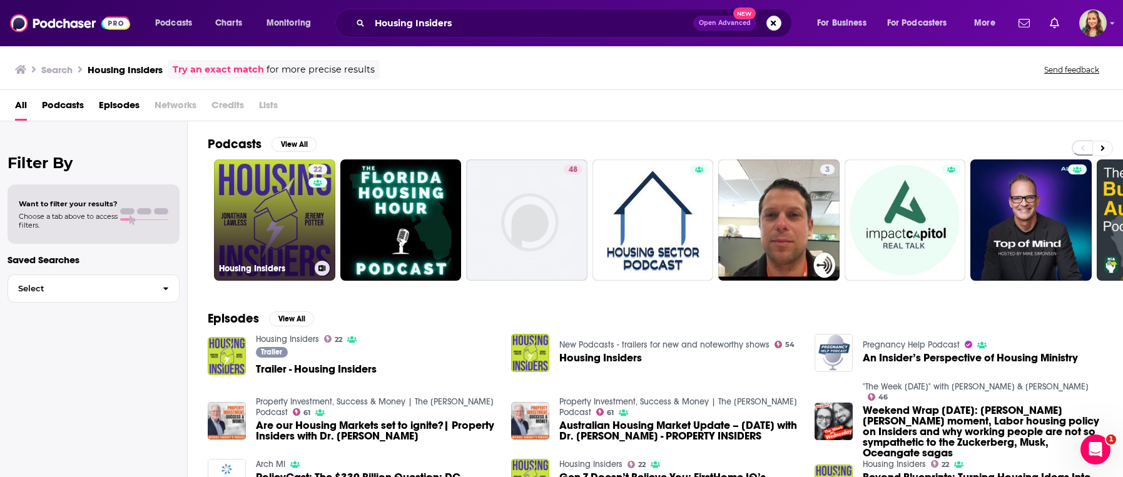
click at [276, 223] on link "22 Housing Insiders" at bounding box center [274, 220] width 121 height 121
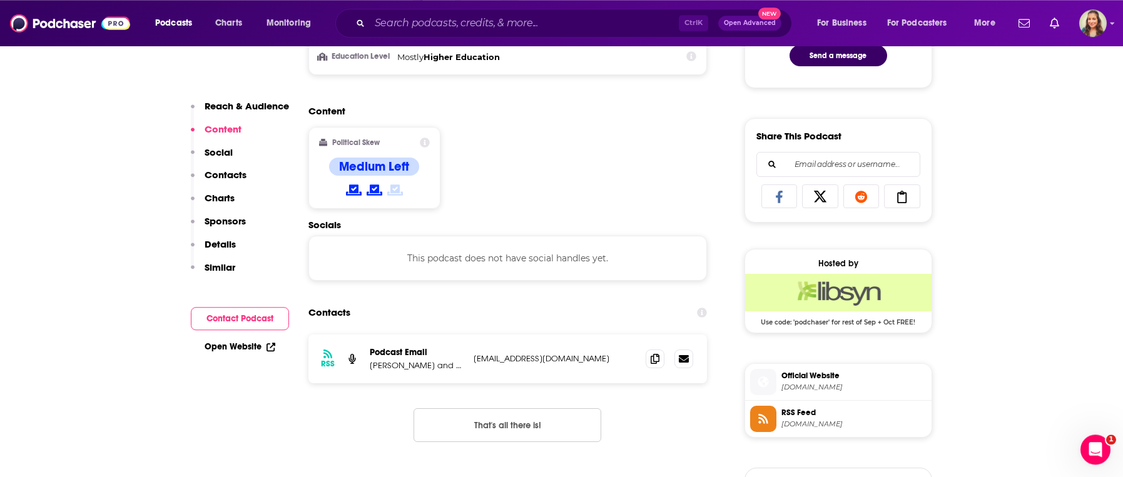
scroll to position [713, 0]
drag, startPoint x: 472, startPoint y: 364, endPoint x: 603, endPoint y: 367, distance: 131.4
click at [603, 367] on div "RSS Podcast Email [PERSON_NAME] and [PERSON_NAME] [EMAIL_ADDRESS][DOMAIN_NAME] …" at bounding box center [507, 358] width 399 height 49
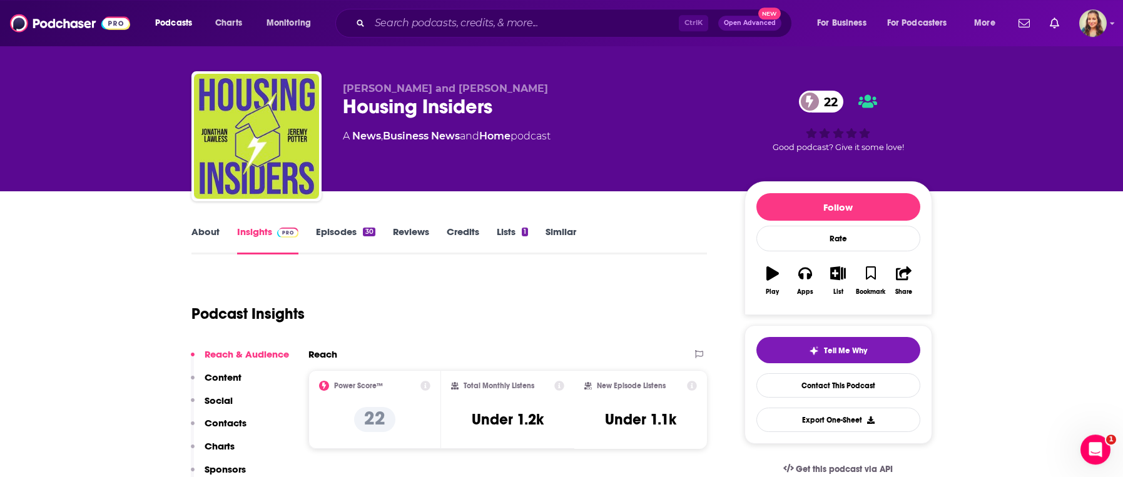
scroll to position [0, 0]
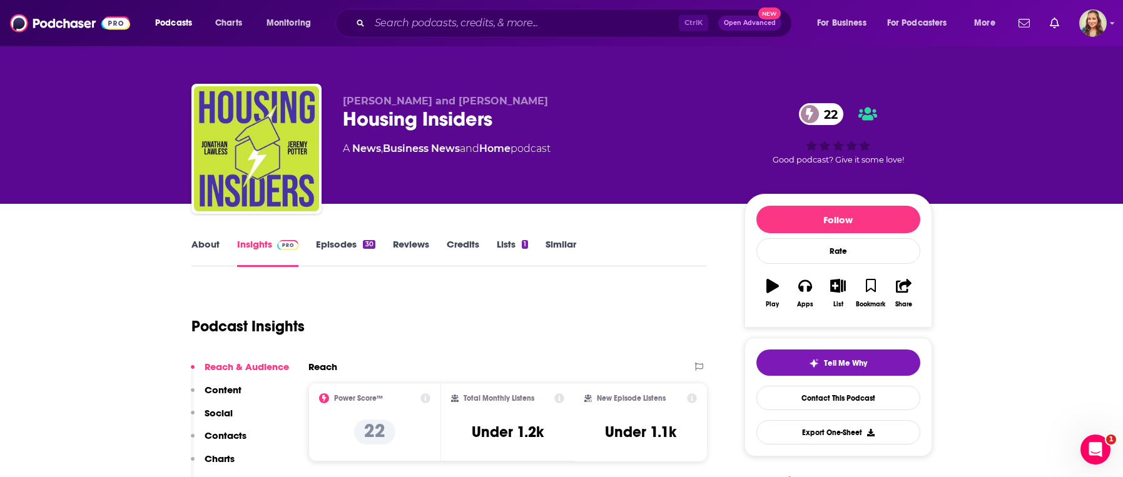
drag, startPoint x: 335, startPoint y: 98, endPoint x: 538, endPoint y: 106, distance: 202.8
click at [538, 106] on div "[PERSON_NAME] and [PERSON_NAME] Housing Insiders 22 A News , Business News and …" at bounding box center [561, 151] width 741 height 135
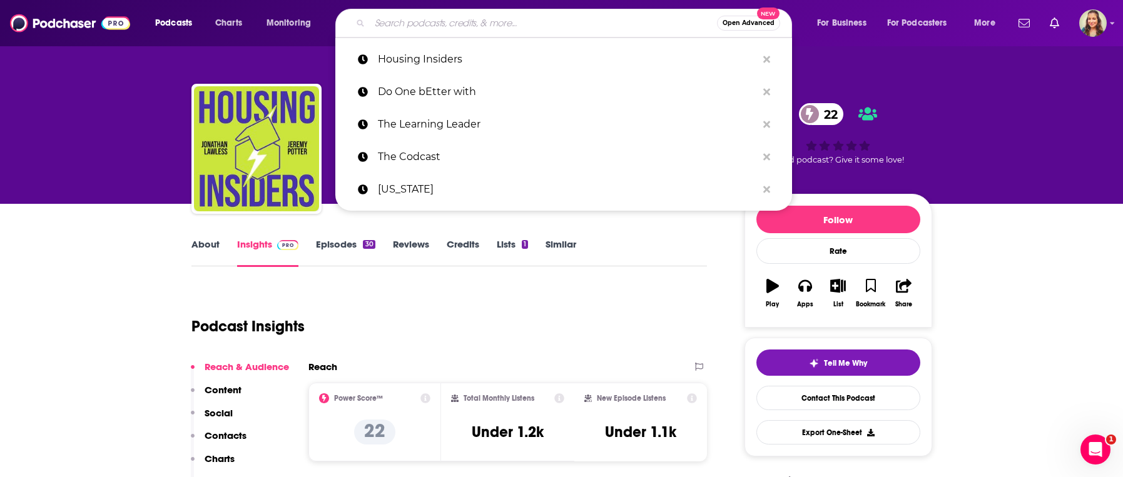
click at [479, 27] on input "Search podcasts, credits, & more..." at bounding box center [543, 23] width 347 height 20
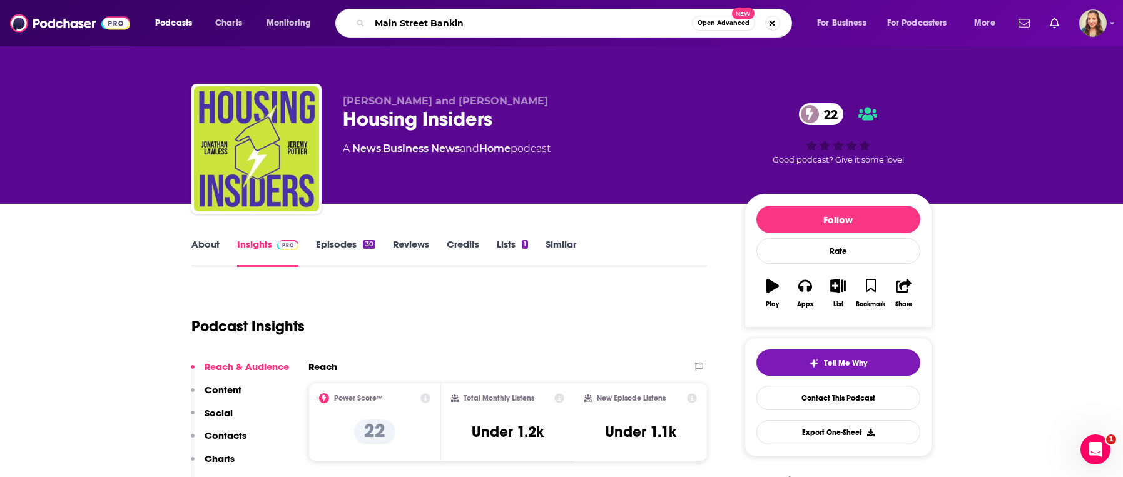
type input "Main Street Banking"
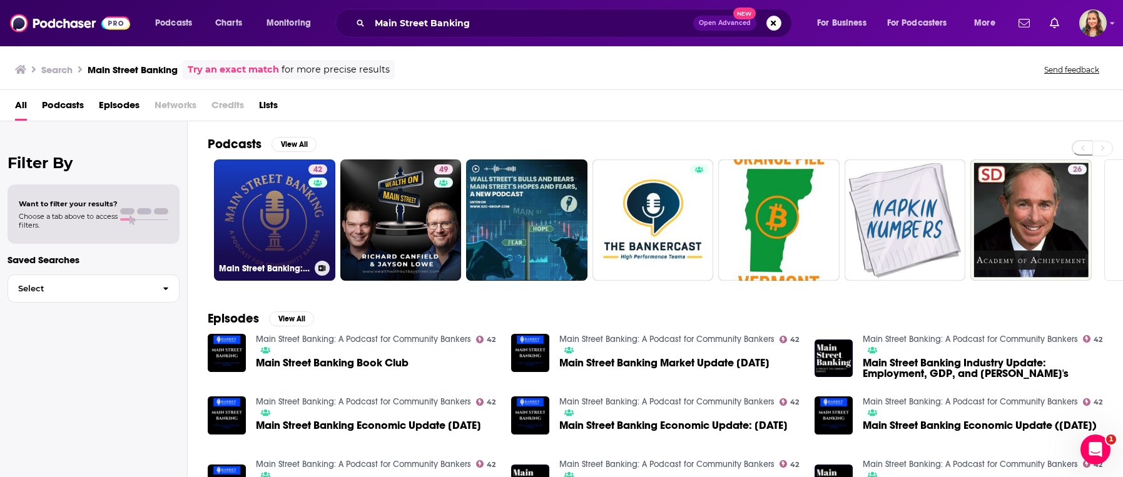
click at [250, 211] on link "[STREET_ADDRESS] Banking: A Podcast for Community Bankers" at bounding box center [274, 220] width 121 height 121
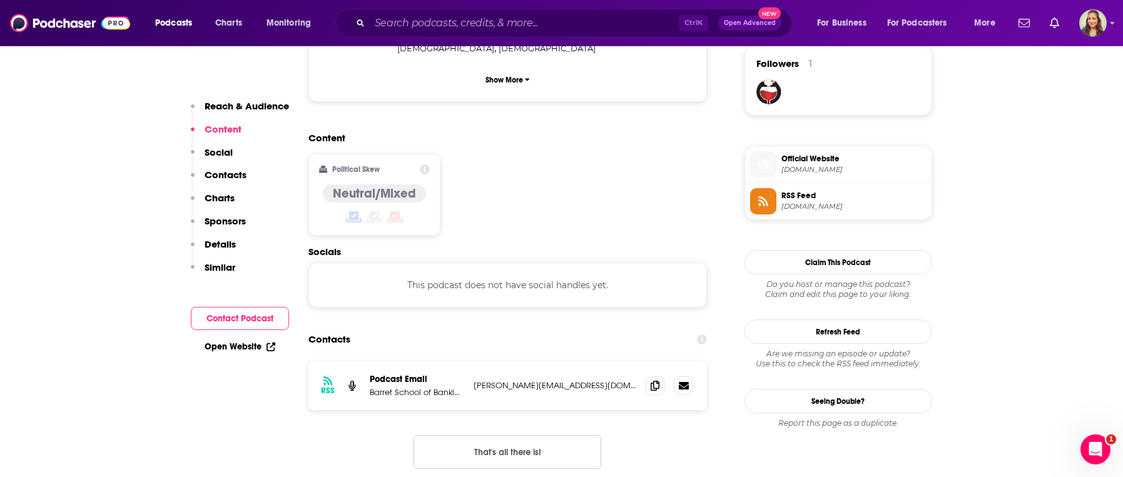
scroll to position [927, 0]
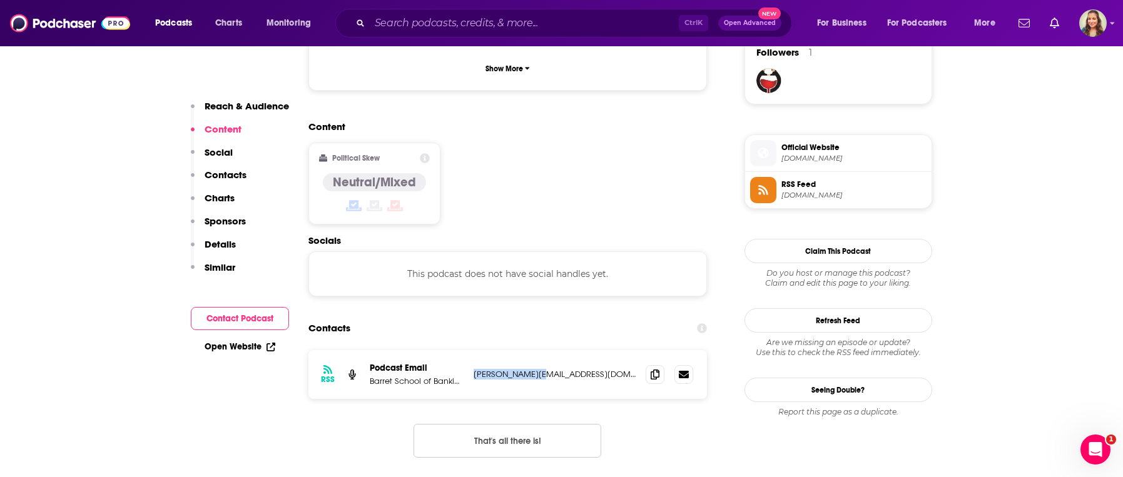
drag, startPoint x: 552, startPoint y: 317, endPoint x: 472, endPoint y: 318, distance: 79.5
click at [474, 369] on p "[PERSON_NAME][EMAIL_ADDRESS][DOMAIN_NAME]" at bounding box center [555, 374] width 163 height 11
click at [492, 21] on input "Search podcasts, credits, & more..." at bounding box center [524, 23] width 309 height 20
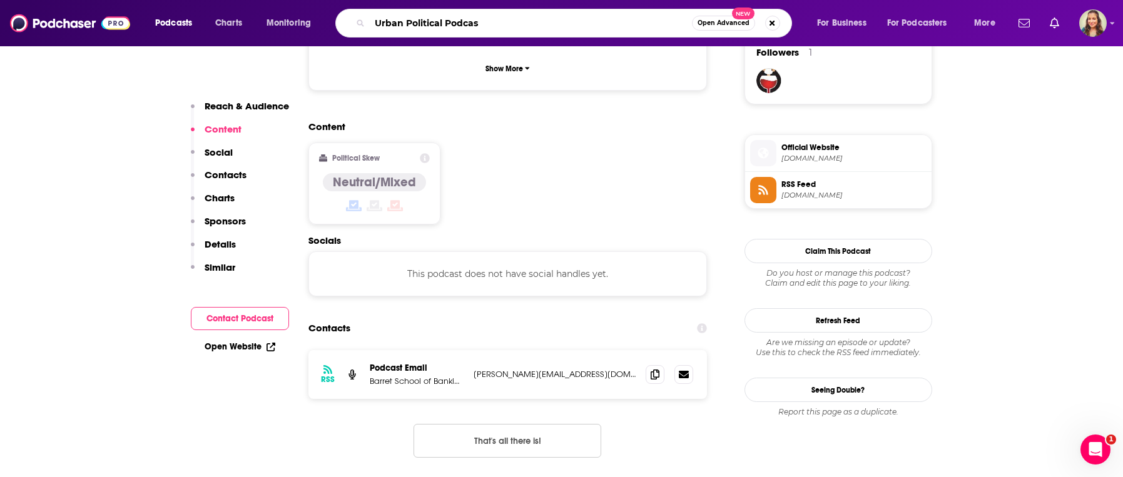
type input "Urban Political Podcast"
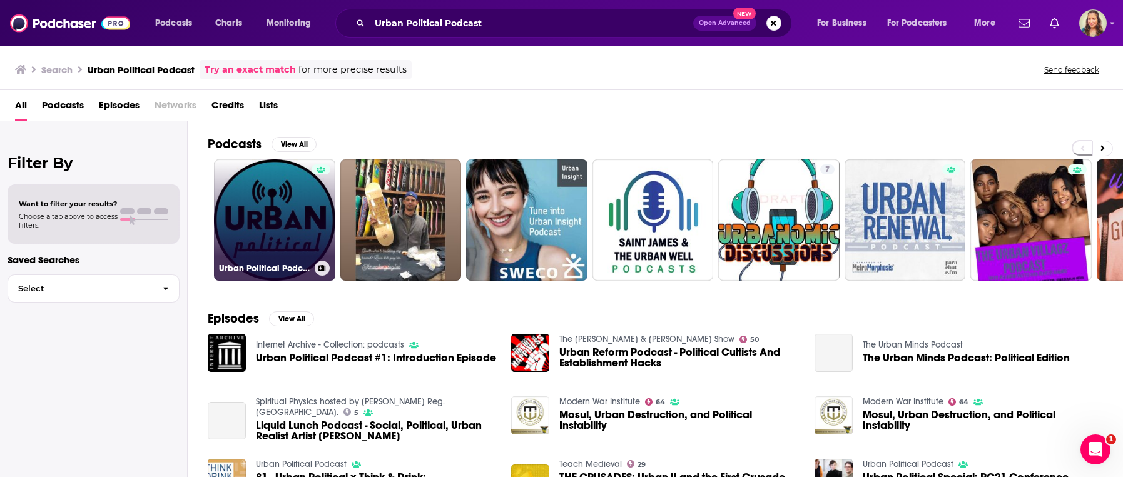
click at [287, 227] on link "Urban Political Podcast" at bounding box center [274, 220] width 121 height 121
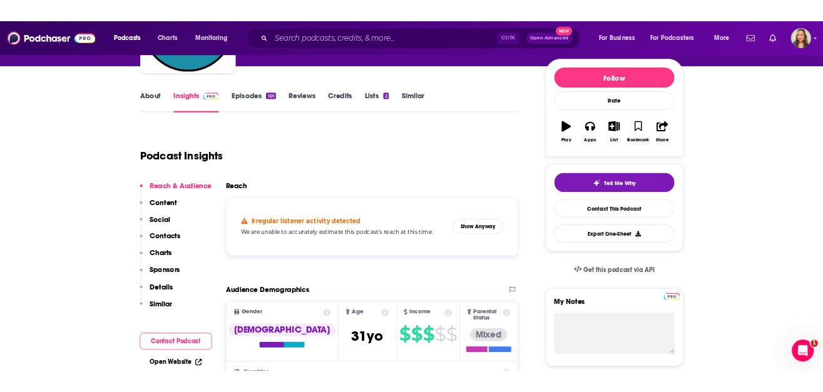
scroll to position [168, 0]
